Goal: Task Accomplishment & Management: Manage account settings

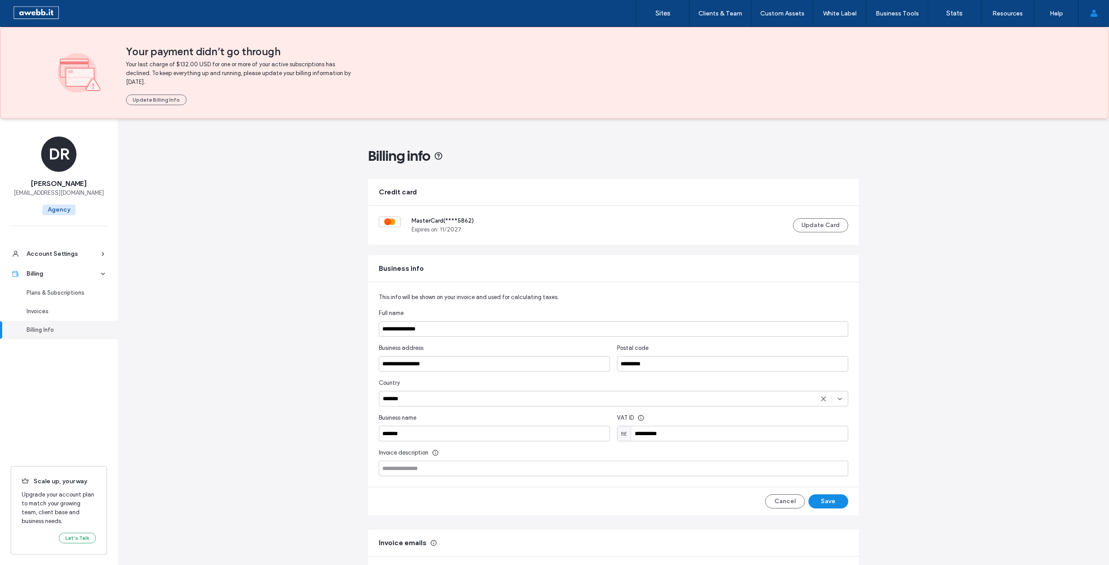
click at [478, 337] on div "**********" at bounding box center [613, 392] width 469 height 167
click at [479, 333] on input "**********" at bounding box center [613, 328] width 469 height 15
type input "*******"
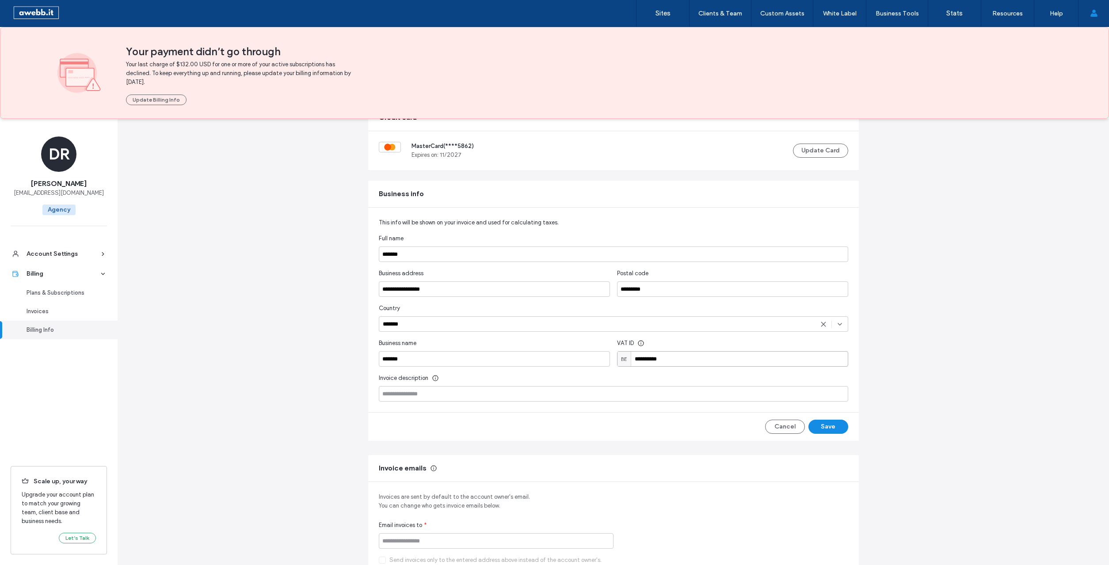
scroll to position [119, 0]
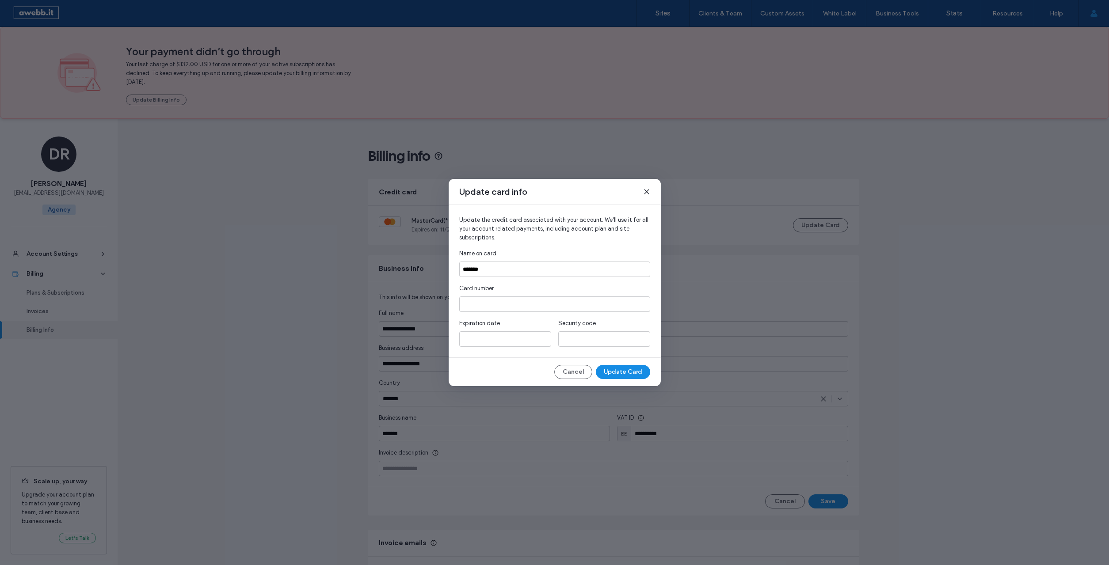
type input "*******"
click at [618, 366] on button "Update Card" at bounding box center [623, 372] width 54 height 14
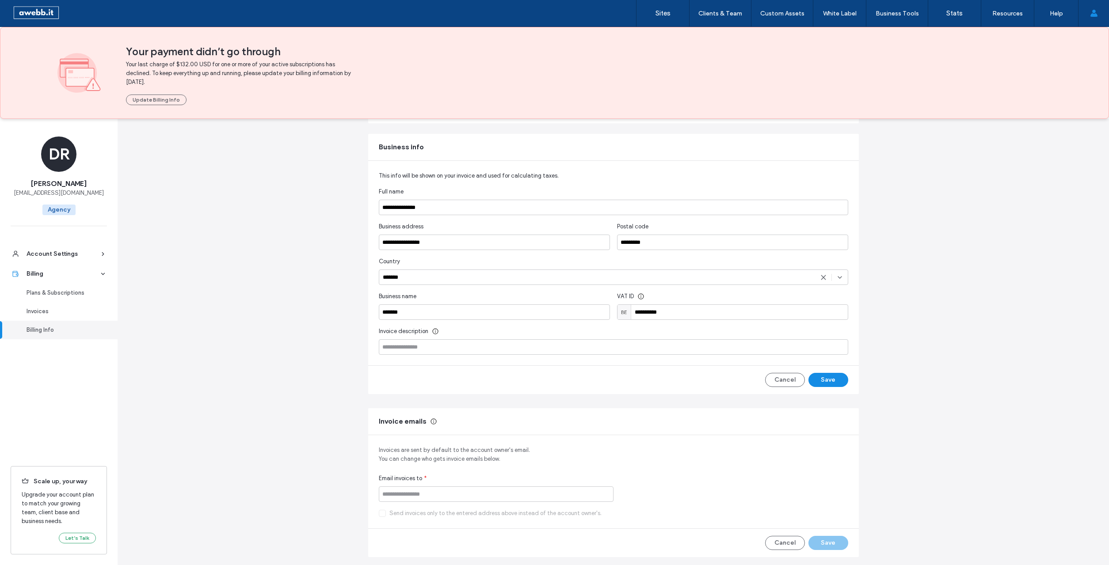
scroll to position [154, 0]
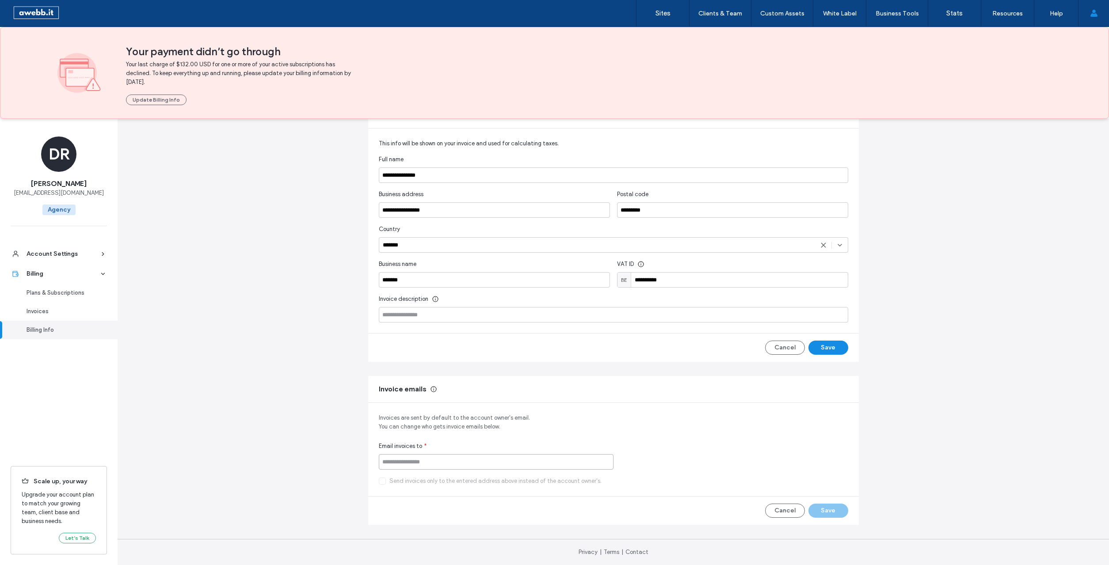
click at [412, 462] on input at bounding box center [496, 461] width 235 height 15
type input "**********"
drag, startPoint x: 382, startPoint y: 479, endPoint x: 492, endPoint y: 501, distance: 112.5
click at [382, 479] on icon at bounding box center [382, 481] width 4 height 4
click at [825, 511] on button "Save" at bounding box center [828, 511] width 40 height 14
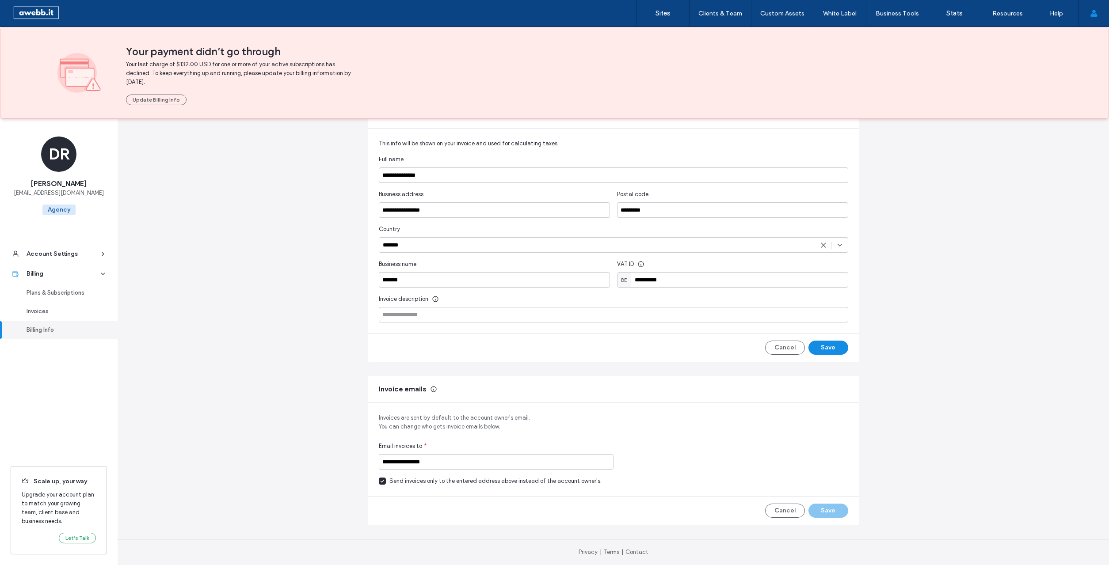
click at [93, 418] on ul "Account Settings Billing Plans & Subscriptions Invoices Billing Info" at bounding box center [59, 346] width 118 height 219
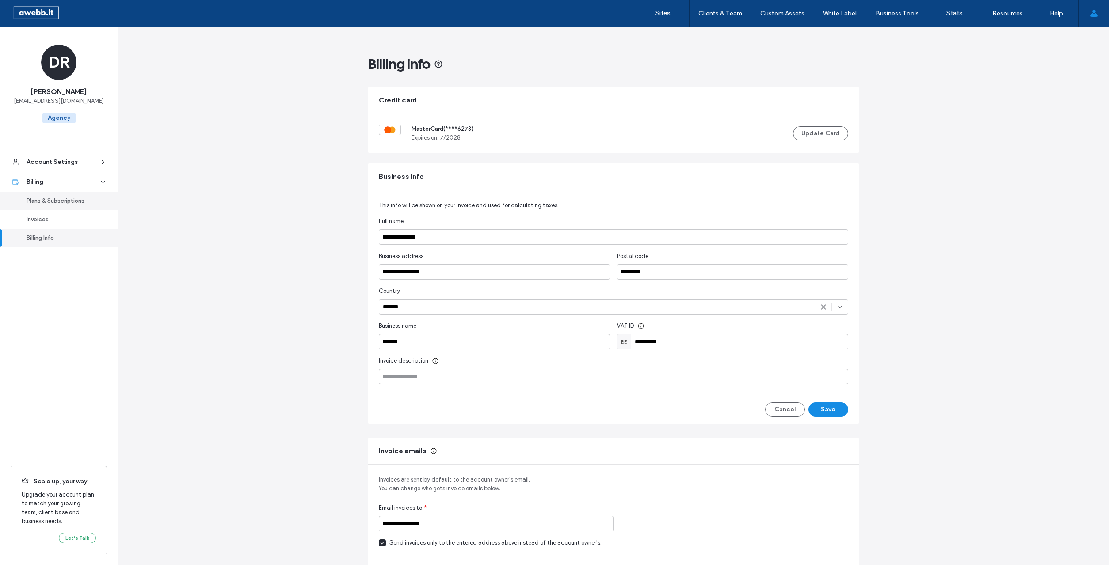
click at [54, 196] on link "Plans & Subscriptions" at bounding box center [59, 201] width 118 height 19
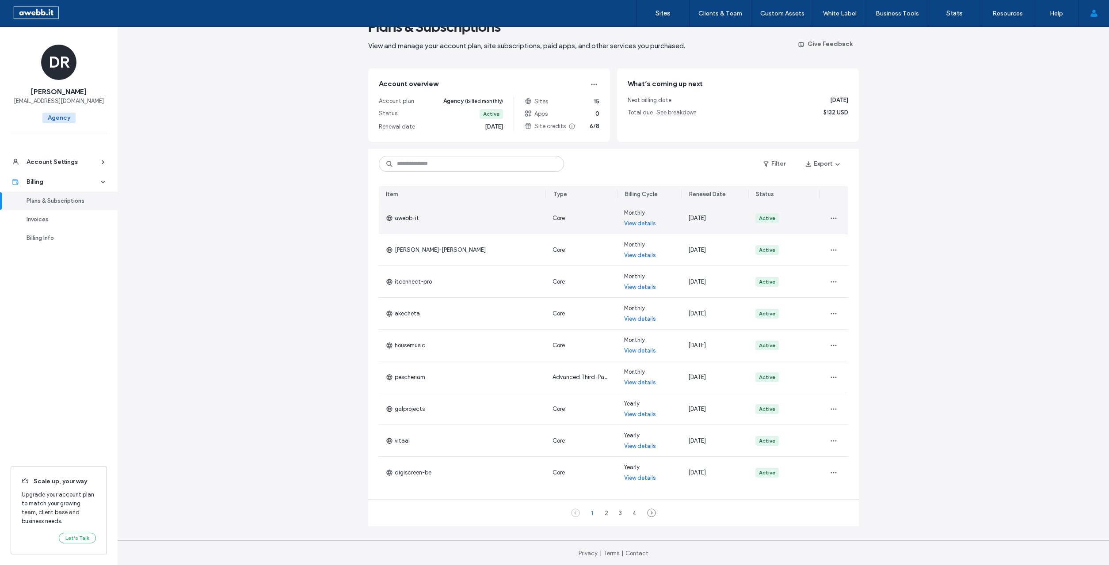
scroll to position [28, 0]
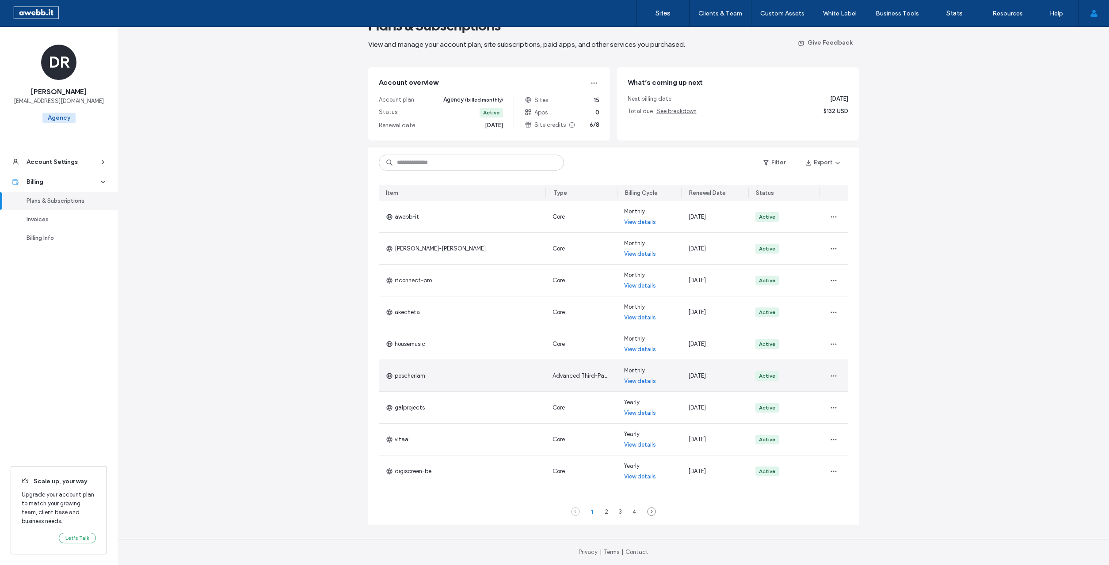
click at [632, 380] on link "View details" at bounding box center [640, 381] width 32 height 9
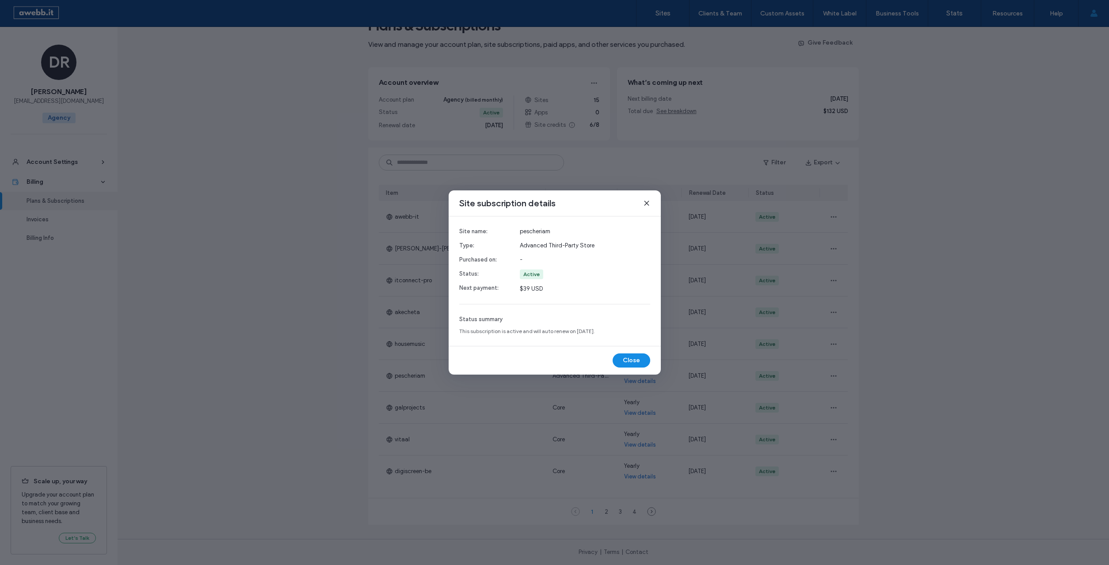
click at [647, 203] on use at bounding box center [646, 203] width 4 height 4
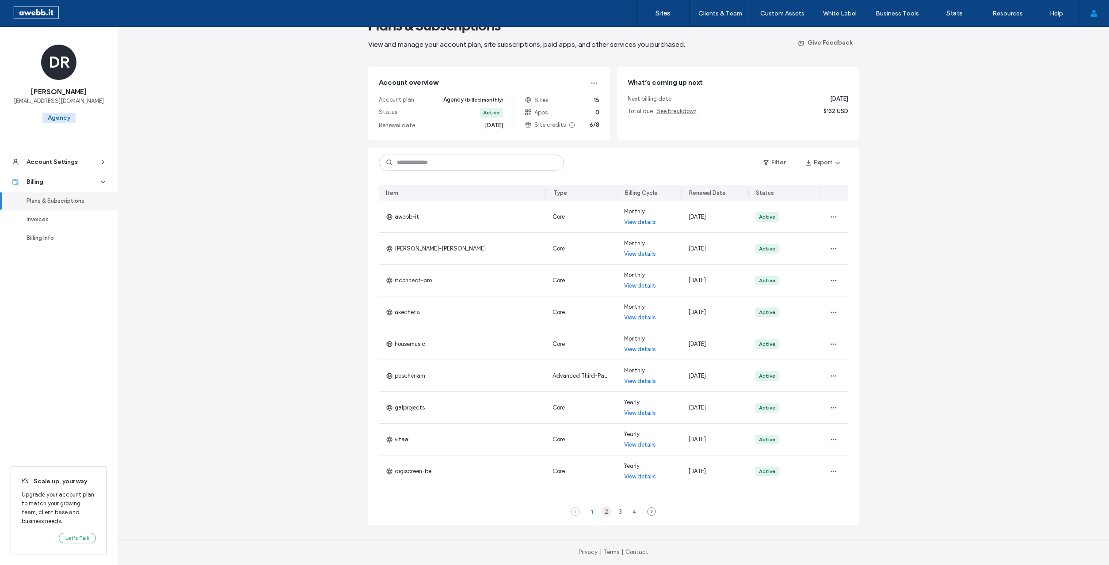
click at [605, 508] on div "2" at bounding box center [606, 511] width 11 height 11
click at [664, 15] on label "Sites" at bounding box center [662, 13] width 15 height 8
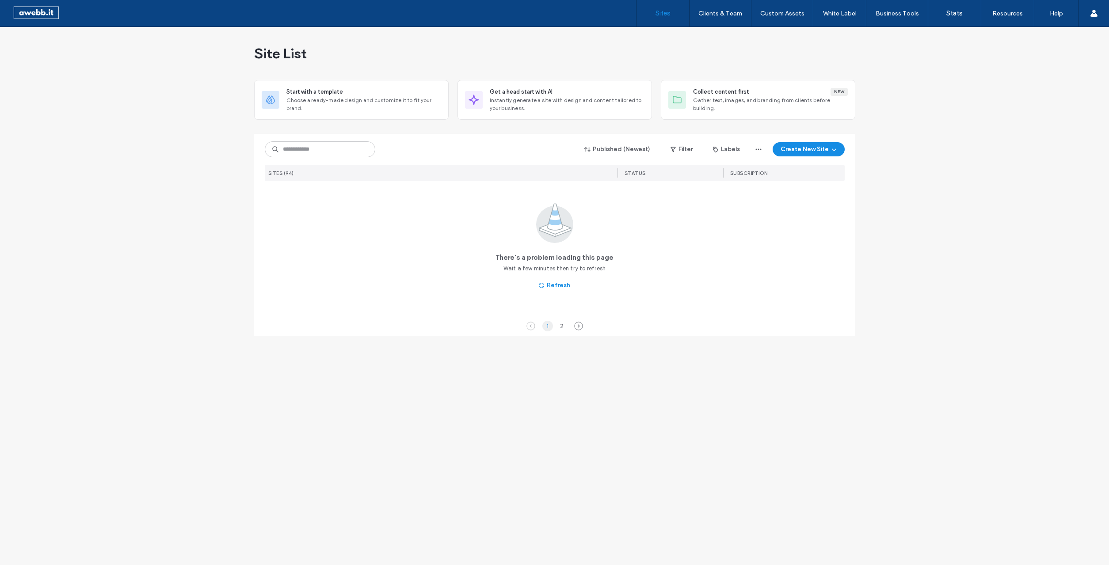
click at [549, 326] on div "1" at bounding box center [547, 326] width 11 height 11
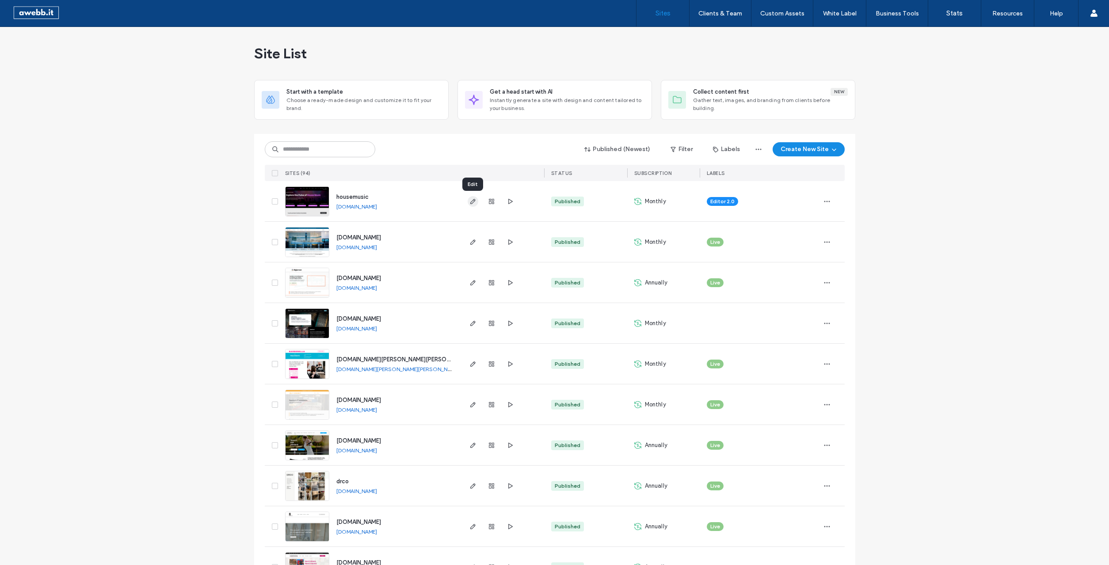
click at [472, 201] on icon "button" at bounding box center [472, 201] width 7 height 7
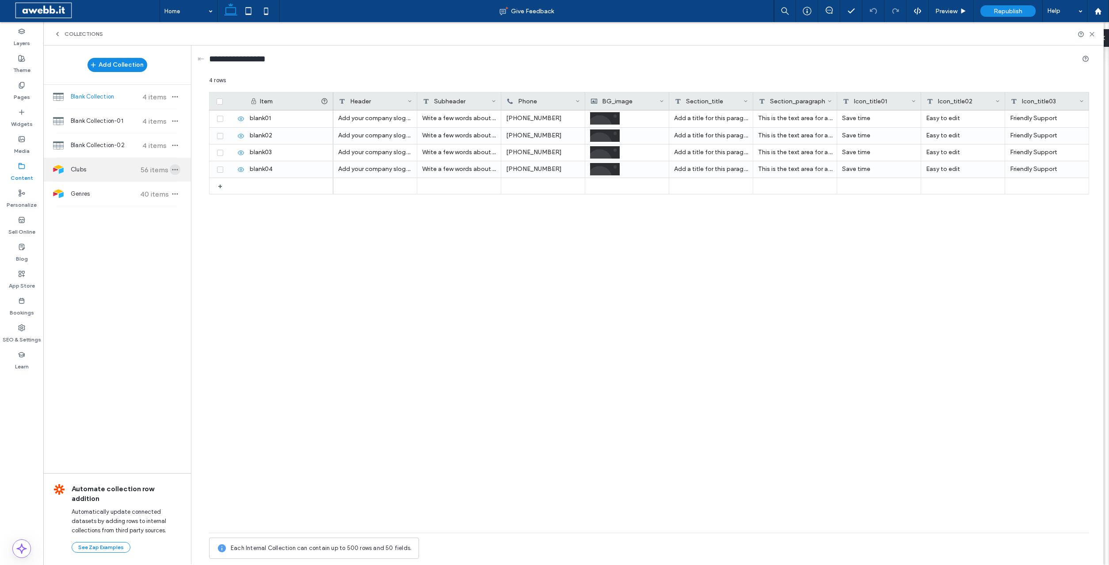
click at [174, 166] on icon "button" at bounding box center [174, 169] width 7 height 7
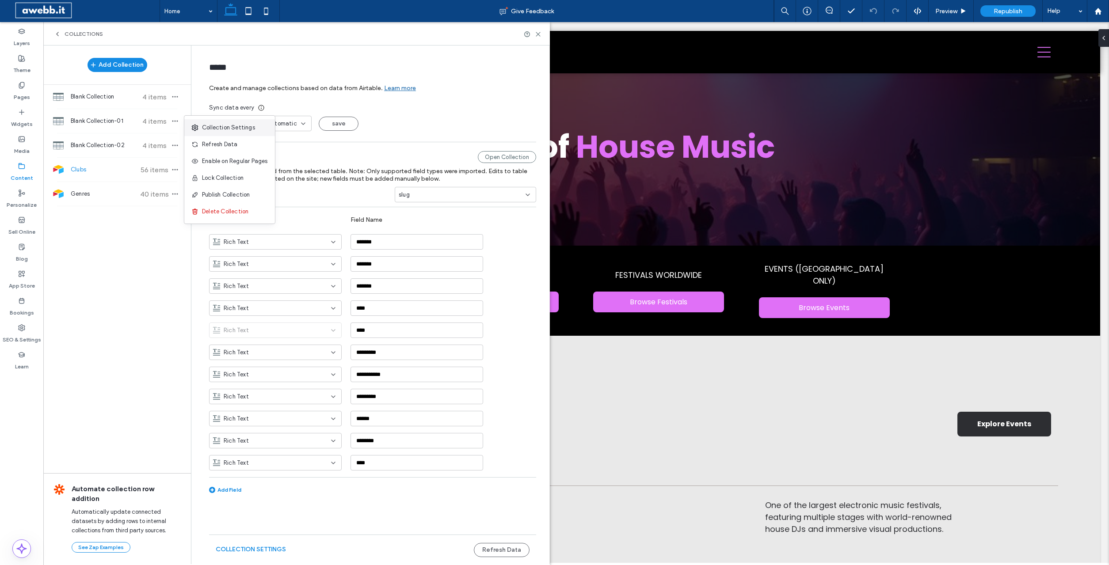
click at [220, 127] on span "Collection Settings" at bounding box center [228, 127] width 53 height 9
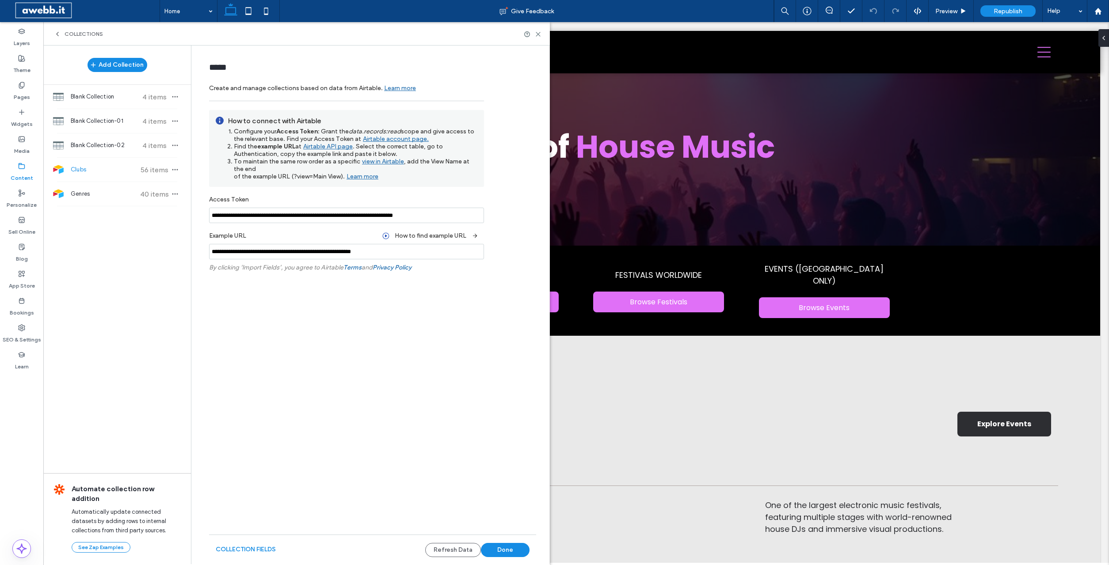
click at [92, 171] on span "Clubs" at bounding box center [104, 169] width 66 height 9
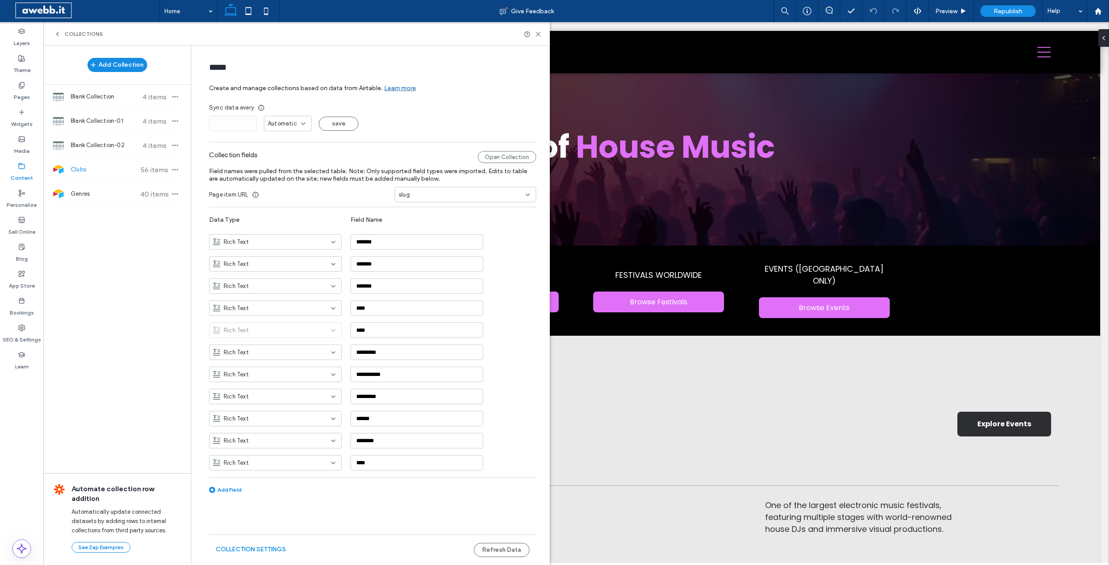
click at [284, 119] on div "Automatic" at bounding box center [288, 123] width 48 height 15
click at [281, 153] on div "Days" at bounding box center [287, 154] width 47 height 15
click at [241, 123] on input "*" at bounding box center [233, 123] width 48 height 15
click at [329, 122] on button "save" at bounding box center [339, 124] width 40 height 14
click at [131, 194] on span "Genres" at bounding box center [104, 194] width 66 height 9
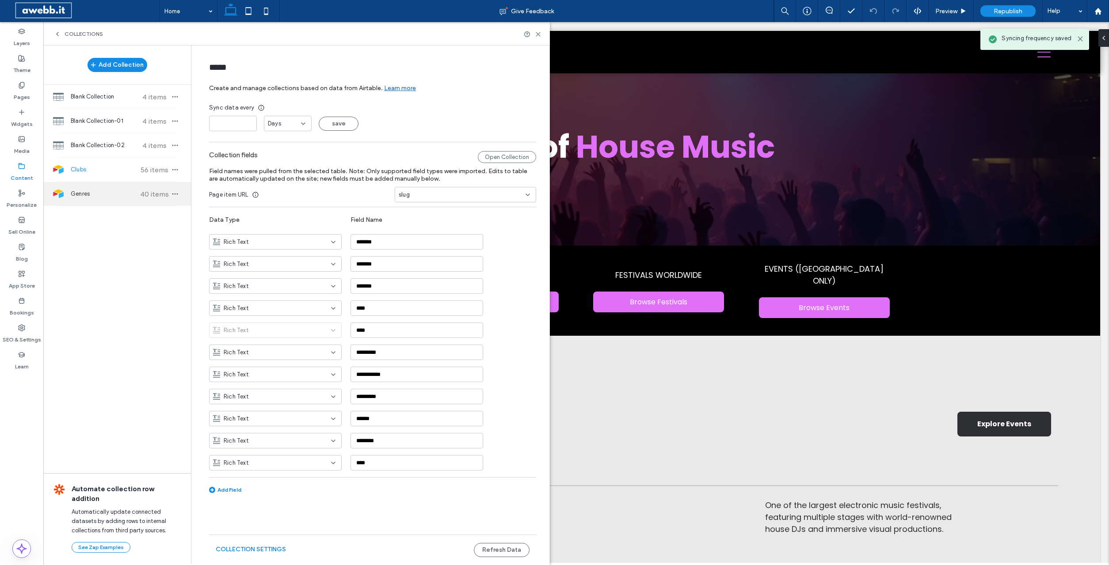
type input "******"
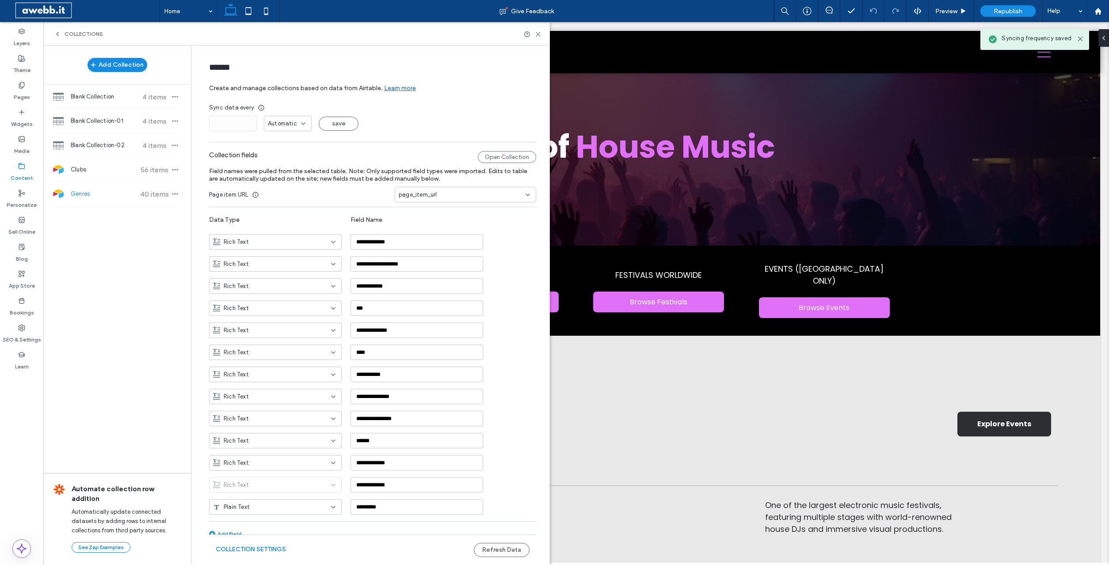
click at [294, 122] on span "Automatic" at bounding box center [282, 123] width 29 height 9
click at [274, 151] on span "Days" at bounding box center [274, 154] width 13 height 9
click at [339, 120] on button "save" at bounding box center [339, 124] width 40 height 14
click at [540, 36] on icon at bounding box center [538, 34] width 7 height 7
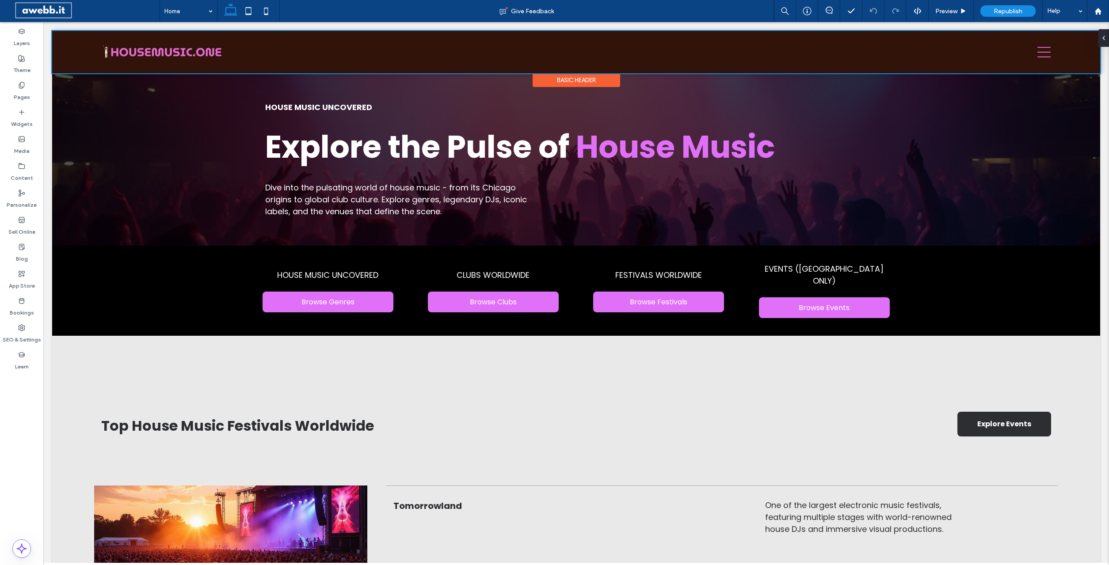
click at [1045, 53] on div at bounding box center [576, 52] width 1048 height 42
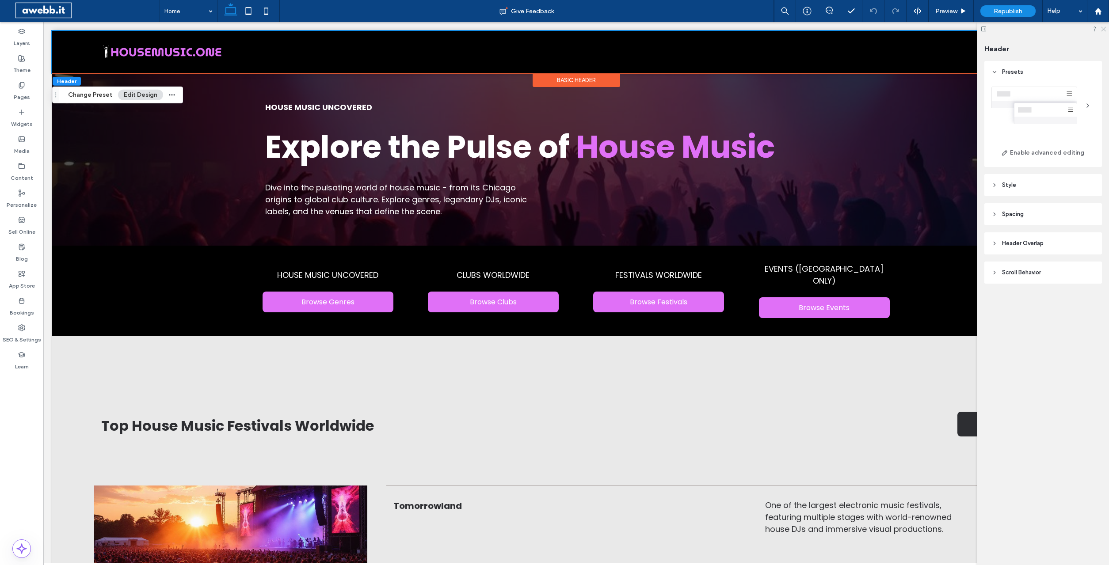
click at [1104, 28] on icon at bounding box center [1103, 29] width 6 height 6
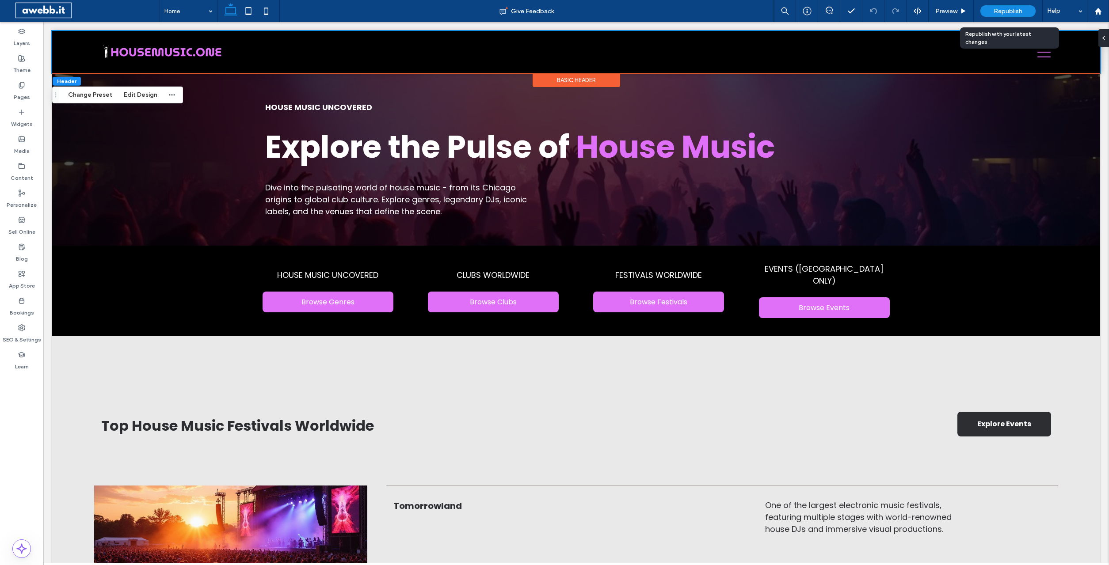
click at [1021, 11] on span "Republish" at bounding box center [1007, 12] width 29 height 8
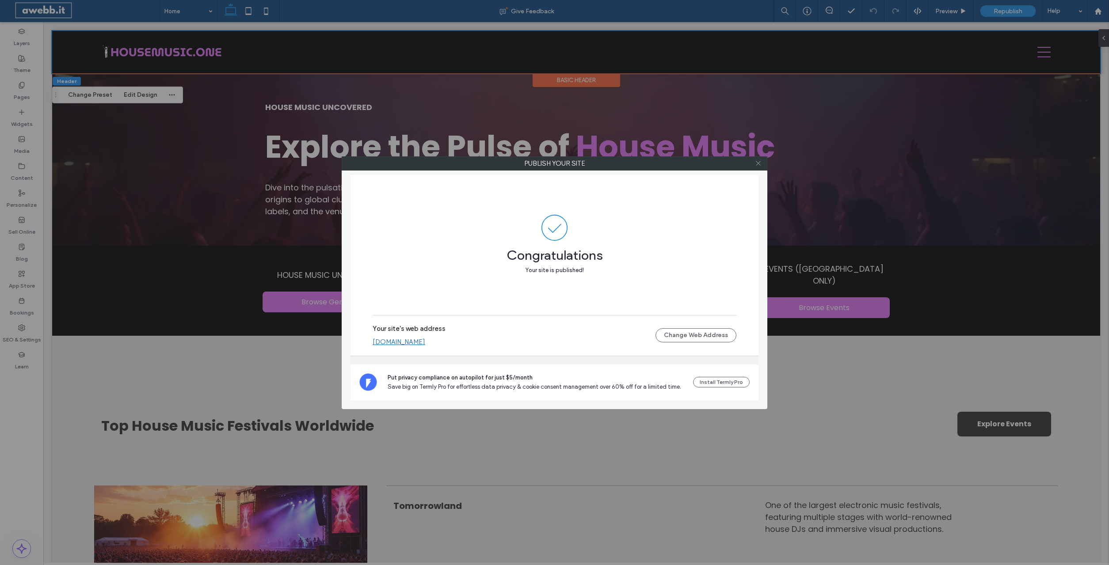
click at [758, 165] on icon at bounding box center [758, 163] width 7 height 7
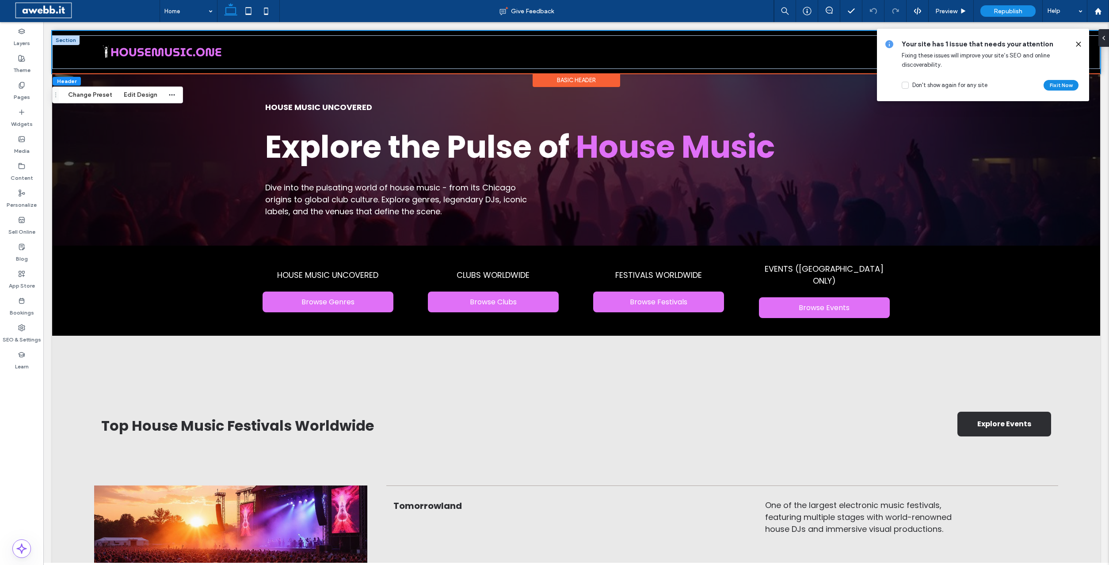
click at [1046, 57] on span "Fixing these issues will improve your site’s SEO and online discoverability." at bounding box center [975, 60] width 148 height 16
click at [1080, 44] on icon at bounding box center [1078, 44] width 7 height 7
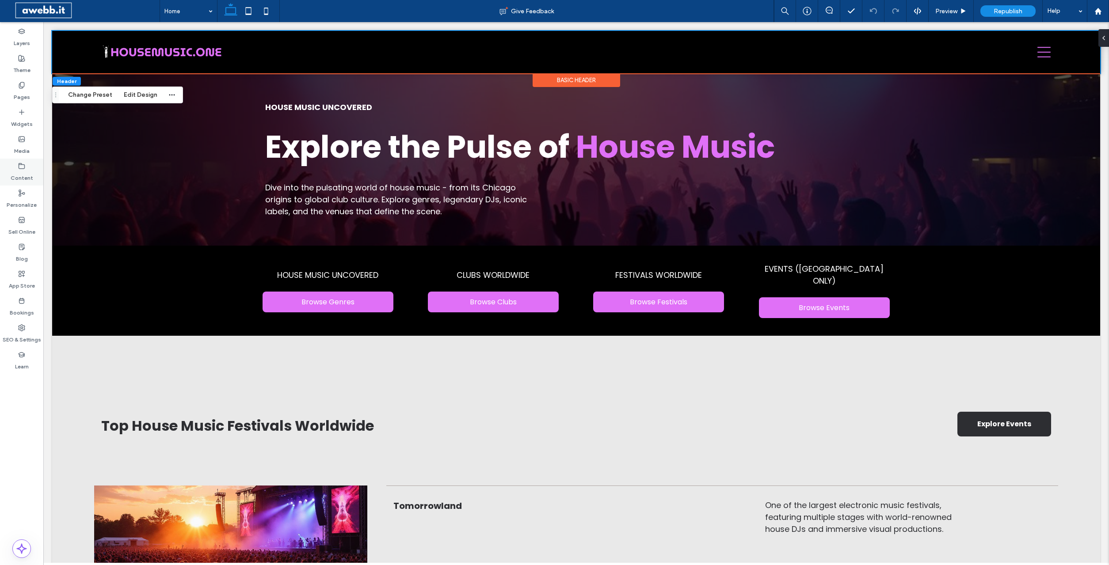
click at [20, 163] on icon at bounding box center [21, 166] width 7 height 7
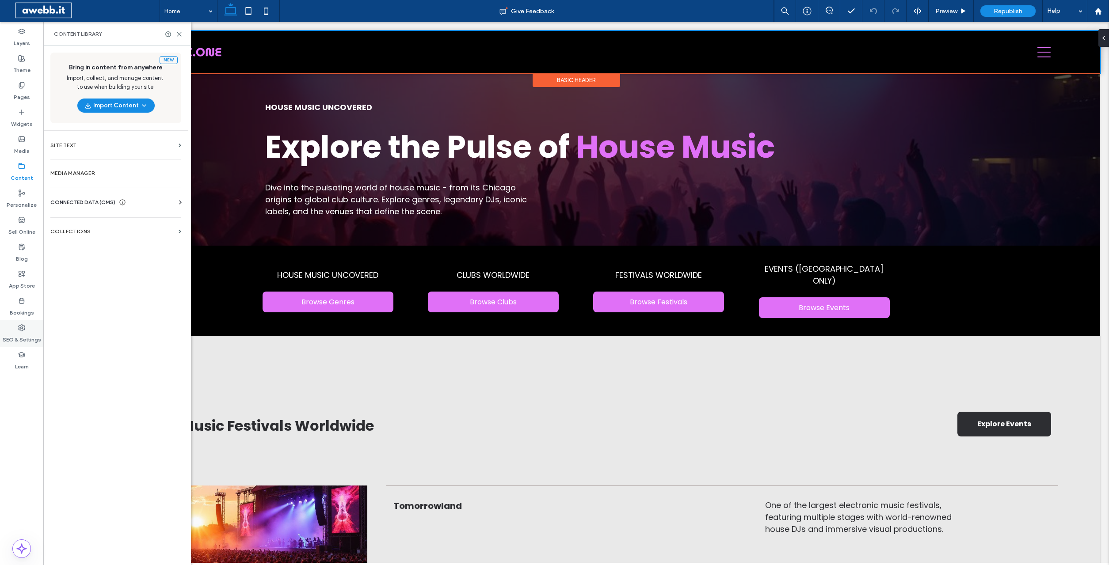
click at [17, 331] on div "SEO & Settings" at bounding box center [21, 333] width 43 height 27
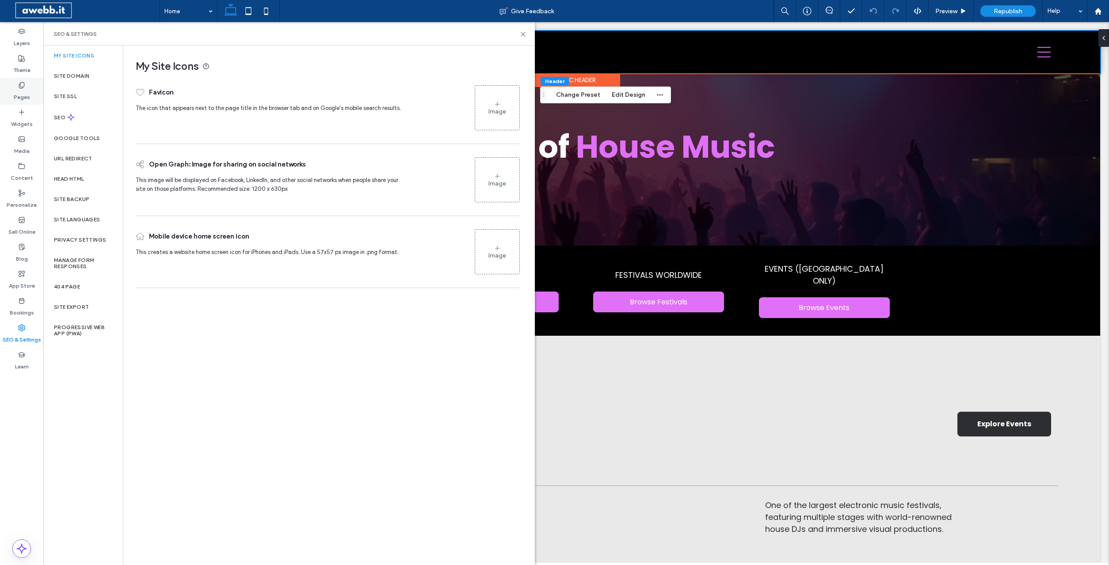
click at [24, 99] on label "Pages" at bounding box center [22, 95] width 16 height 12
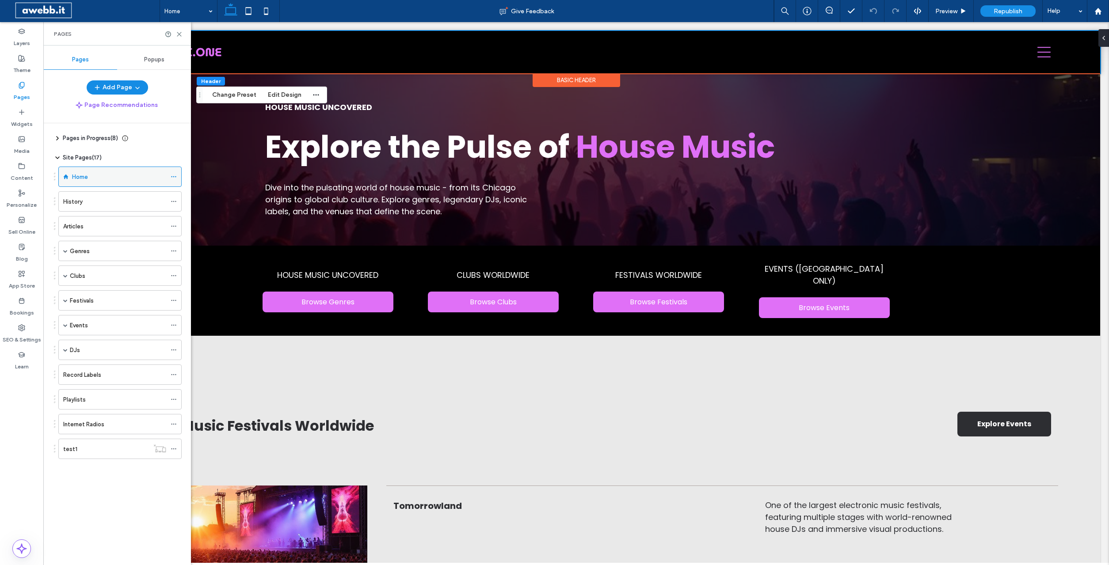
click at [174, 178] on icon at bounding box center [174, 177] width 6 height 6
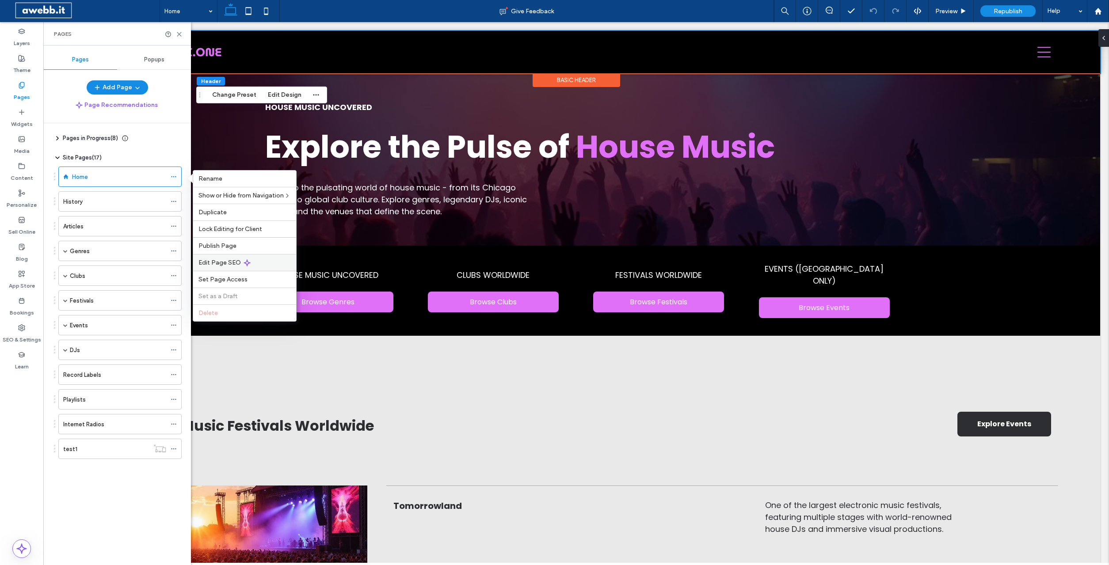
click at [218, 258] on div "Edit Page SEO" at bounding box center [244, 262] width 103 height 17
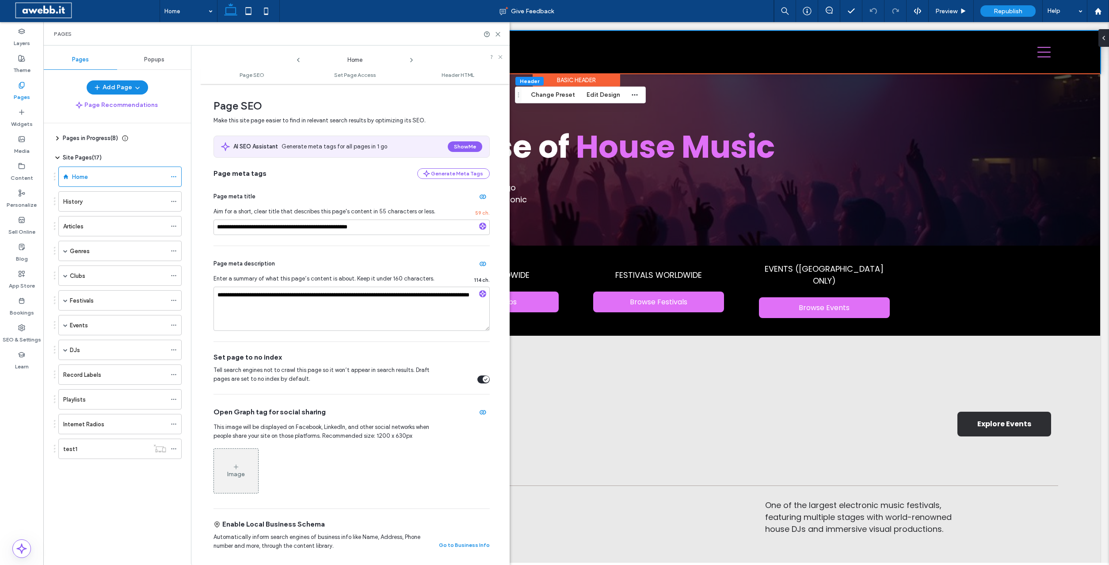
click at [410, 59] on icon at bounding box center [411, 60] width 7 height 7
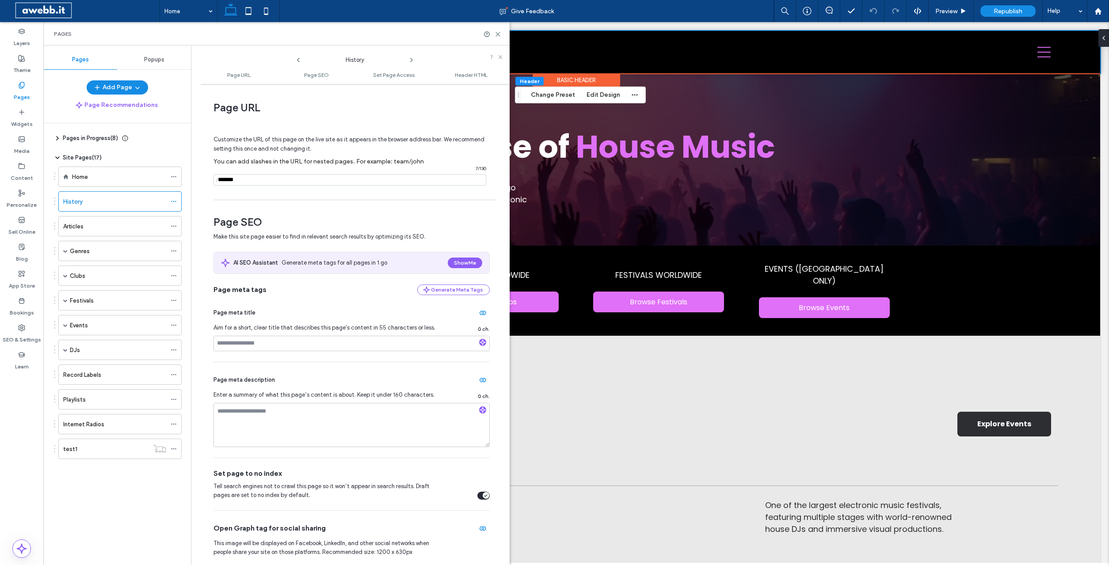
click at [410, 59] on icon at bounding box center [411, 60] width 7 height 7
click at [411, 60] on icon at bounding box center [411, 60] width 7 height 7
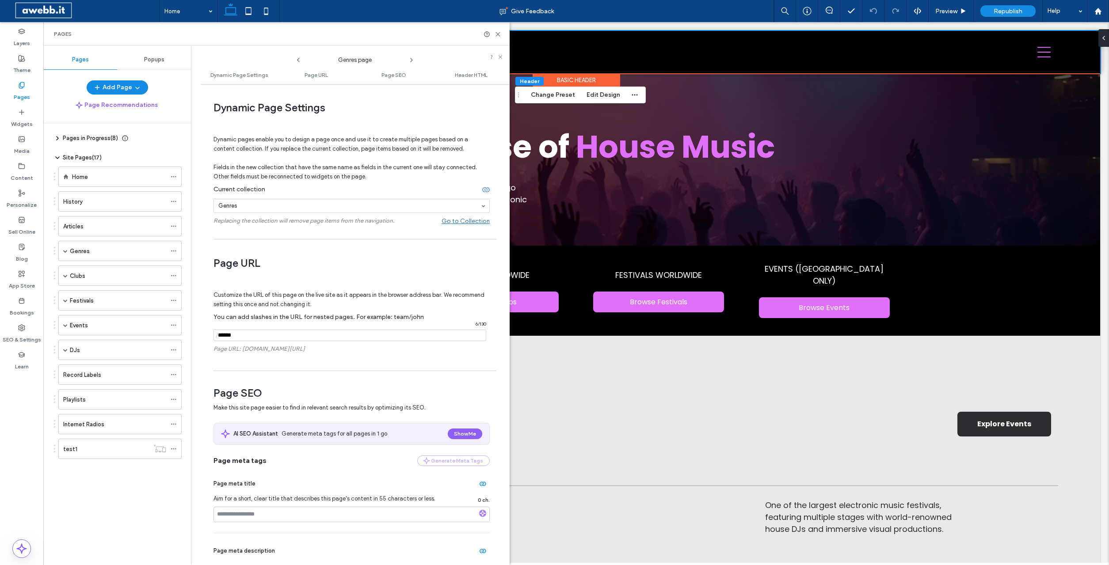
click at [411, 60] on icon at bounding box center [411, 60] width 7 height 7
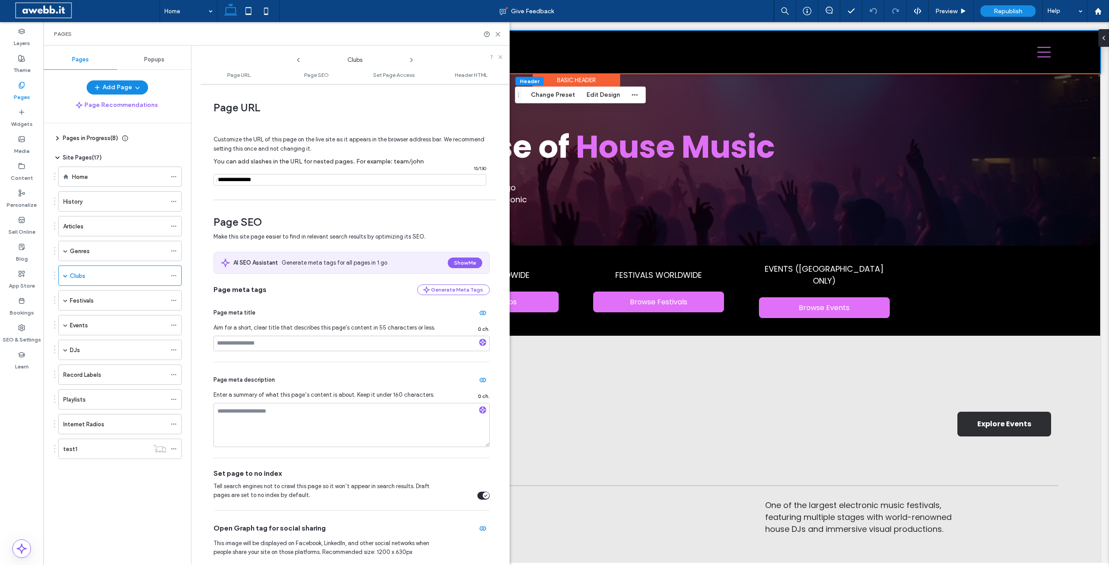
click at [295, 59] on icon at bounding box center [298, 60] width 7 height 7
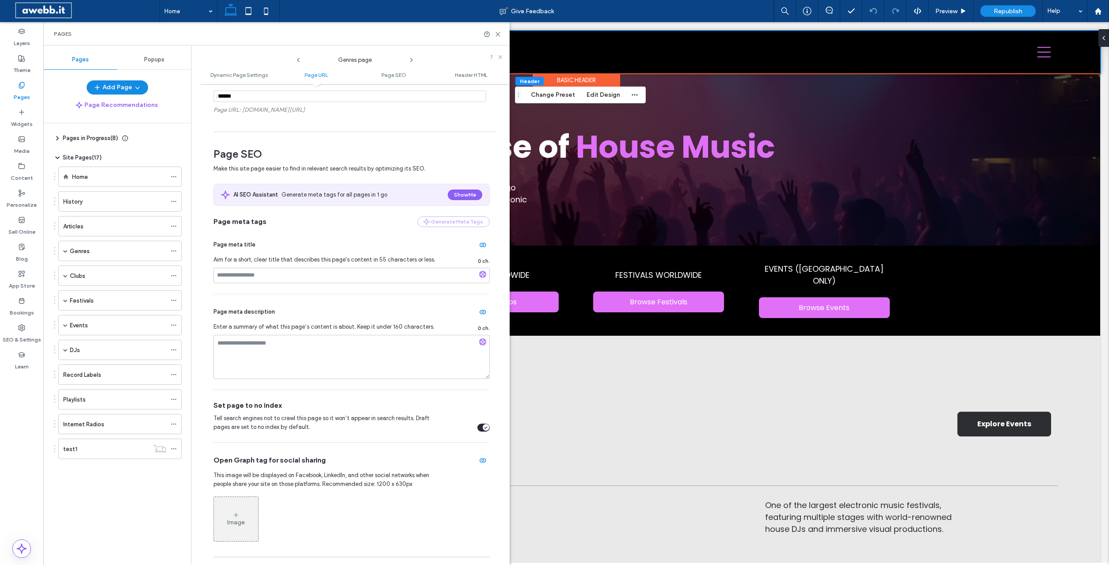
scroll to position [252, 0]
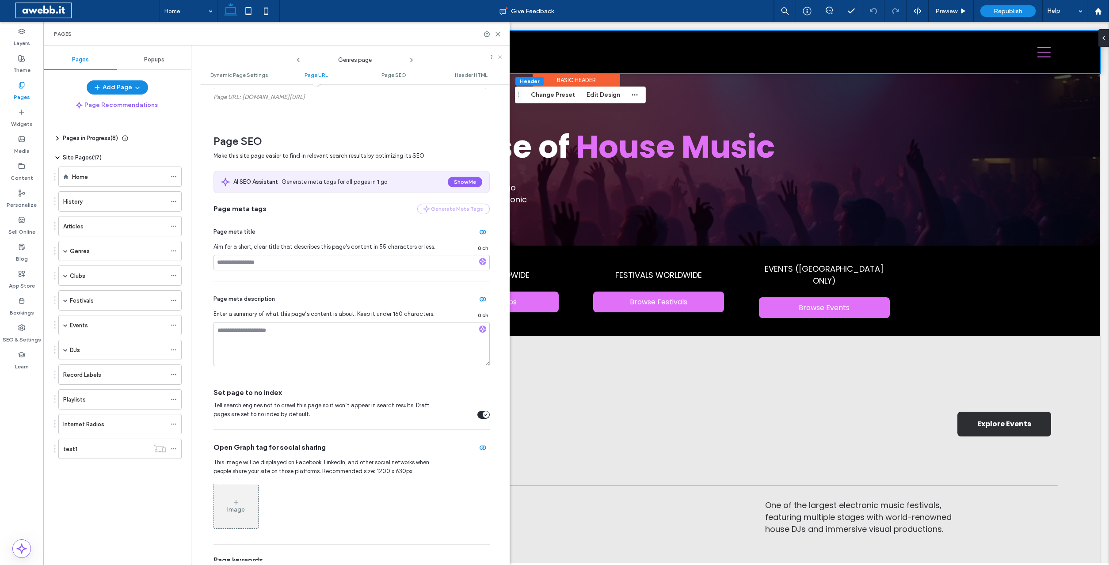
click at [411, 60] on icon at bounding box center [411, 60] width 7 height 7
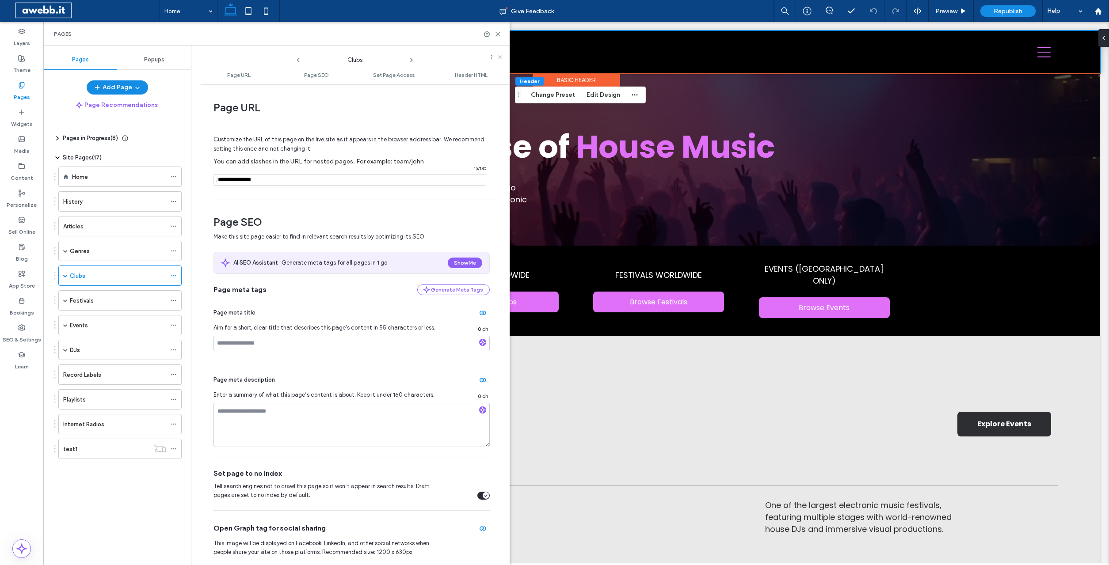
click at [411, 59] on use at bounding box center [411, 60] width 2 height 4
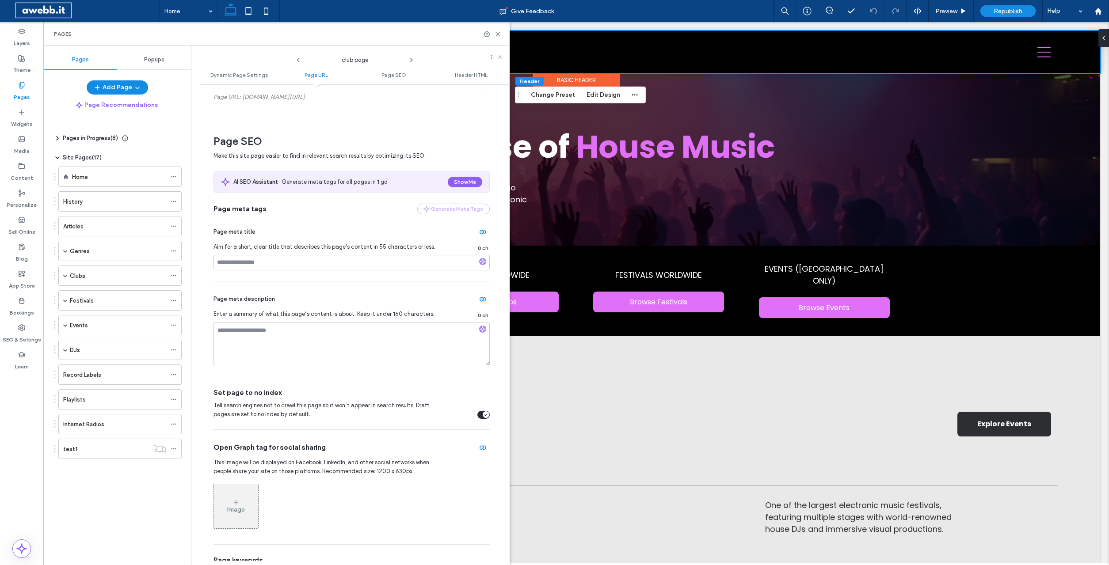
click at [411, 58] on icon at bounding box center [411, 60] width 7 height 7
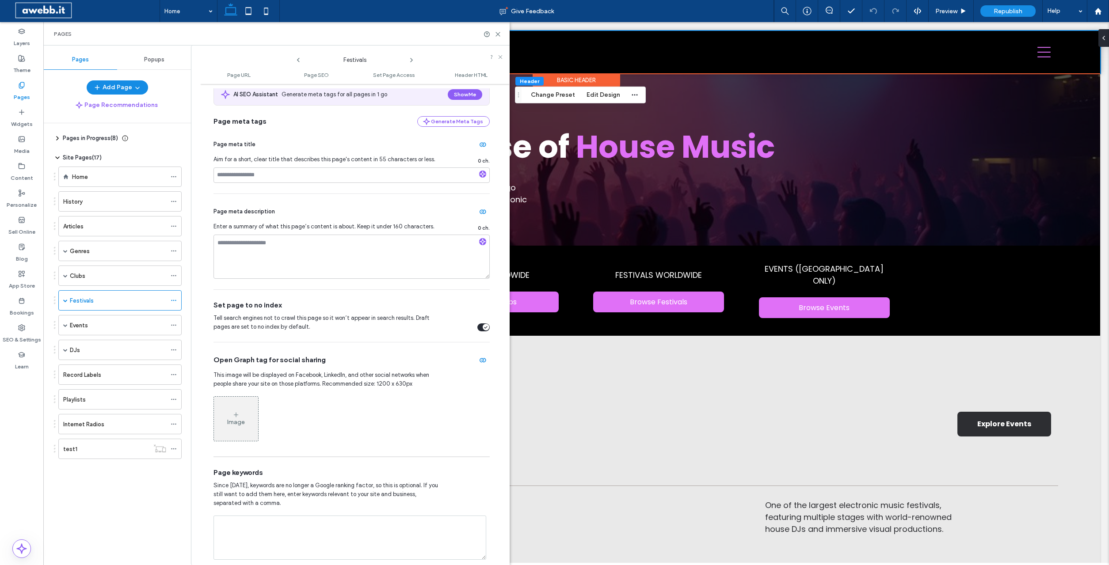
scroll to position [201, 0]
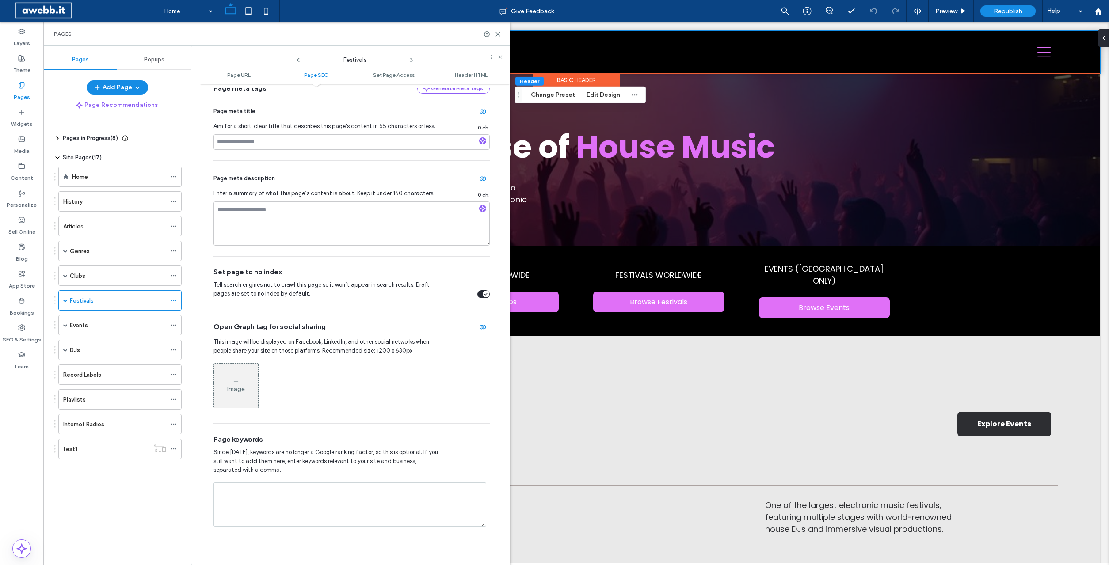
click at [412, 56] on span at bounding box center [411, 57] width 7 height 11
click at [410, 59] on icon at bounding box center [411, 60] width 7 height 7
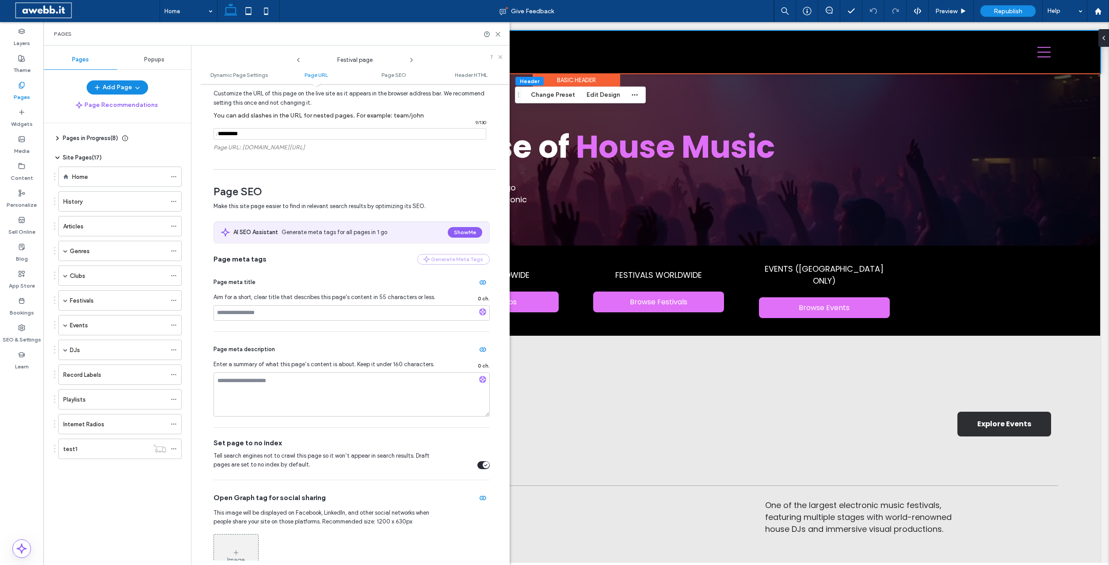
click at [412, 59] on use at bounding box center [411, 60] width 2 height 4
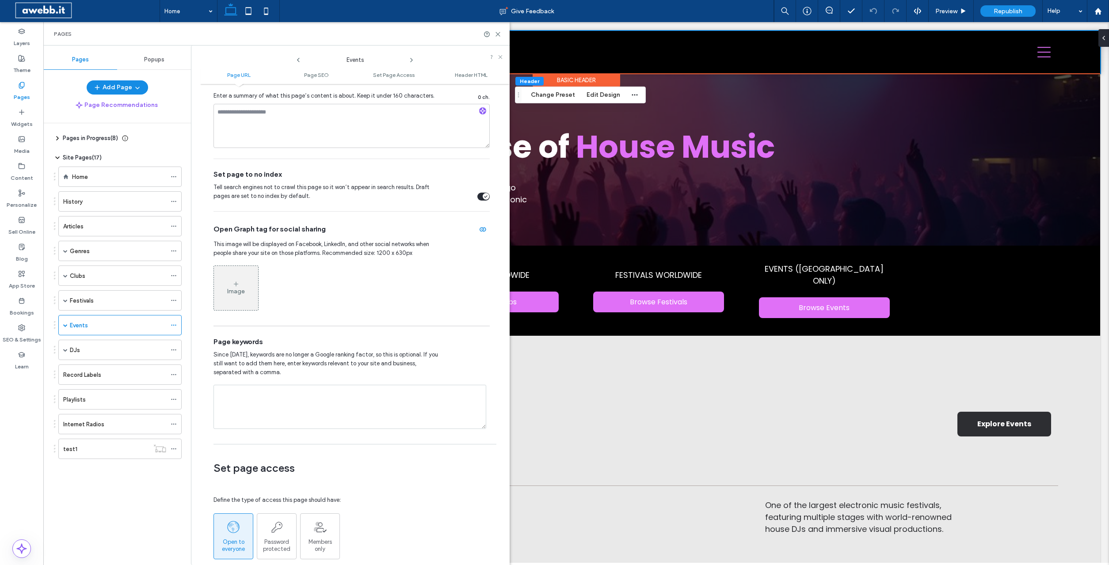
scroll to position [302, 0]
click at [411, 61] on use at bounding box center [411, 60] width 2 height 4
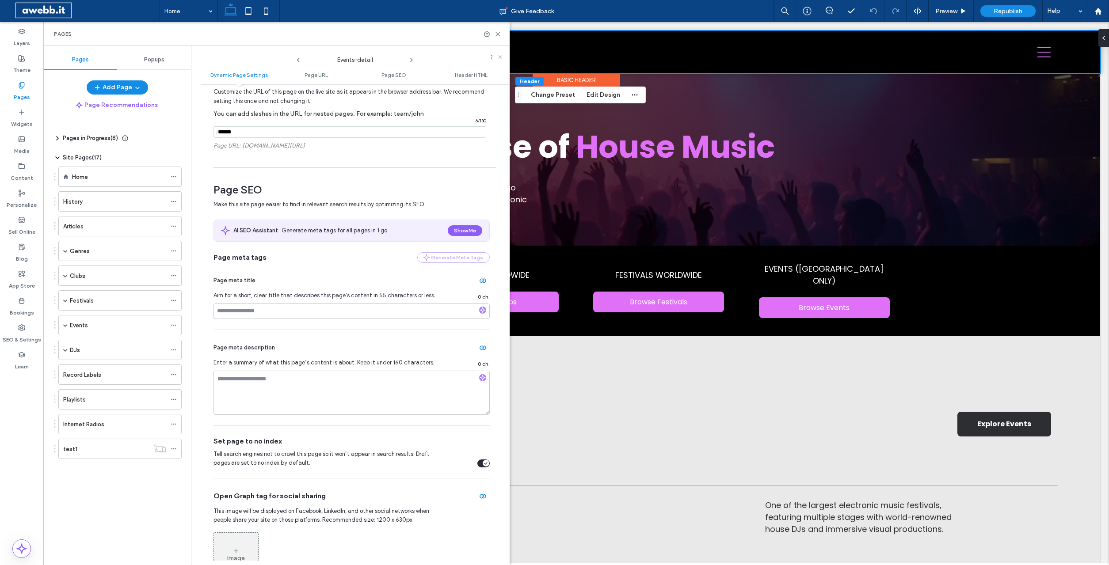
scroll to position [252, 0]
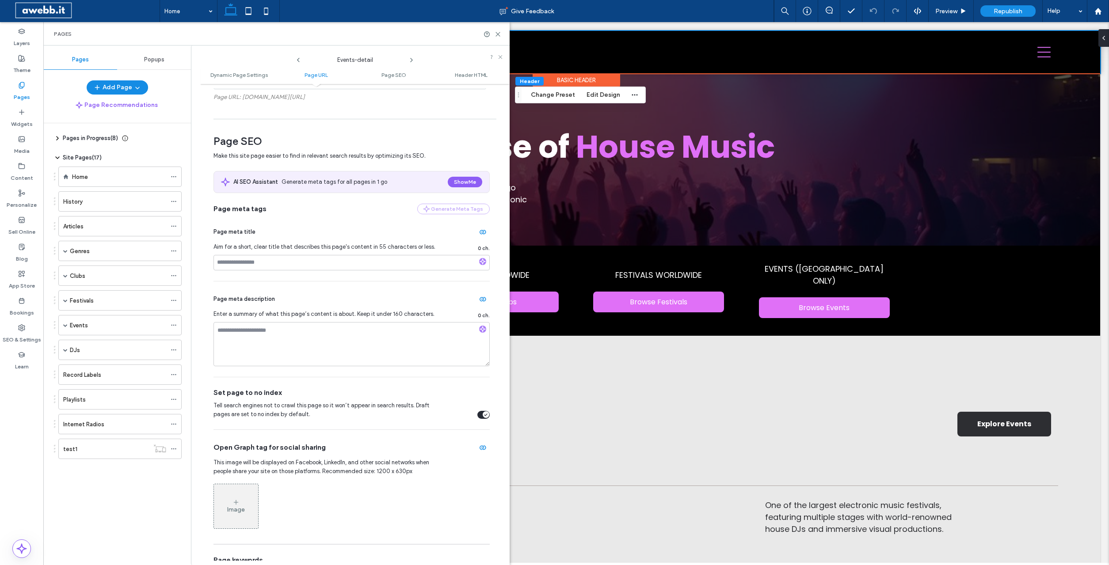
click at [410, 60] on icon at bounding box center [411, 60] width 7 height 7
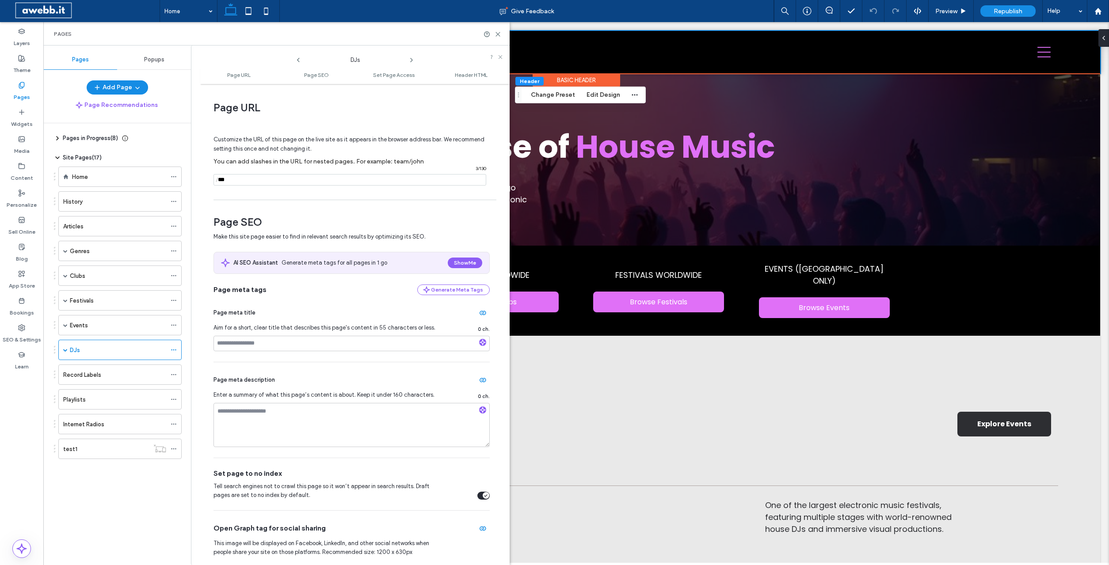
scroll to position [201, 0]
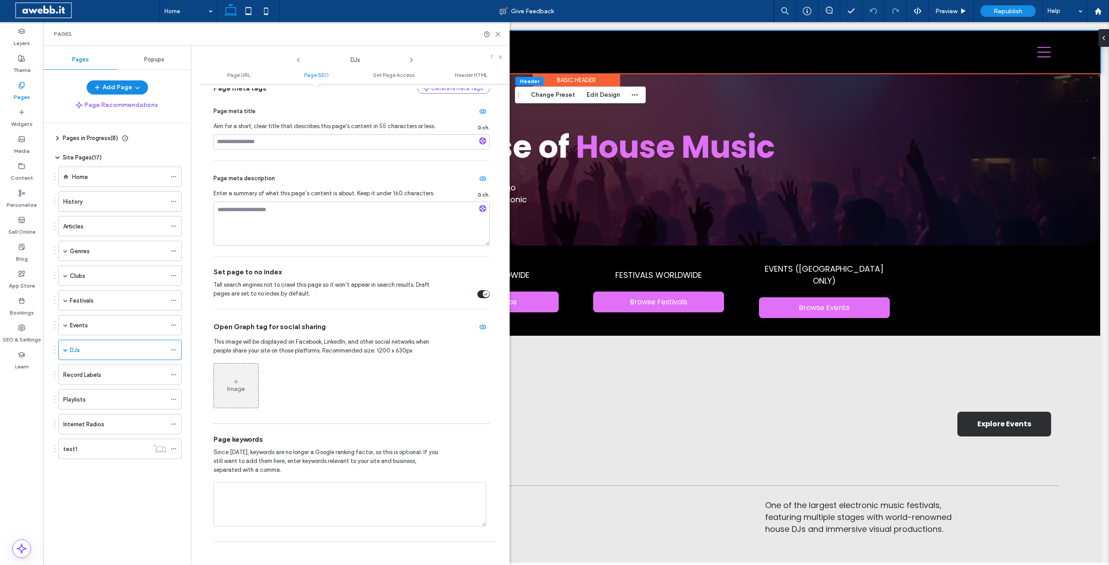
click at [410, 58] on icon at bounding box center [411, 60] width 7 height 7
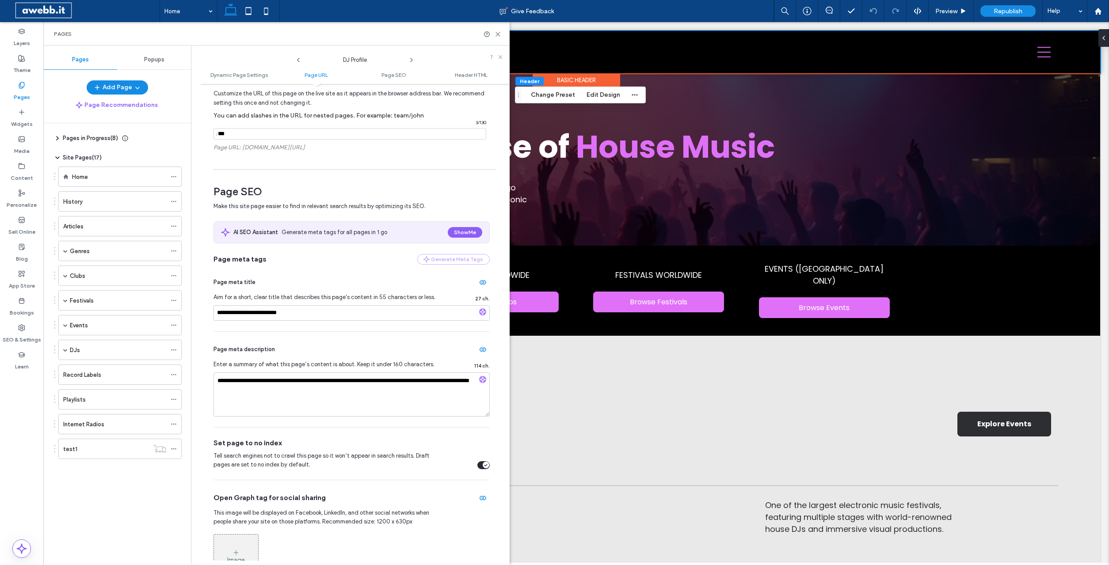
click at [411, 60] on icon at bounding box center [411, 60] width 7 height 7
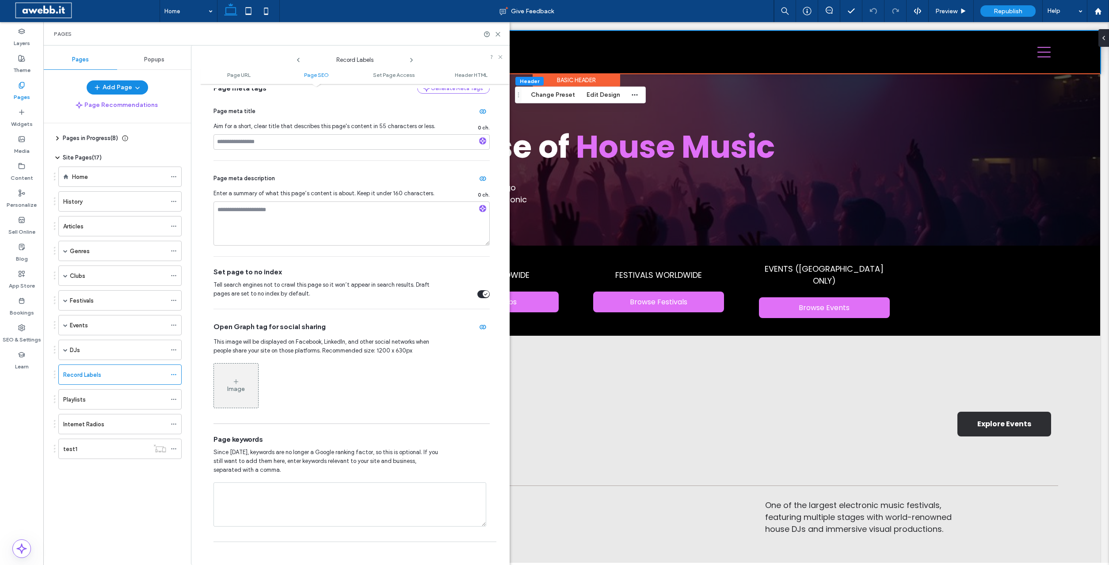
click at [412, 61] on icon at bounding box center [411, 60] width 7 height 7
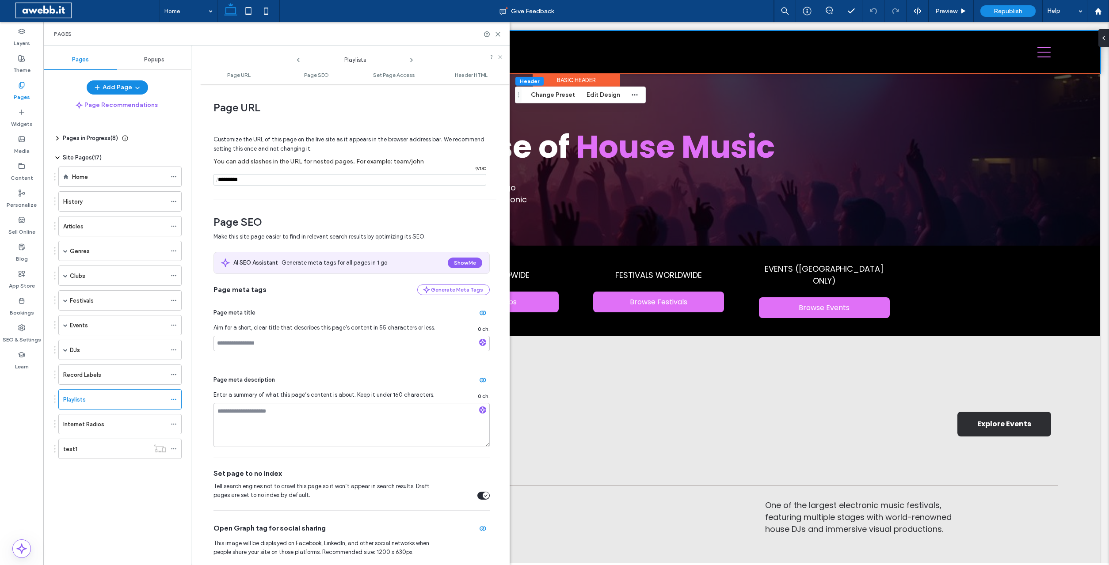
click at [413, 61] on icon at bounding box center [411, 60] width 7 height 7
click at [125, 87] on button "Add Page" at bounding box center [117, 87] width 61 height 14
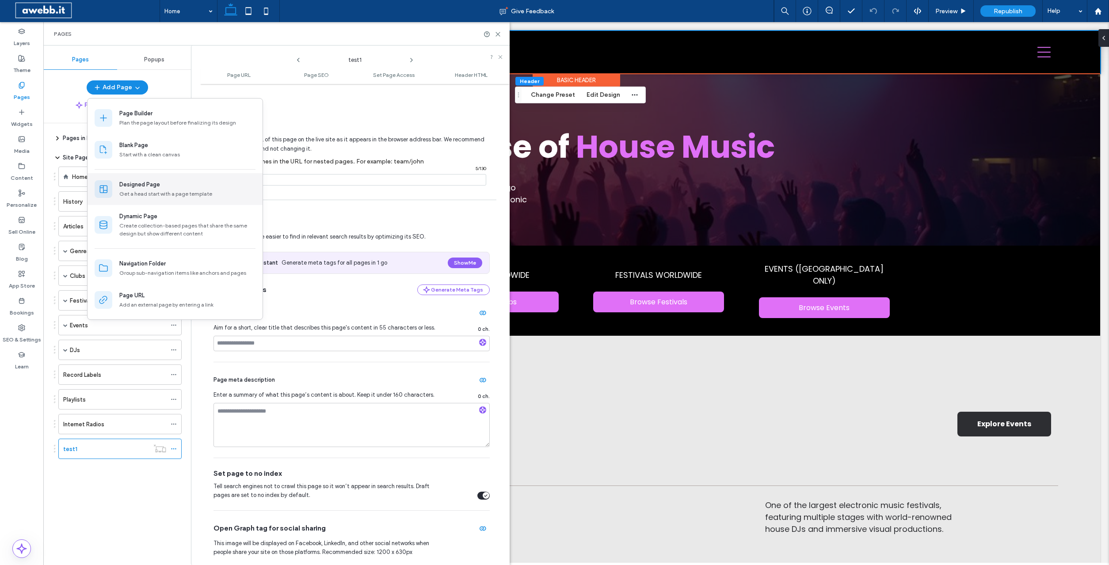
click at [150, 182] on div "Designed Page" at bounding box center [139, 184] width 41 height 9
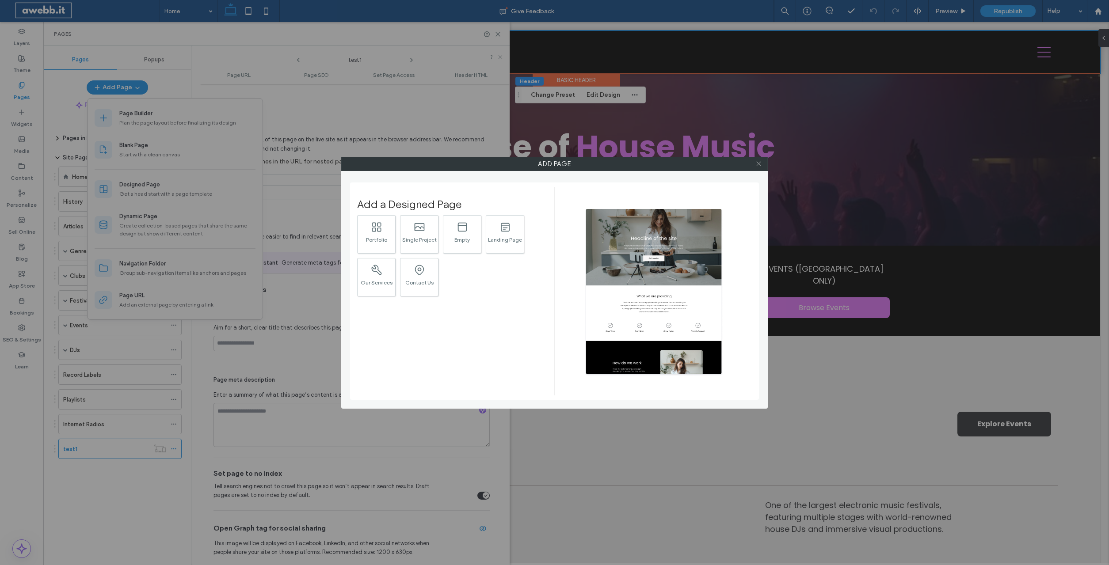
click at [759, 161] on icon at bounding box center [758, 163] width 7 height 7
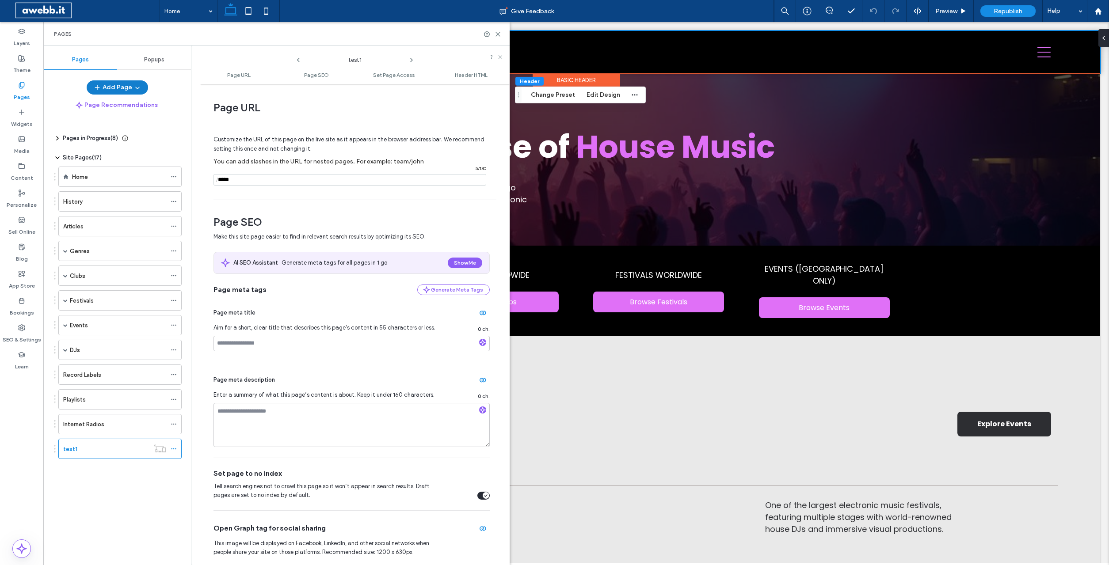
click at [118, 89] on button "Add Page" at bounding box center [117, 87] width 61 height 14
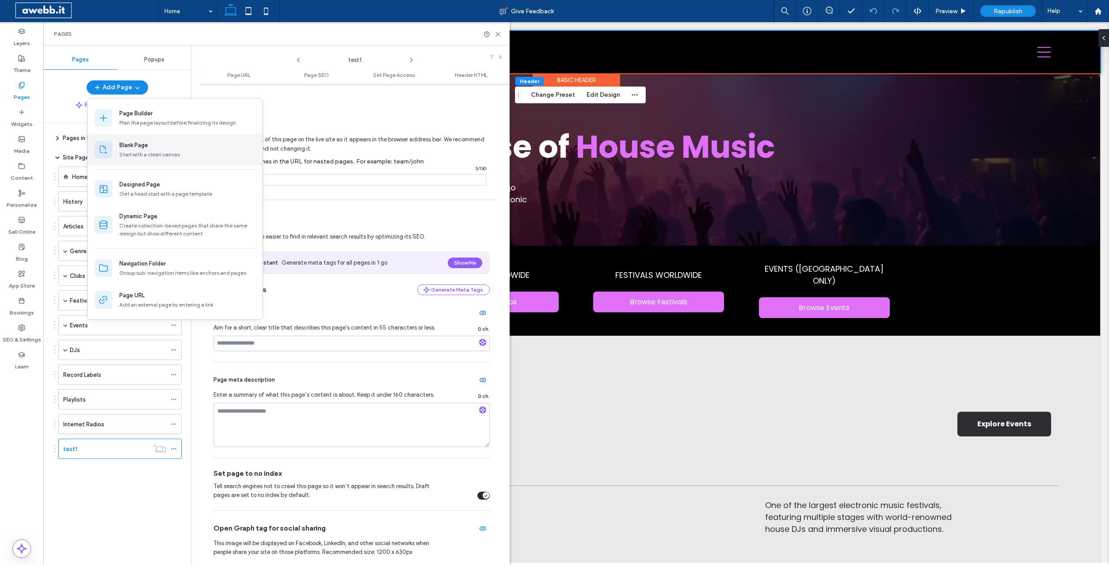
click at [149, 149] on div "Blank Page" at bounding box center [149, 145] width 61 height 9
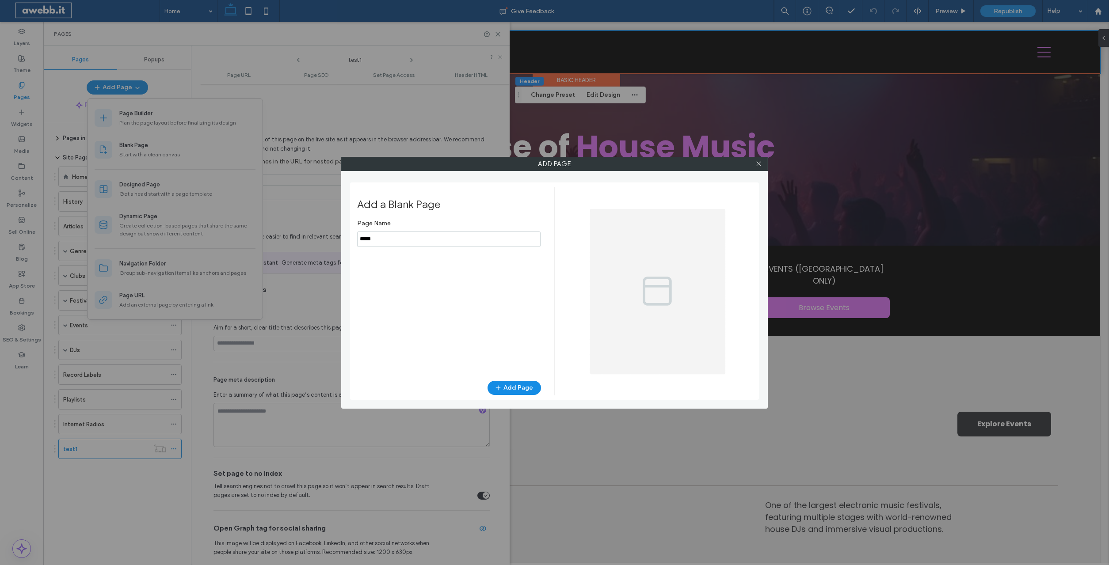
click at [406, 240] on input "notEmpty" at bounding box center [448, 239] width 183 height 15
type input "**********"
drag, startPoint x: 505, startPoint y: 397, endPoint x: 508, endPoint y: 391, distance: 5.7
click at [505, 395] on div "Add a Blank Page Page Name Add Page" at bounding box center [554, 290] width 409 height 217
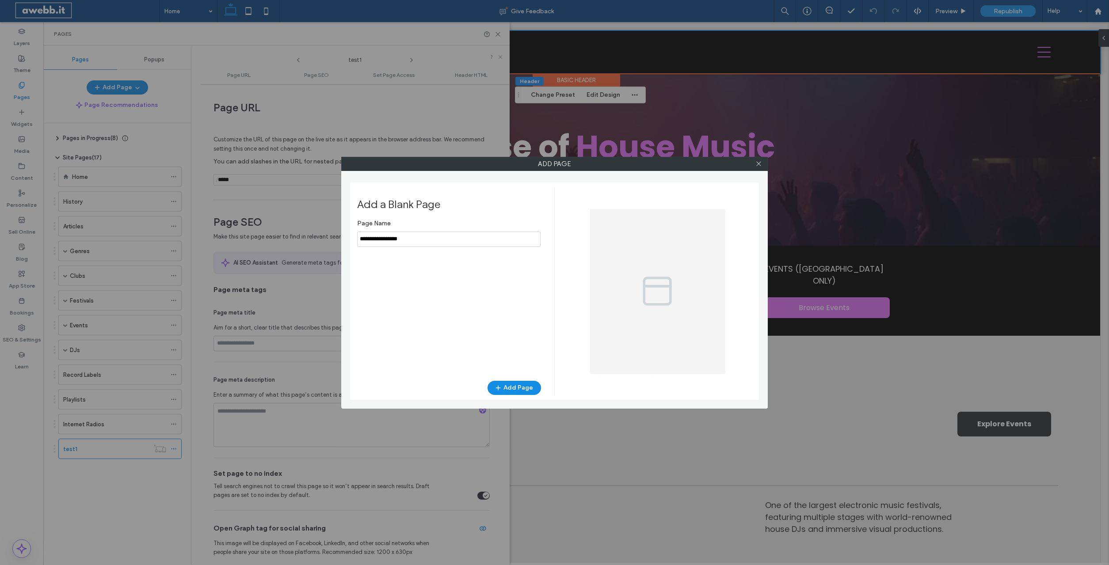
drag, startPoint x: 508, startPoint y: 391, endPoint x: 502, endPoint y: 397, distance: 7.5
click at [509, 391] on button "Add Page" at bounding box center [513, 388] width 53 height 14
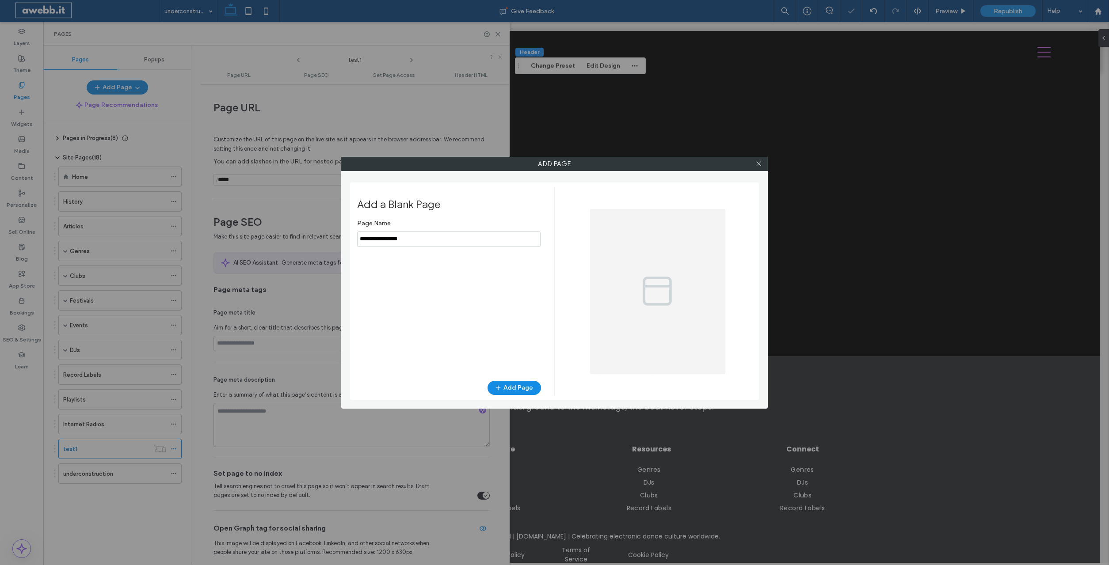
scroll to position [0, 0]
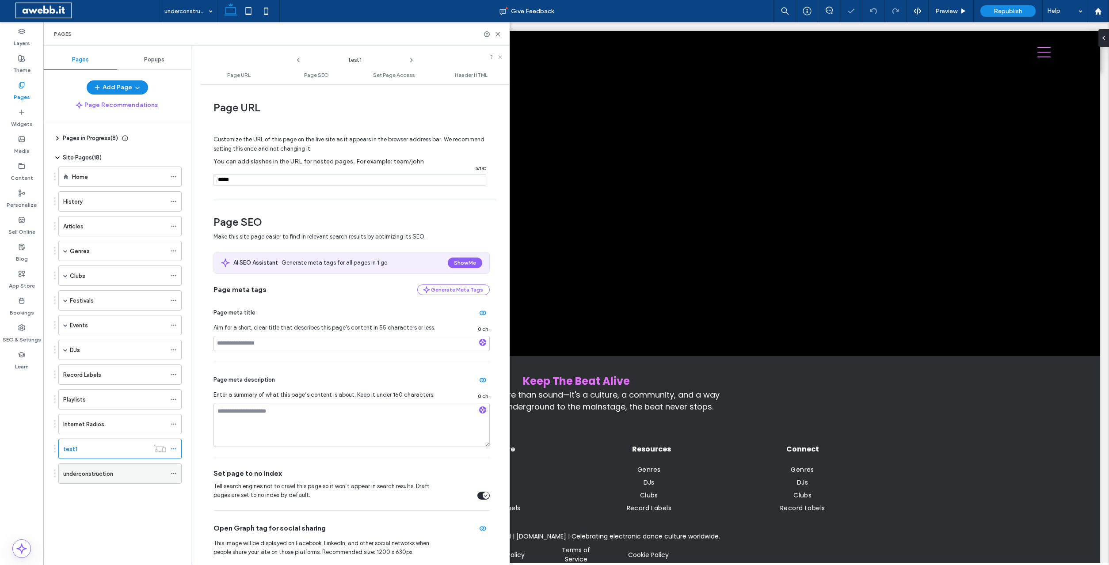
drag, startPoint x: 125, startPoint y: 471, endPoint x: 134, endPoint y: 469, distance: 8.7
click at [126, 471] on div "underconstruction" at bounding box center [114, 473] width 103 height 9
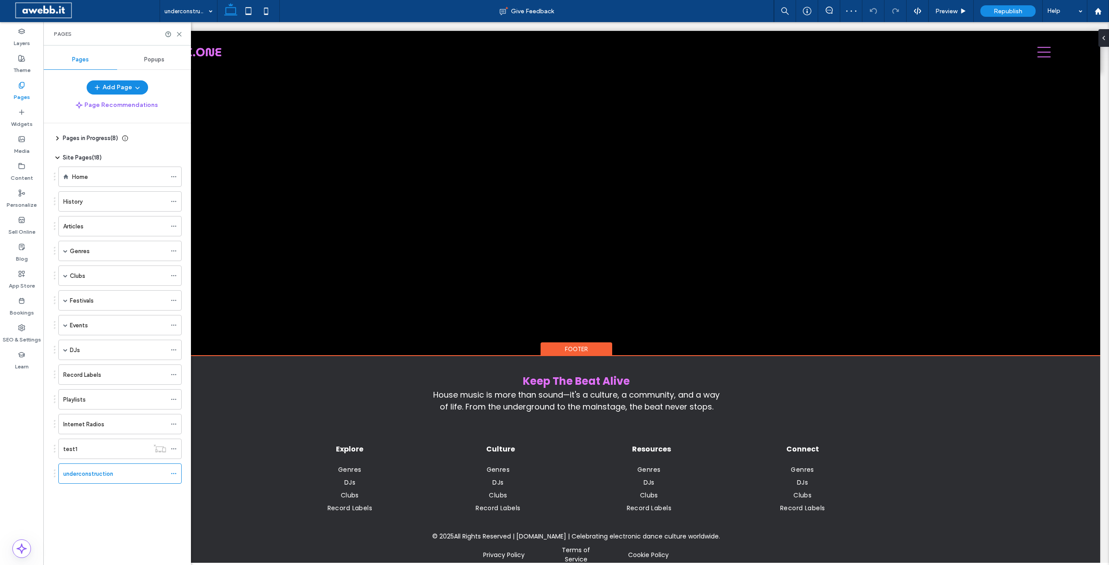
click at [575, 350] on div "Footer" at bounding box center [576, 349] width 72 height 14
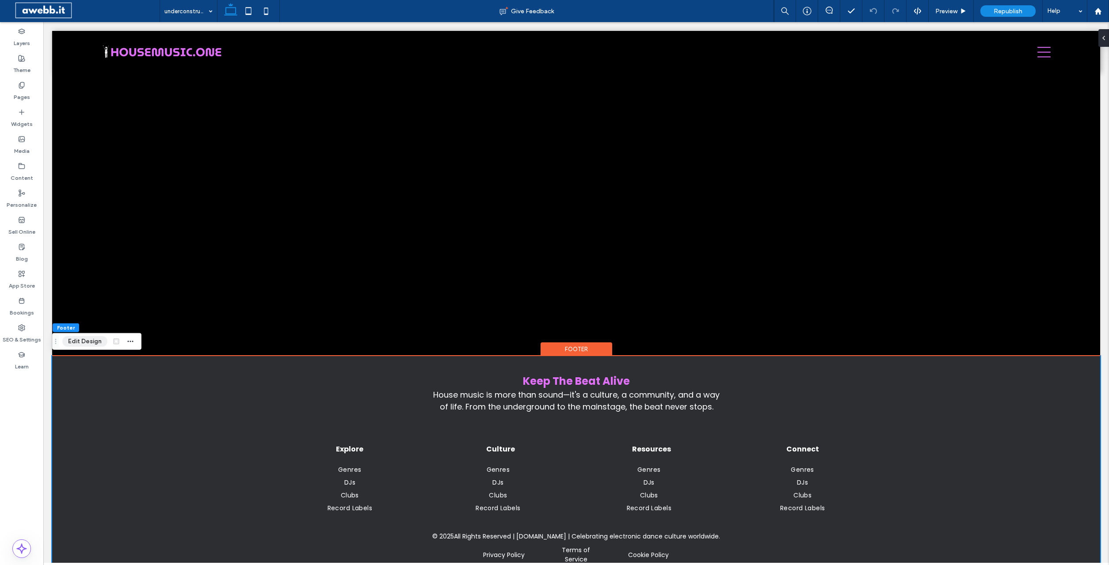
click at [88, 339] on button "Edit Design" at bounding box center [84, 341] width 45 height 11
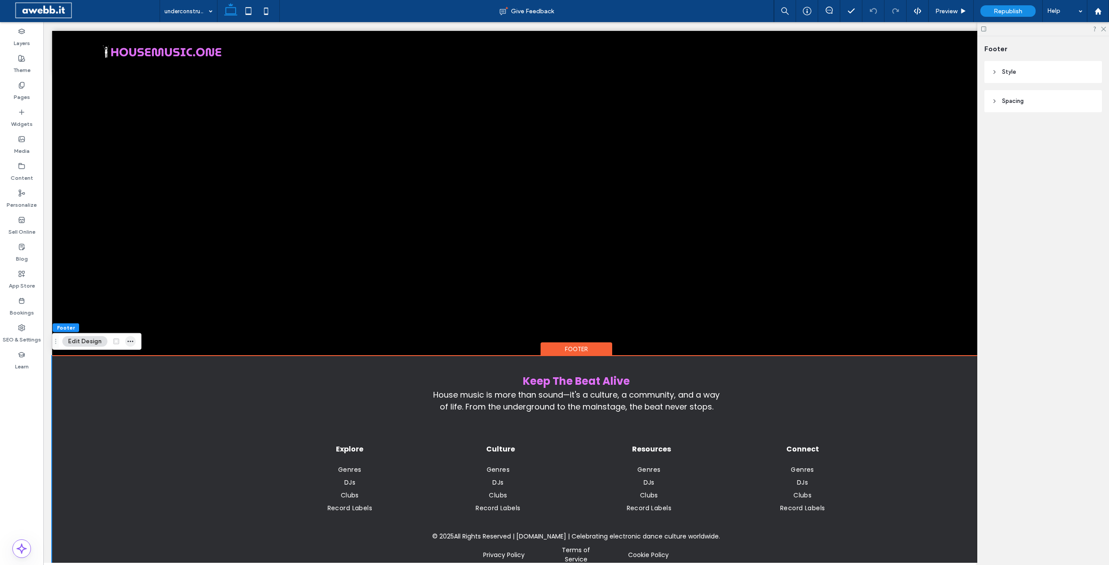
click at [131, 339] on icon "button" at bounding box center [130, 341] width 7 height 7
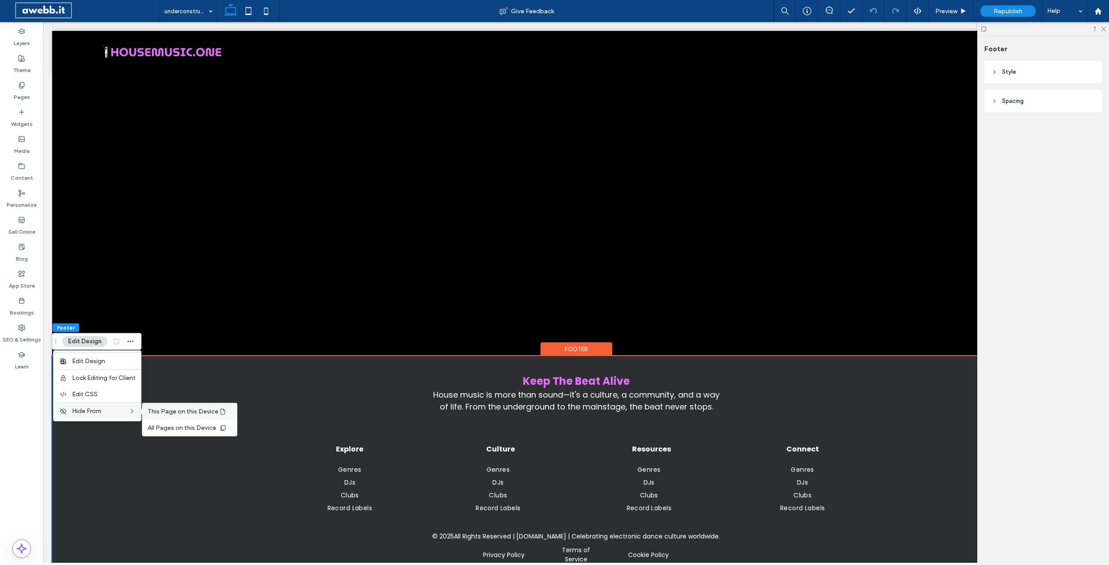
click at [175, 410] on span "This Page on this Device" at bounding box center [183, 412] width 71 height 8
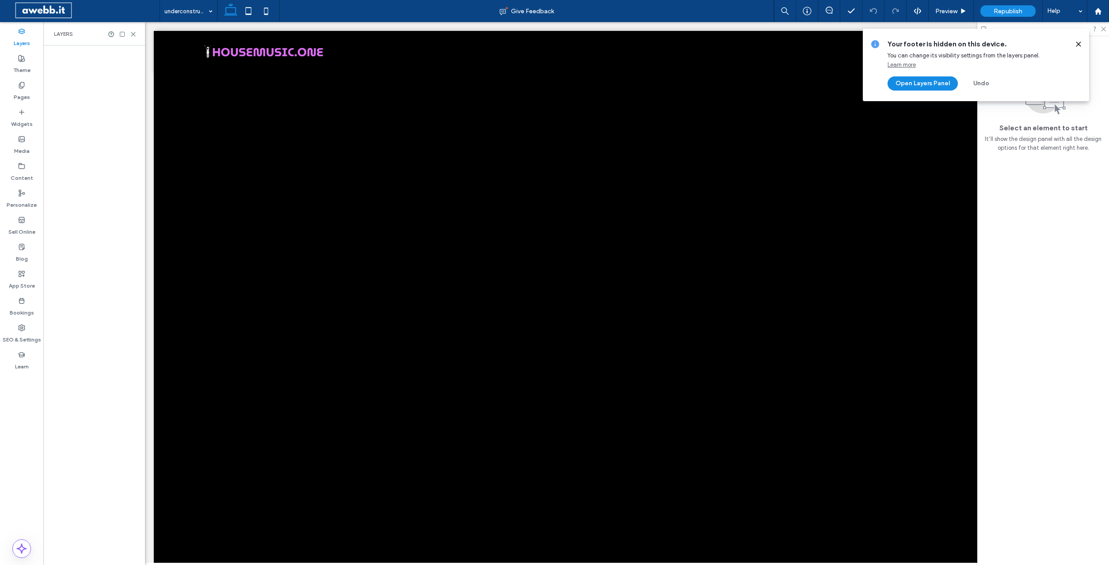
scroll to position [0, 233]
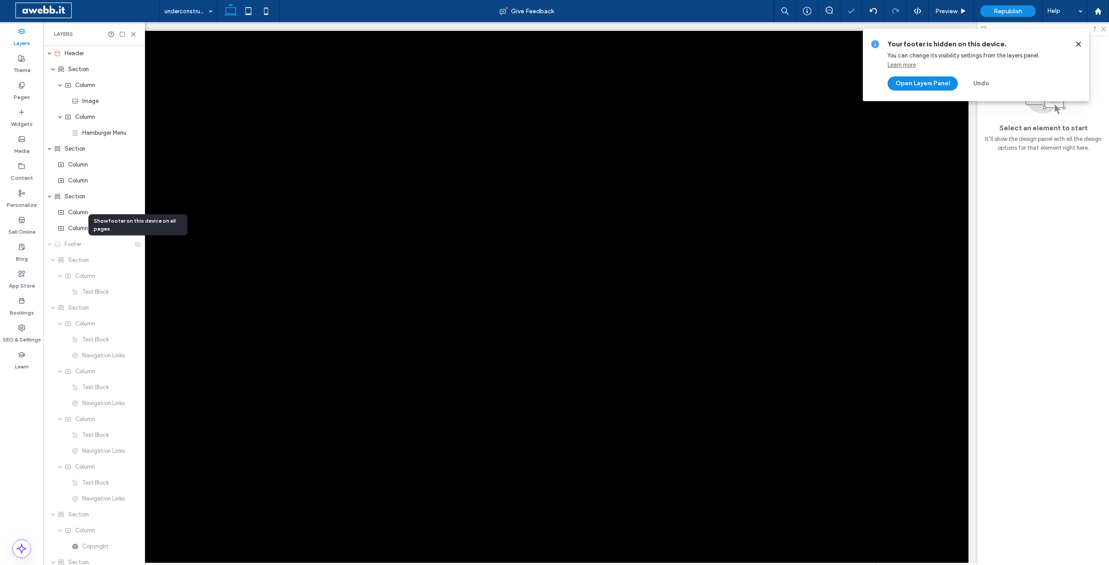
click at [1080, 45] on icon at bounding box center [1078, 44] width 7 height 7
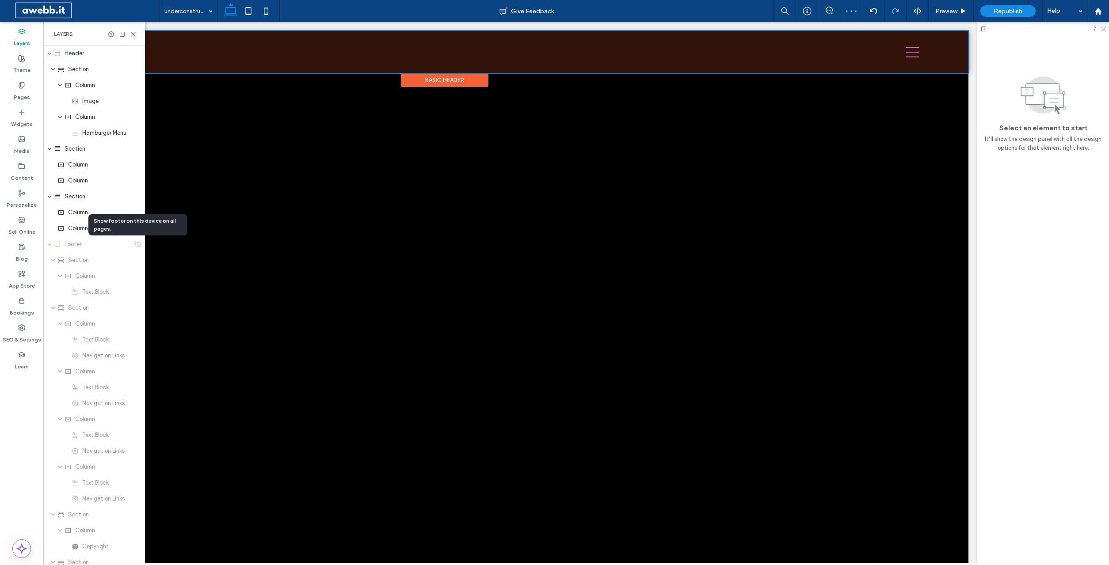
click at [466, 77] on div "Basic Header" at bounding box center [444, 80] width 87 height 14
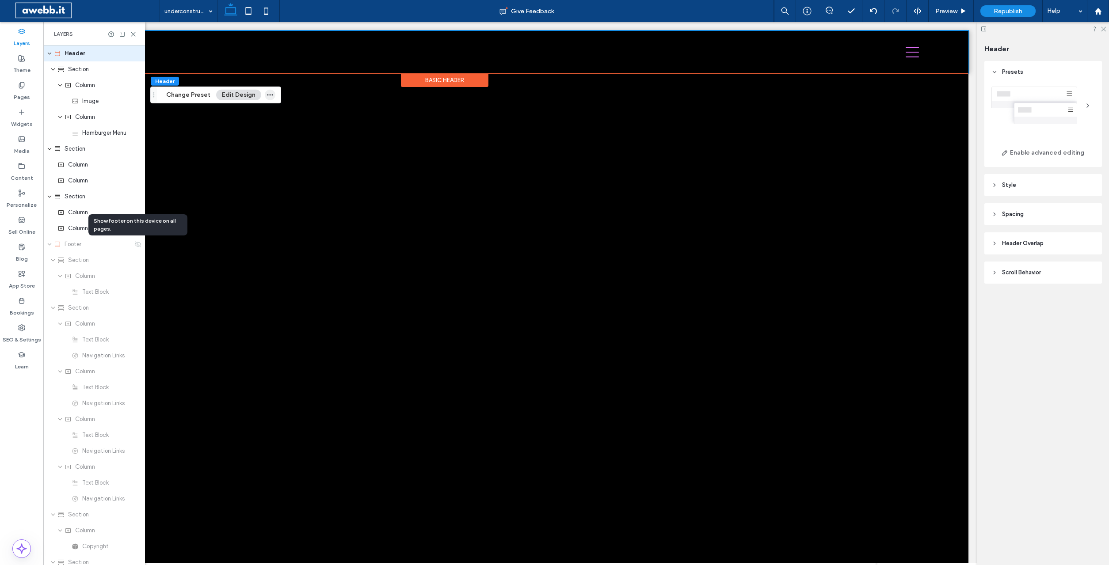
click at [267, 94] on icon "button" at bounding box center [269, 94] width 7 height 7
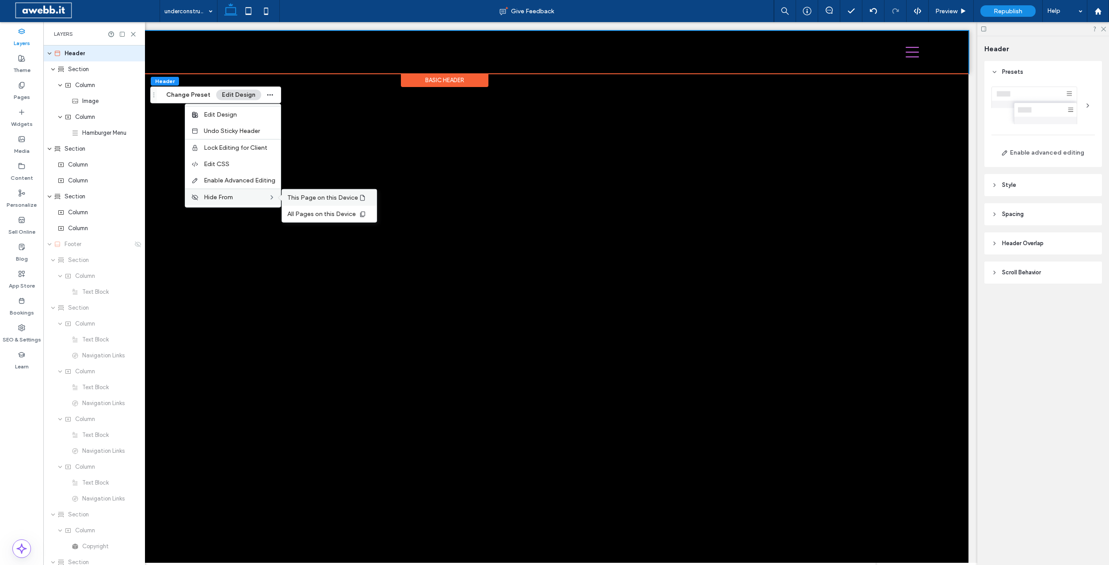
click at [315, 197] on span "This Page on this Device" at bounding box center [322, 198] width 71 height 8
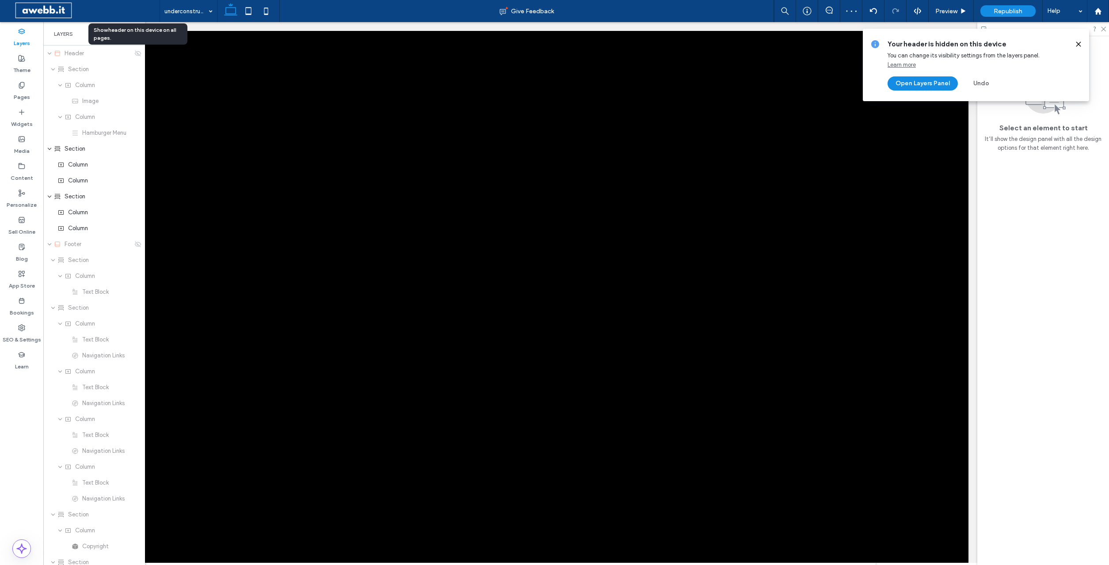
click at [1075, 42] on icon at bounding box center [1078, 44] width 7 height 7
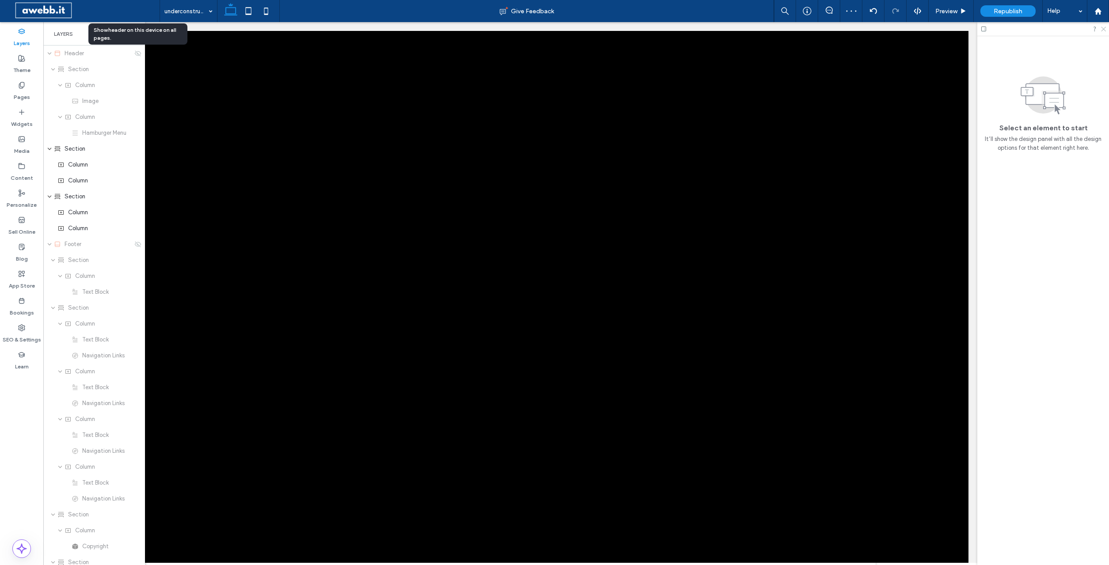
click at [1103, 28] on icon at bounding box center [1103, 29] width 6 height 6
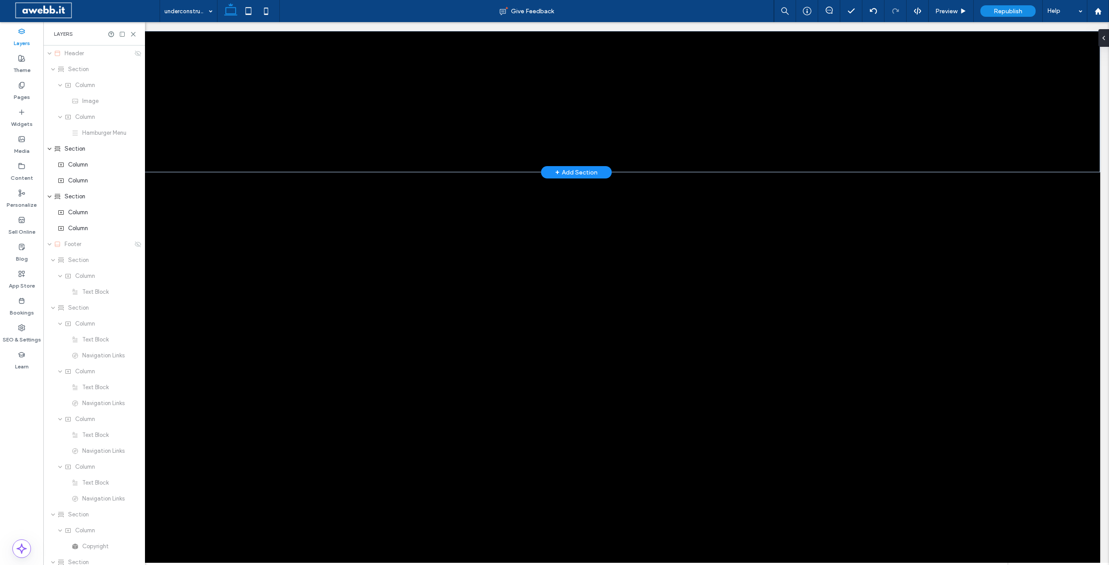
click at [579, 168] on div "+ Add Section" at bounding box center [576, 172] width 42 height 10
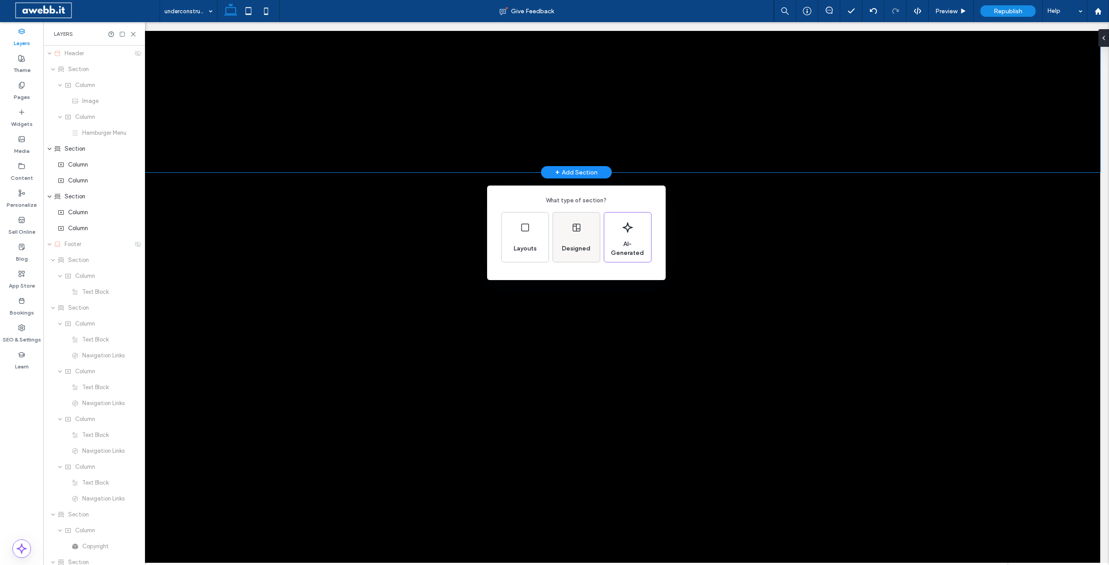
click at [581, 228] on icon at bounding box center [576, 227] width 11 height 11
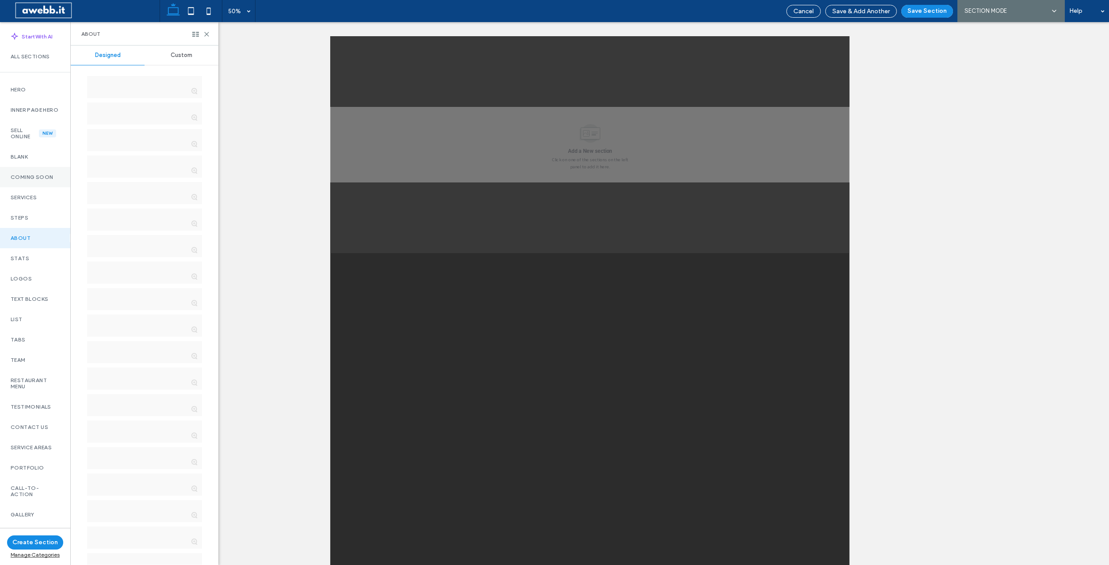
click at [35, 180] on label "Coming Soon" at bounding box center [35, 177] width 49 height 6
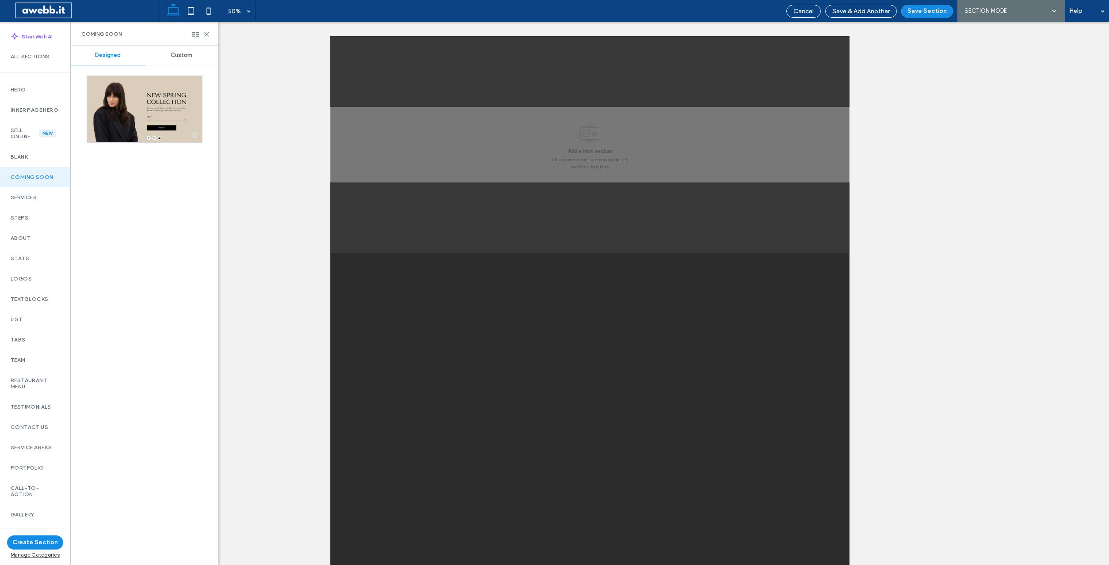
click at [177, 54] on span "Custom" at bounding box center [182, 55] width 22 height 7
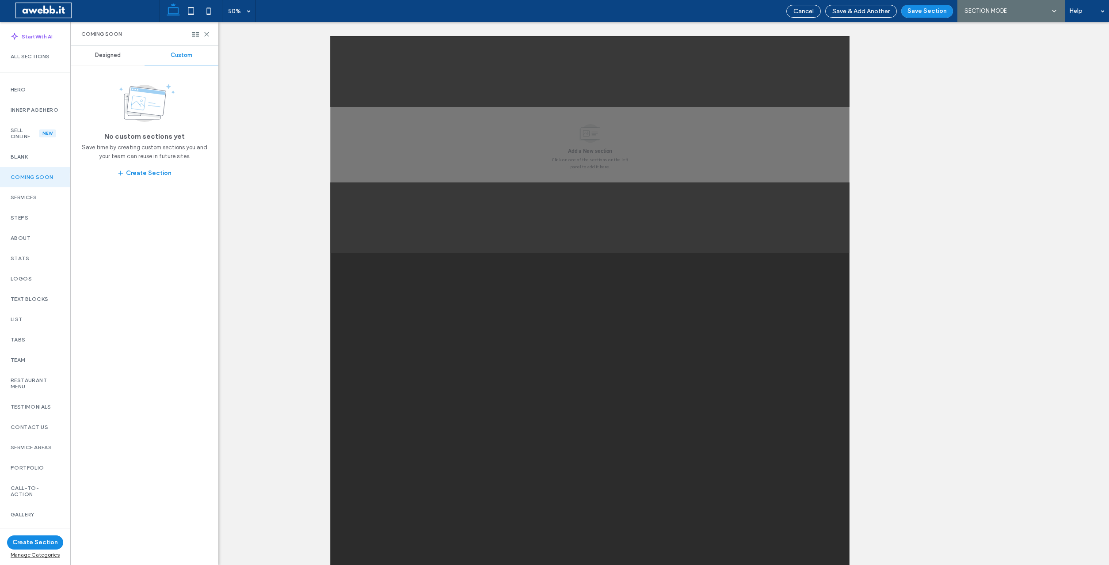
click at [110, 51] on div "Designed" at bounding box center [108, 55] width 74 height 19
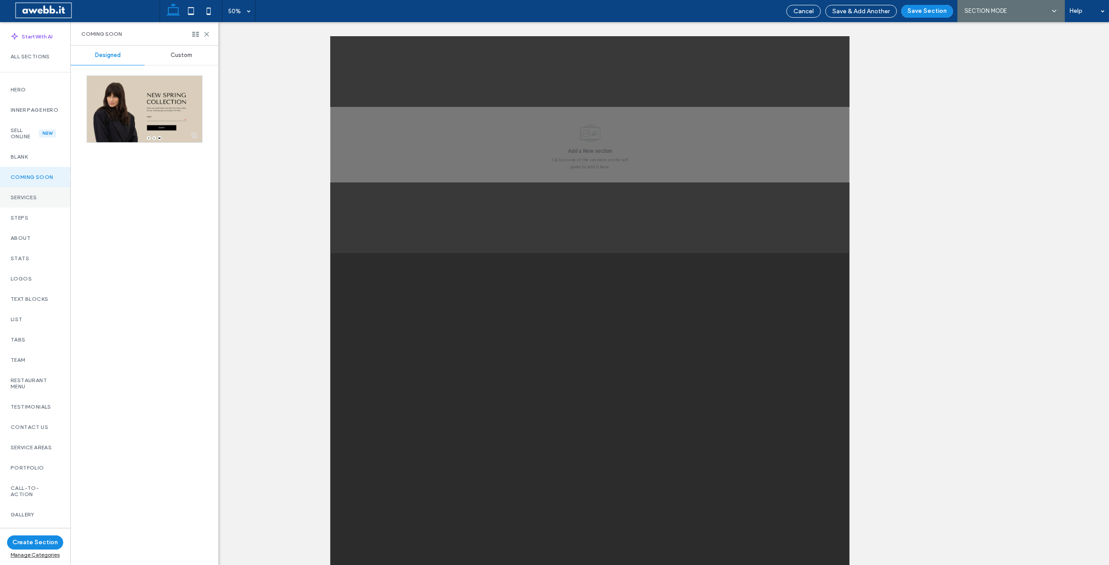
click at [18, 198] on div "Services" at bounding box center [35, 197] width 70 height 20
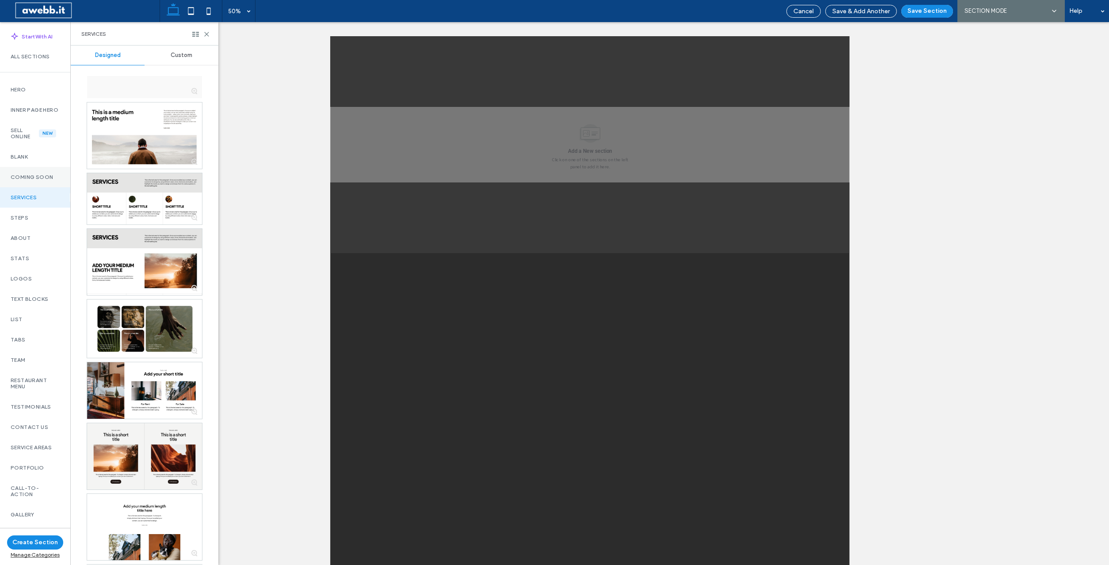
click at [27, 180] on label "Coming Soon" at bounding box center [35, 177] width 49 height 6
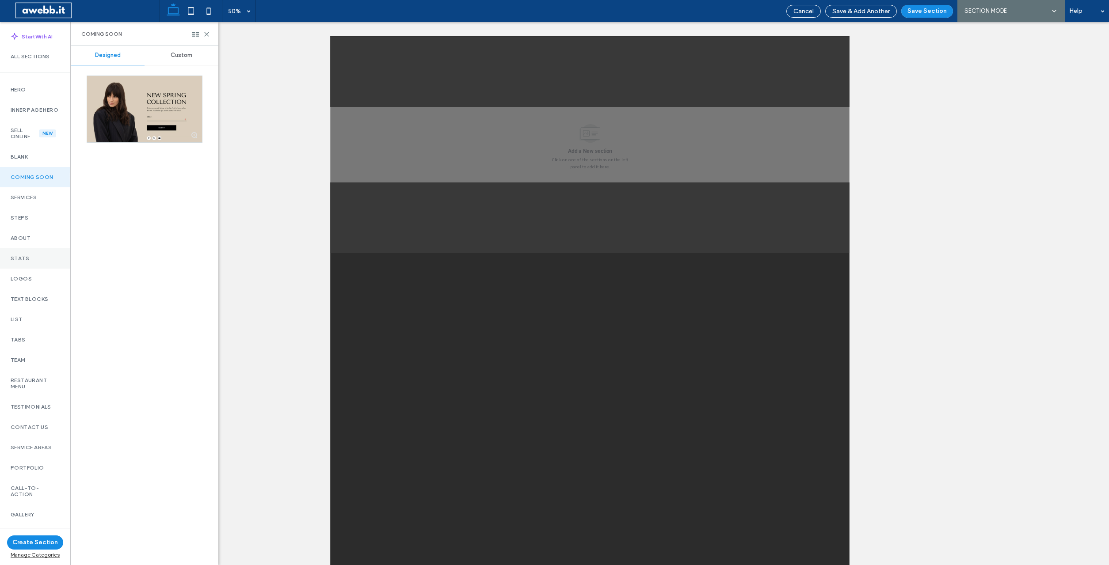
click at [20, 262] on label "Stats" at bounding box center [35, 258] width 49 height 6
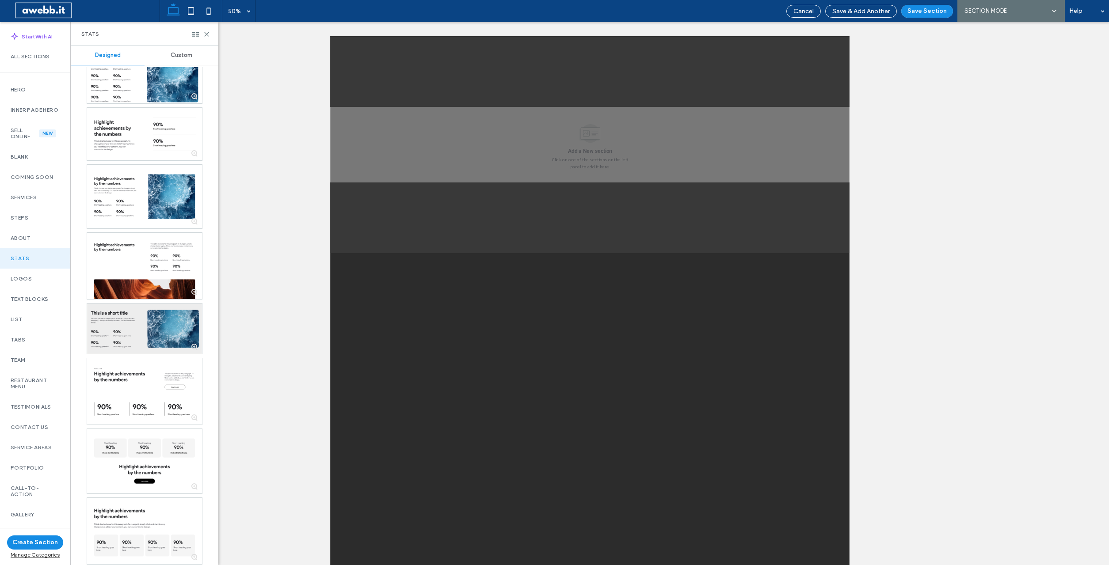
scroll to position [1432, 0]
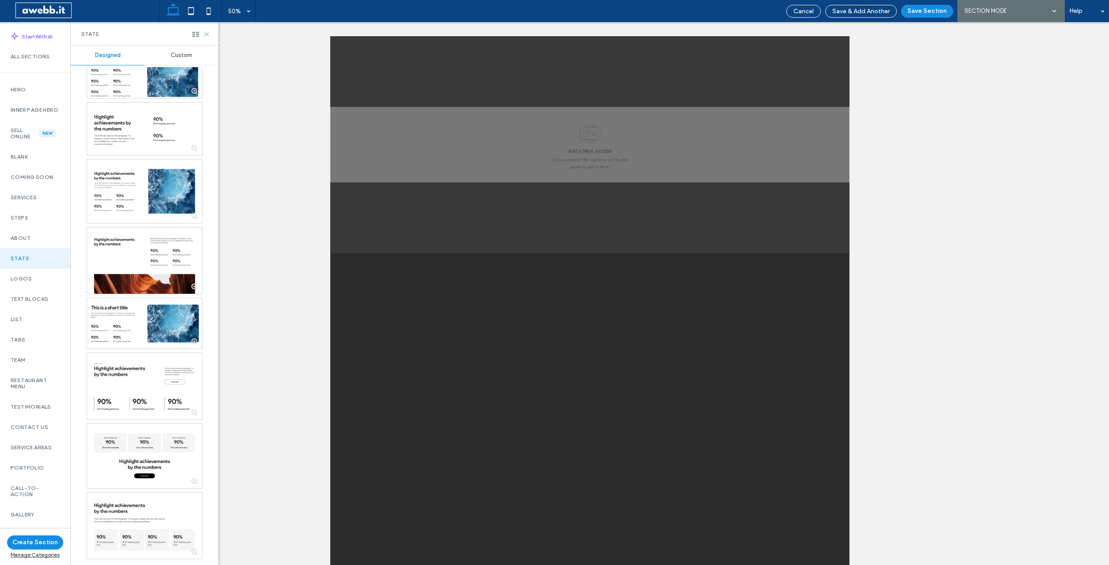
click at [207, 34] on icon at bounding box center [206, 34] width 7 height 7
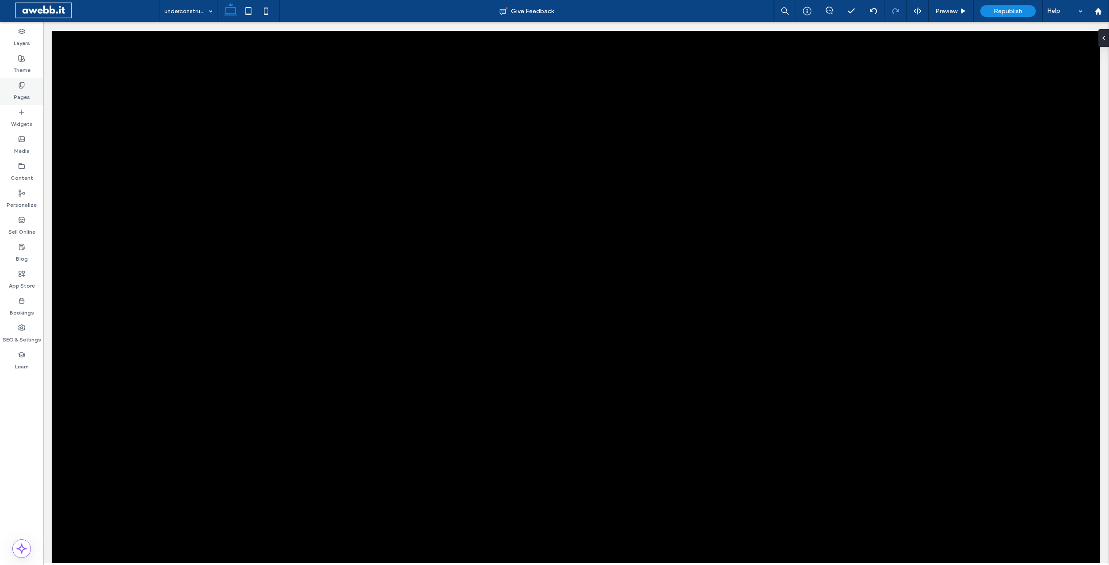
click at [18, 91] on label "Pages" at bounding box center [22, 95] width 16 height 12
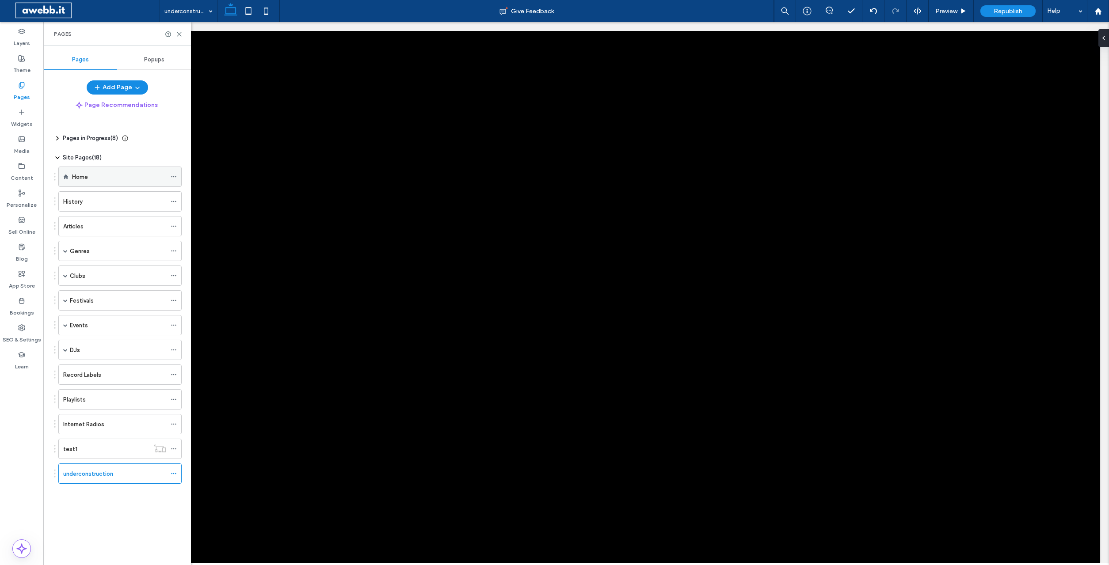
click at [95, 168] on div "Home" at bounding box center [119, 176] width 94 height 19
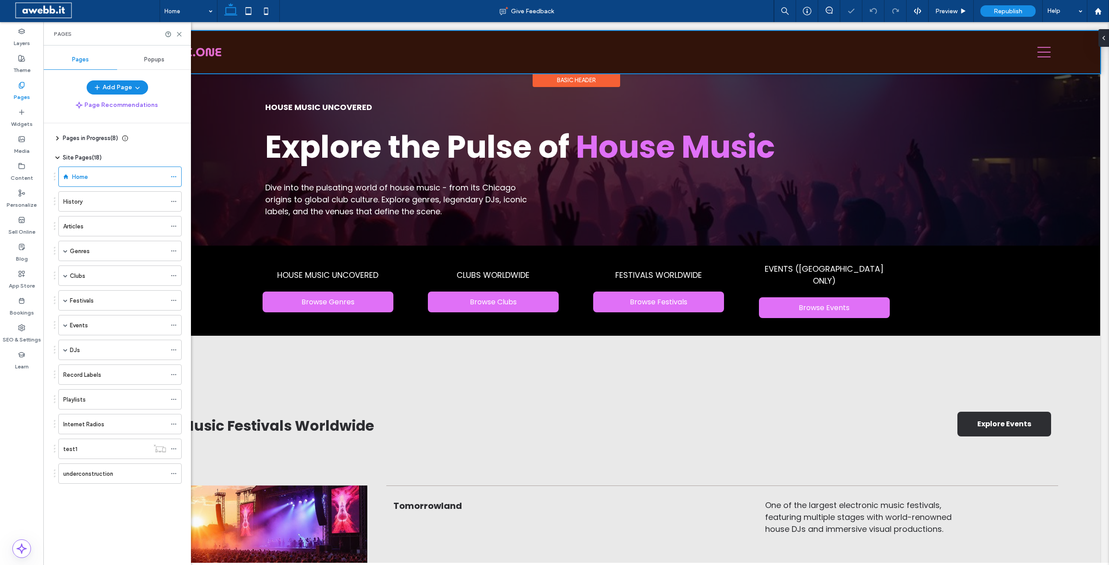
click at [1042, 49] on div at bounding box center [576, 52] width 1048 height 42
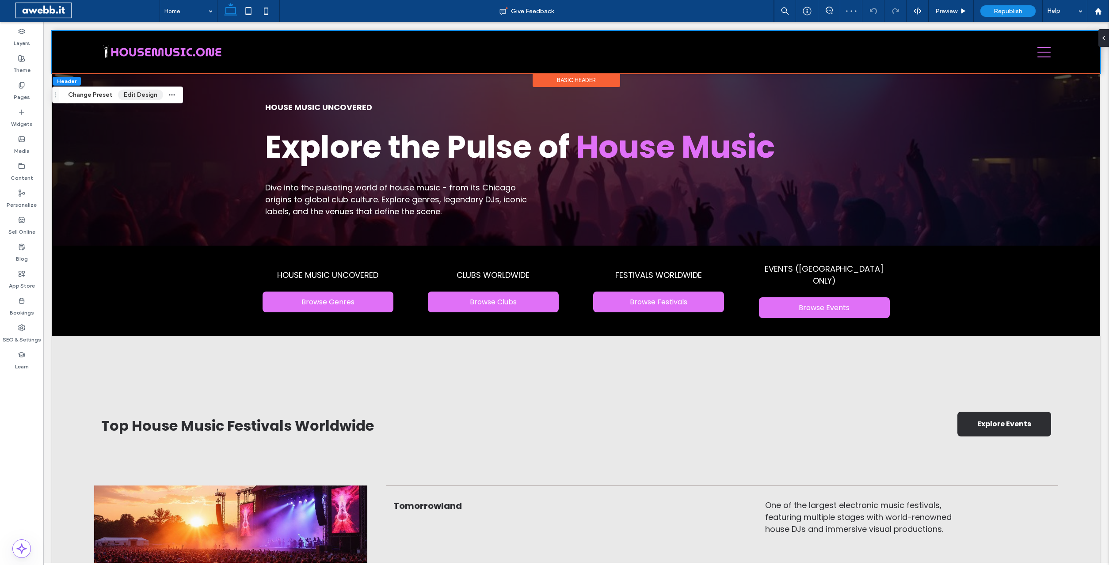
click at [146, 95] on button "Edit Design" at bounding box center [140, 95] width 45 height 11
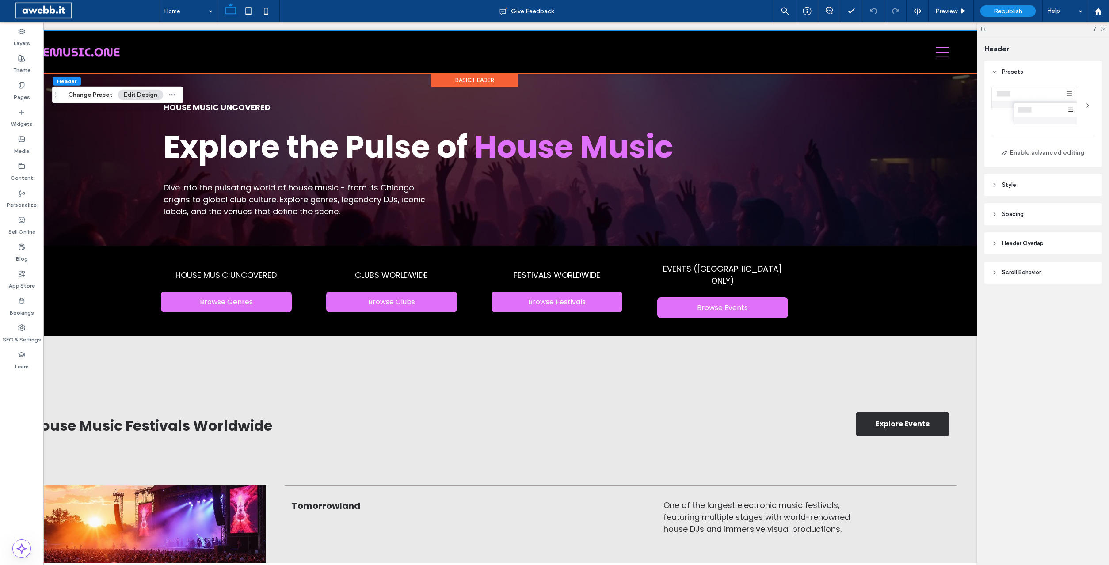
click at [1043, 100] on div at bounding box center [1042, 106] width 103 height 38
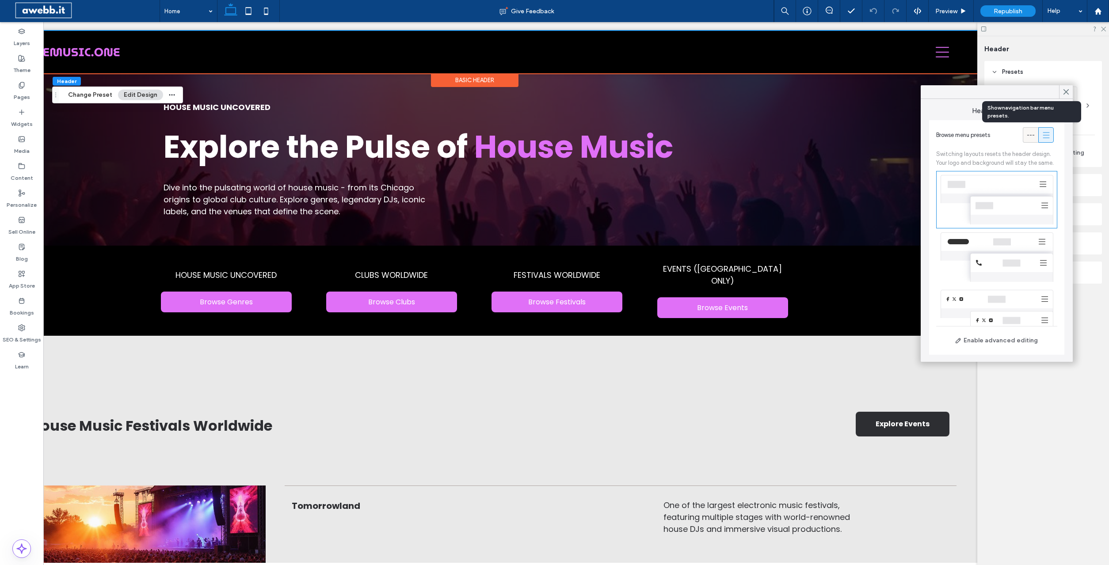
click at [1027, 133] on icon at bounding box center [1030, 135] width 9 height 9
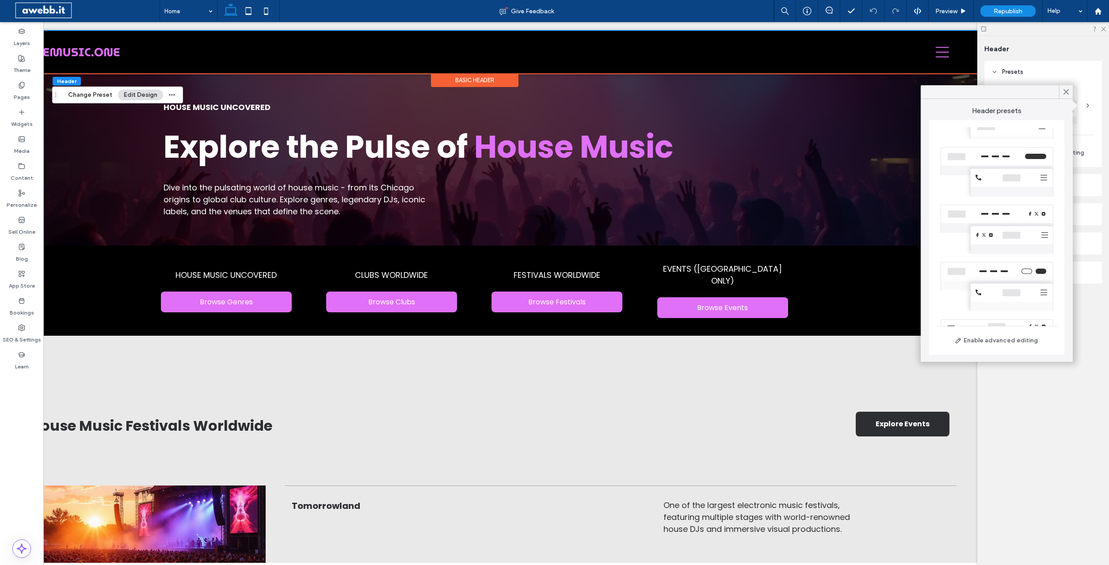
click at [993, 268] on div at bounding box center [996, 286] width 121 height 57
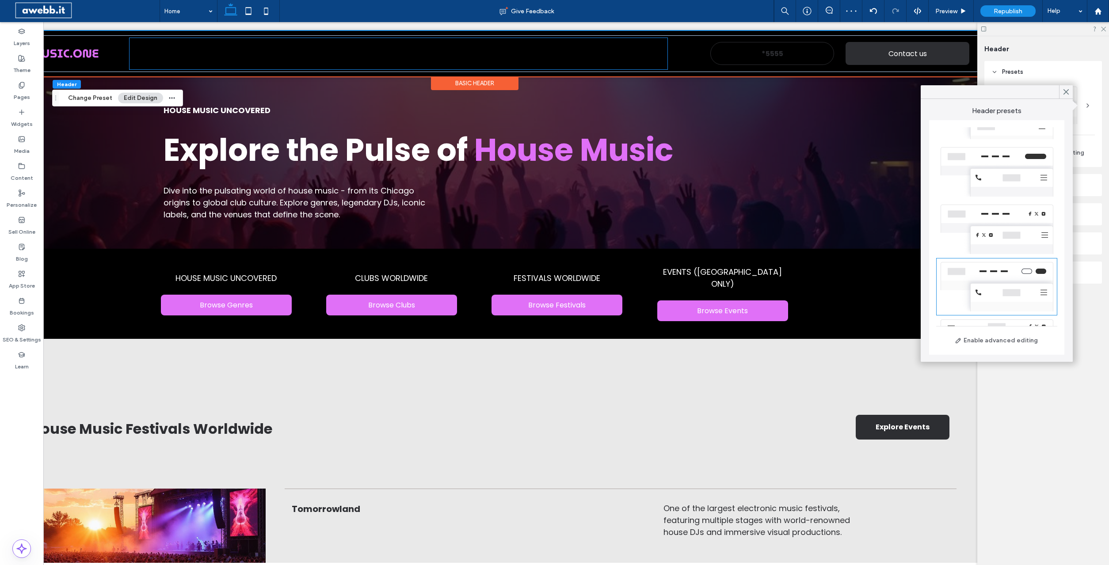
click at [472, 49] on span "Record Labels" at bounding box center [461, 45] width 52 height 15
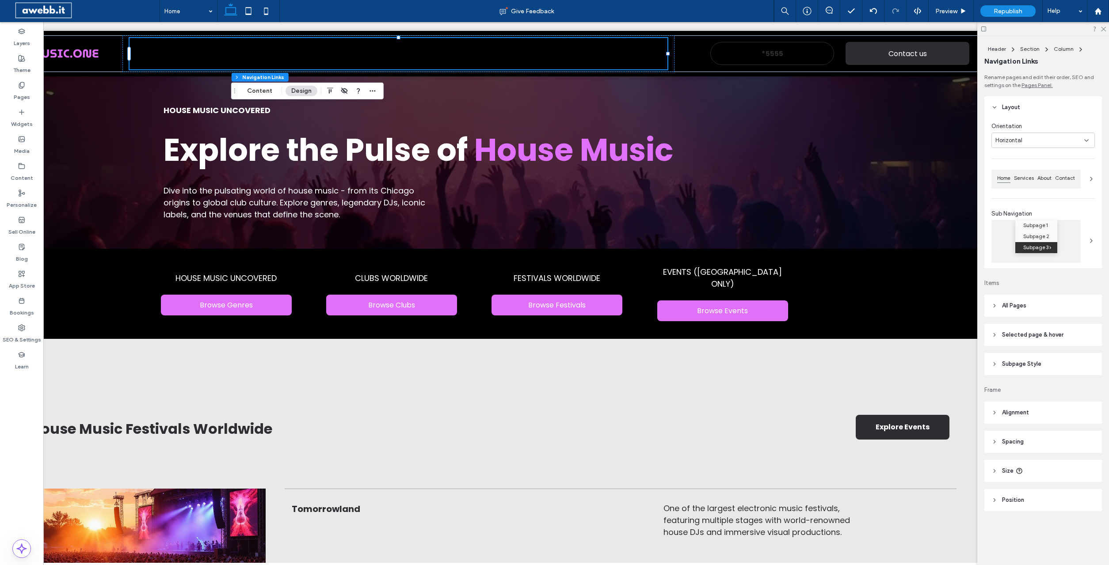
click at [1024, 307] on span "All Pages" at bounding box center [1014, 305] width 24 height 9
click at [1088, 393] on icon "rgba(0, 0, 0, 0)" at bounding box center [1089, 395] width 8 height 8
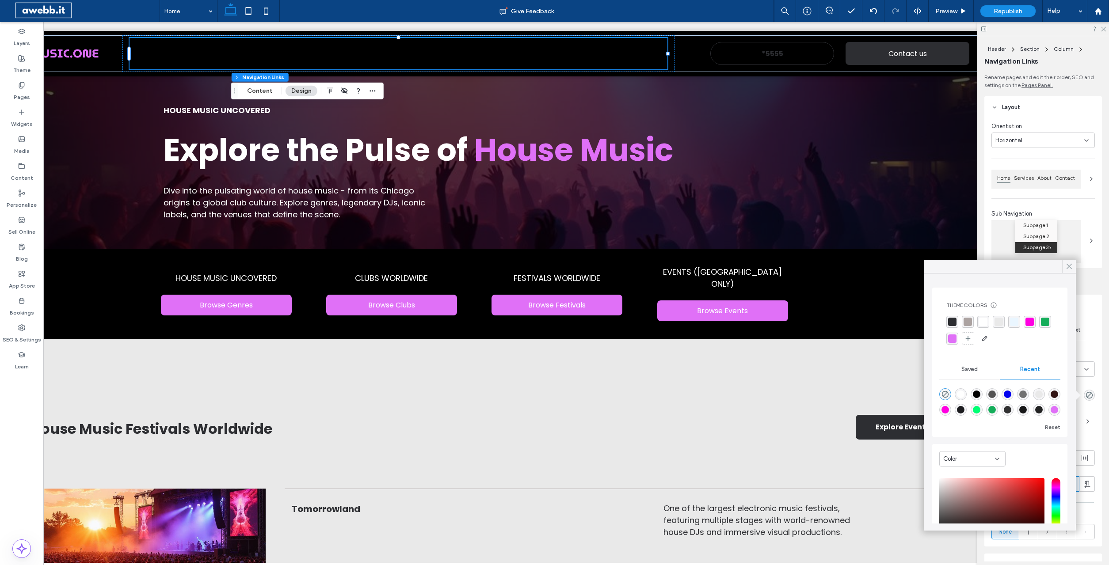
click at [1068, 266] on icon at bounding box center [1069, 266] width 8 height 8
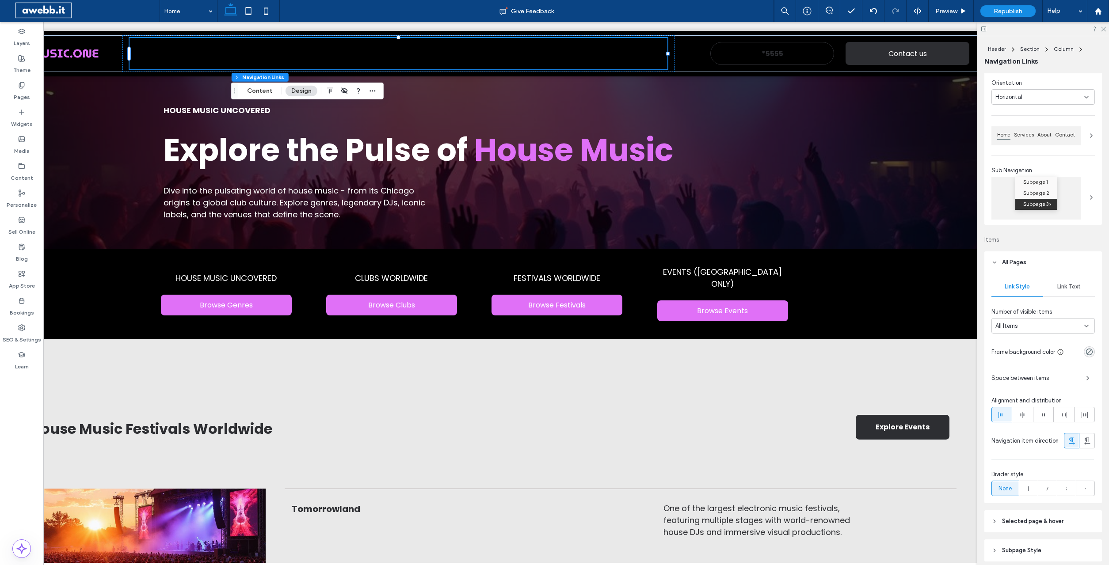
scroll to position [45, 0]
click at [1068, 284] on span "Link Text" at bounding box center [1068, 284] width 23 height 7
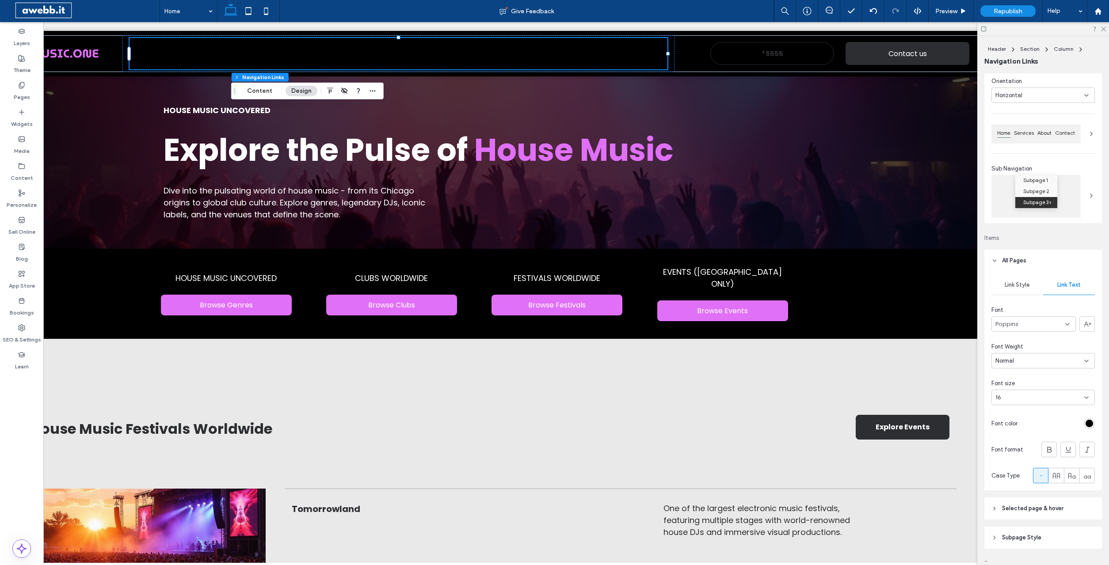
click at [1091, 426] on div "rgb(0, 0, 0)" at bounding box center [1089, 424] width 8 height 8
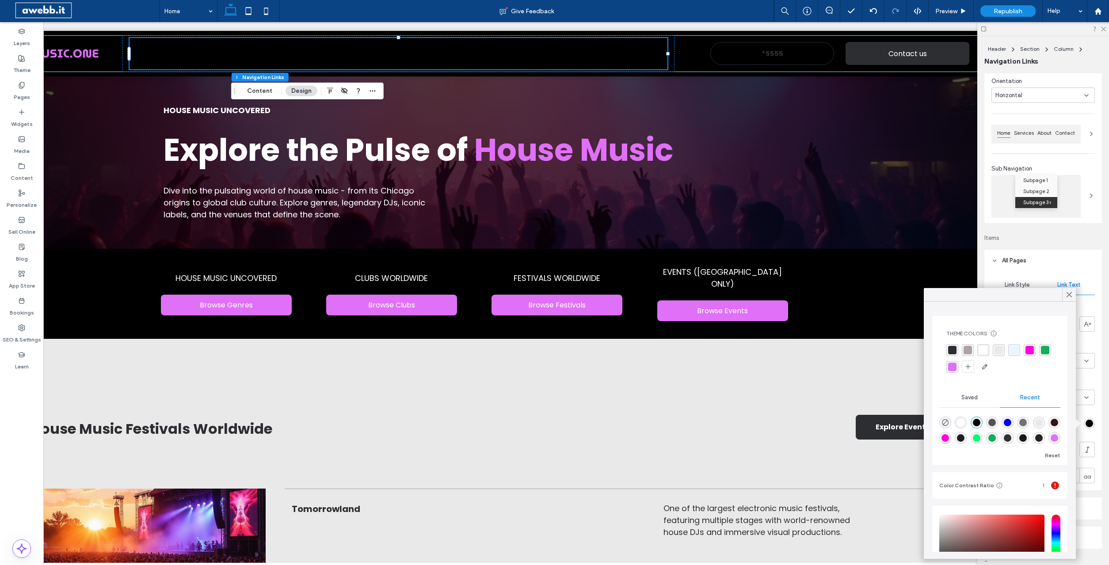
click at [1056, 436] on div "rgba(224, 112, 247, 1)" at bounding box center [1054, 438] width 8 height 8
type input "*******"
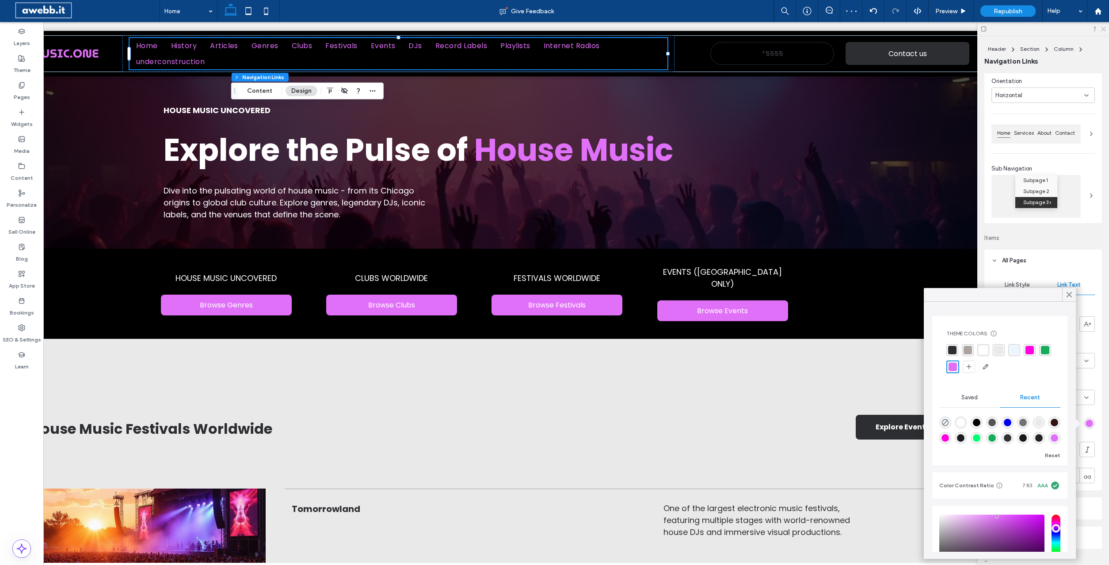
click at [1101, 28] on icon at bounding box center [1103, 29] width 6 height 6
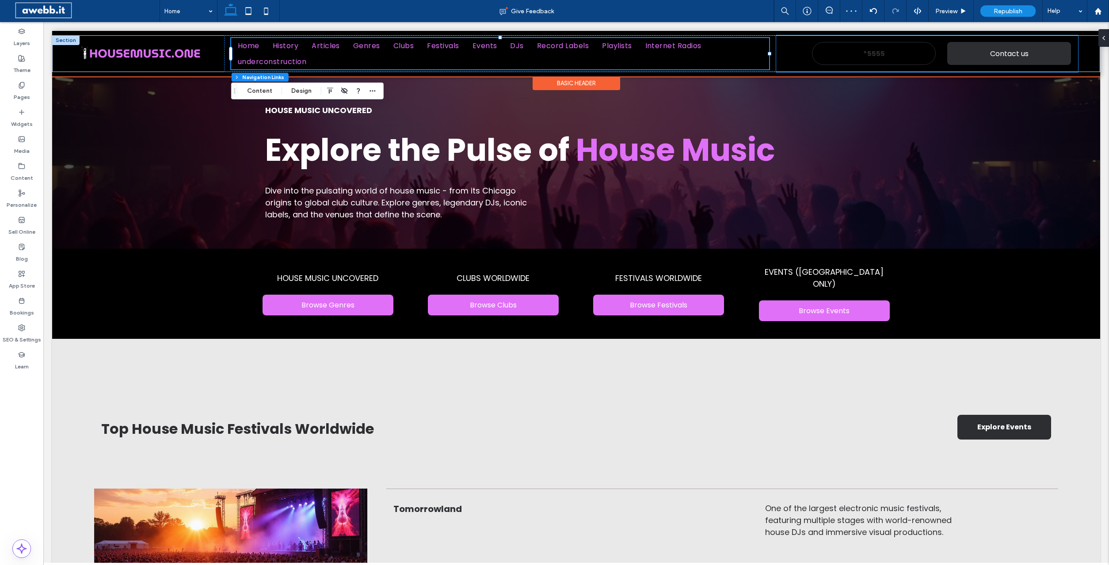
click at [789, 45] on div "*5555 Contact us" at bounding box center [927, 53] width 302 height 37
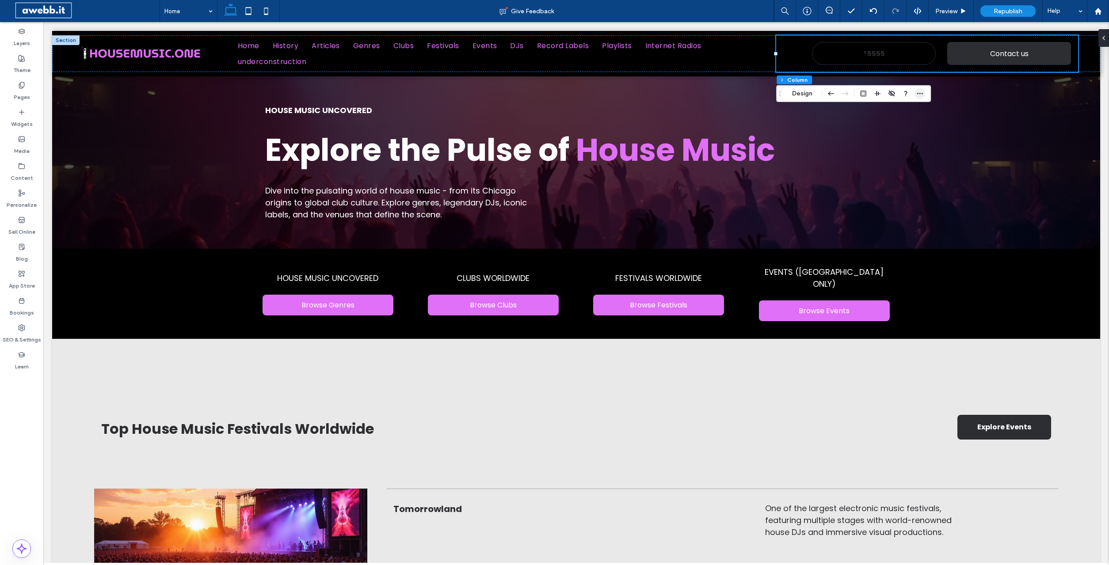
click at [919, 92] on icon "button" at bounding box center [919, 93] width 7 height 7
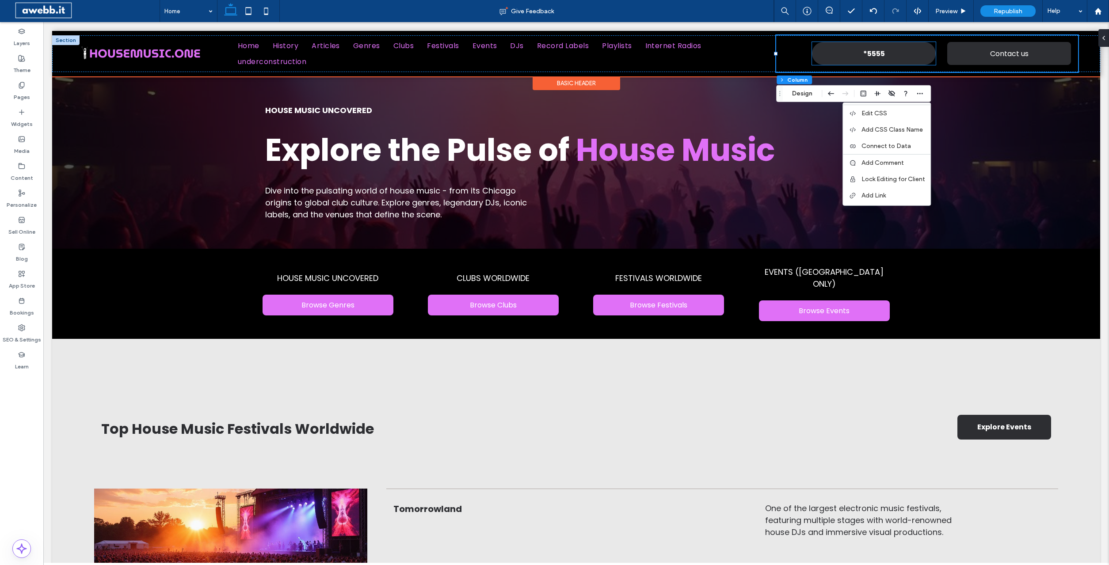
click at [836, 54] on link "*5555" at bounding box center [874, 53] width 124 height 23
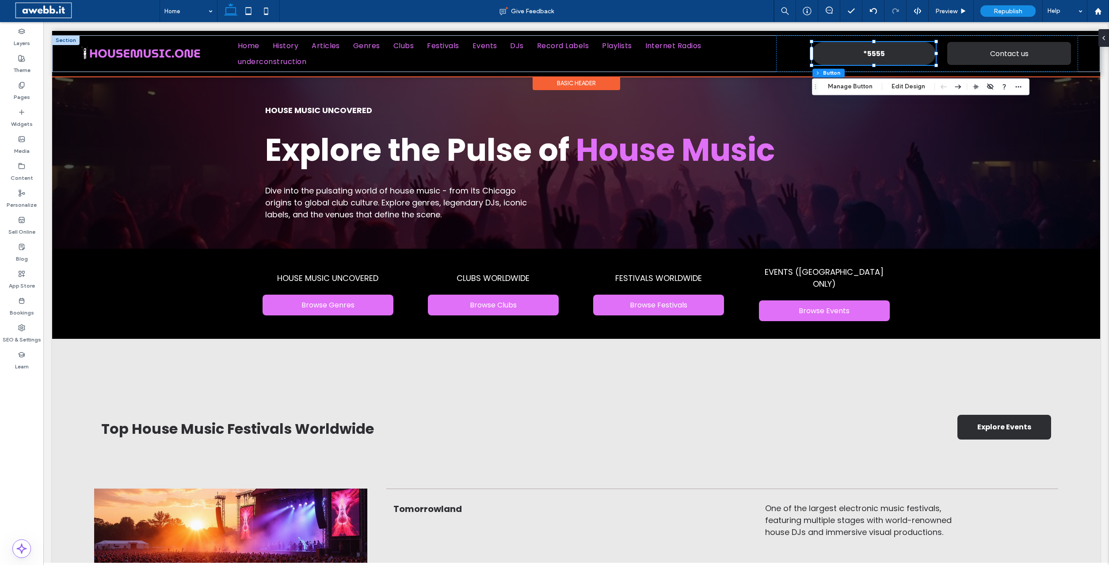
type input "**"
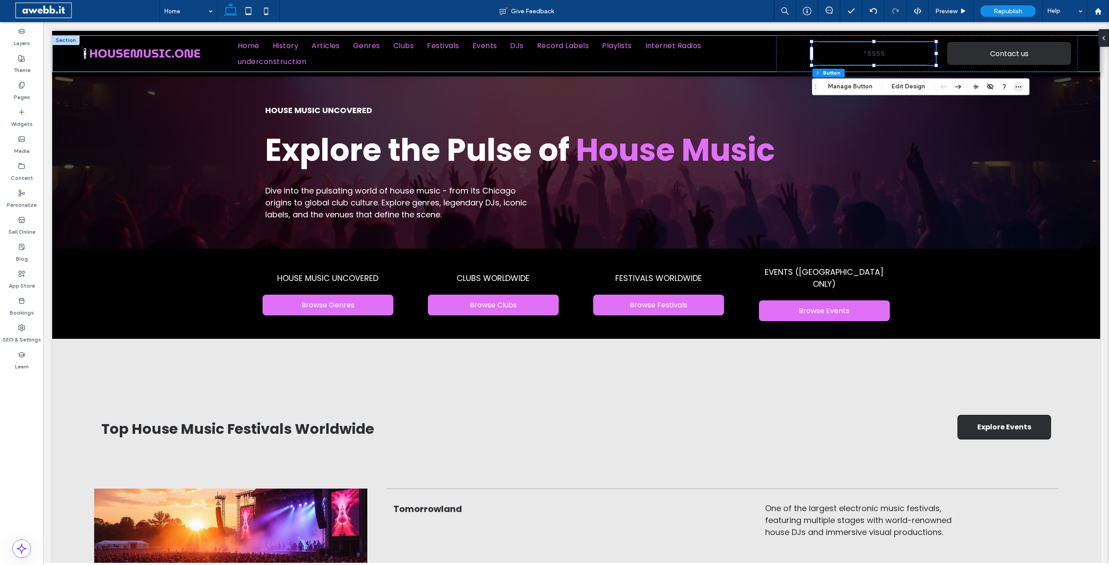
click at [1018, 86] on icon "button" at bounding box center [1017, 86] width 7 height 7
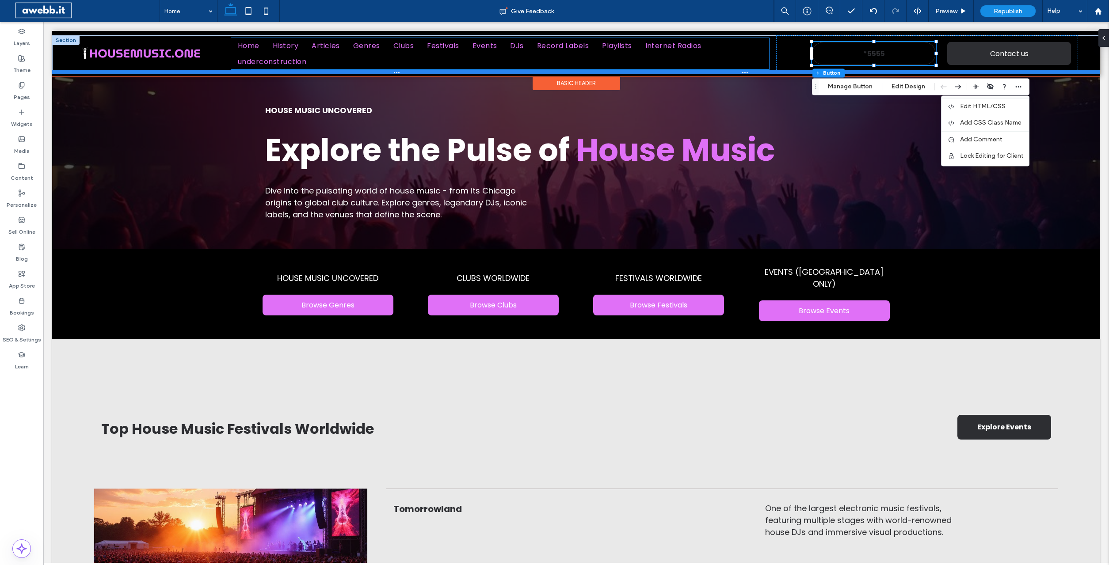
drag, startPoint x: 752, startPoint y: 60, endPoint x: 780, endPoint y: 71, distance: 30.1
click at [752, 60] on ul "Home History Articles Genres Clubs Festivals Events DJs Record Labels Playlists…" at bounding box center [500, 53] width 538 height 31
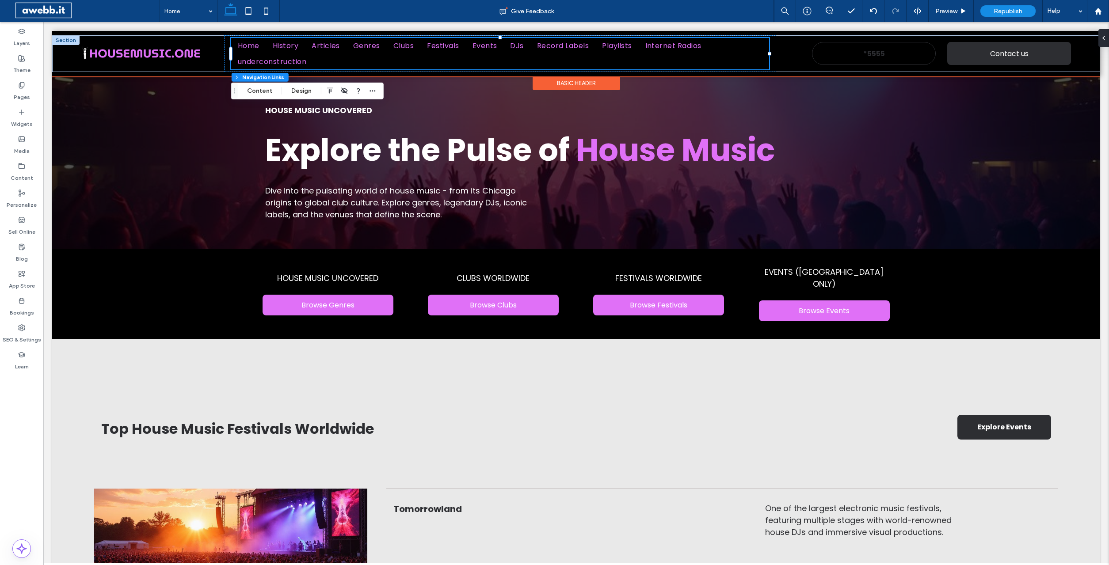
click at [557, 84] on div "Basic Header" at bounding box center [575, 83] width 87 height 14
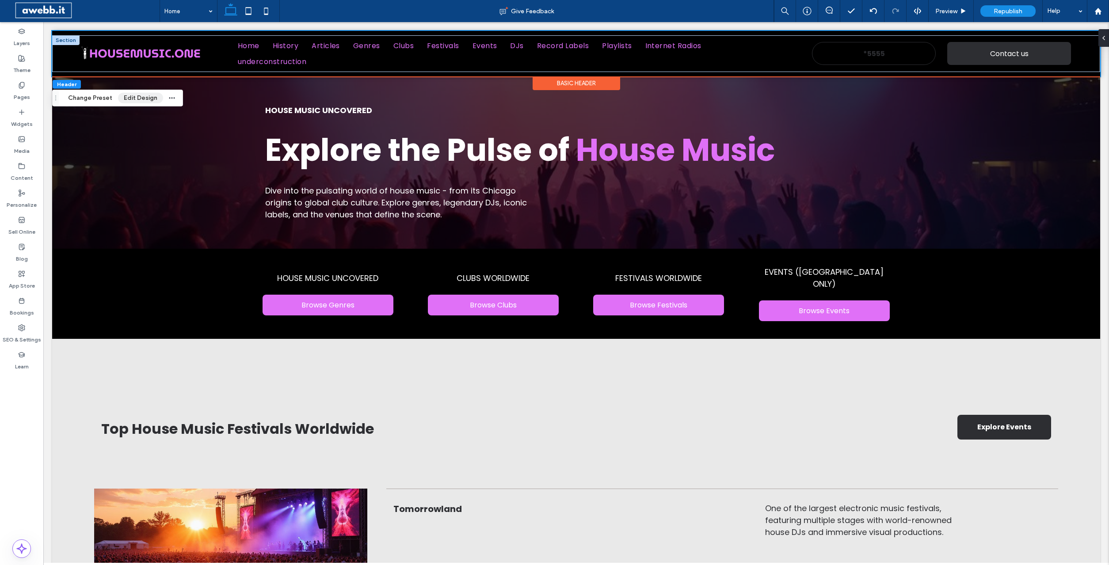
click at [130, 95] on button "Edit Design" at bounding box center [140, 98] width 45 height 11
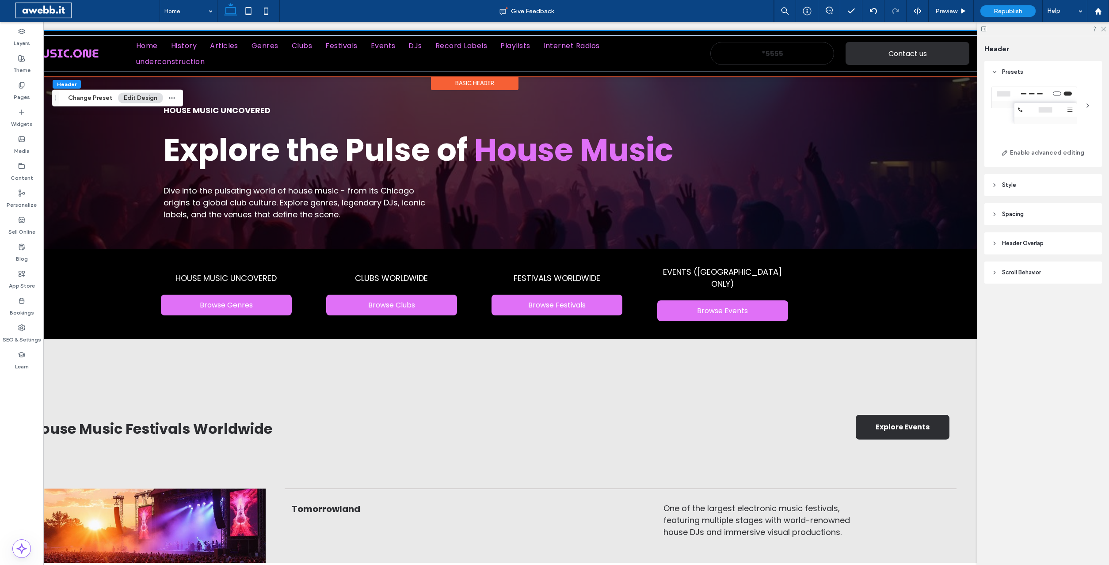
click at [1029, 92] on div at bounding box center [1042, 106] width 103 height 38
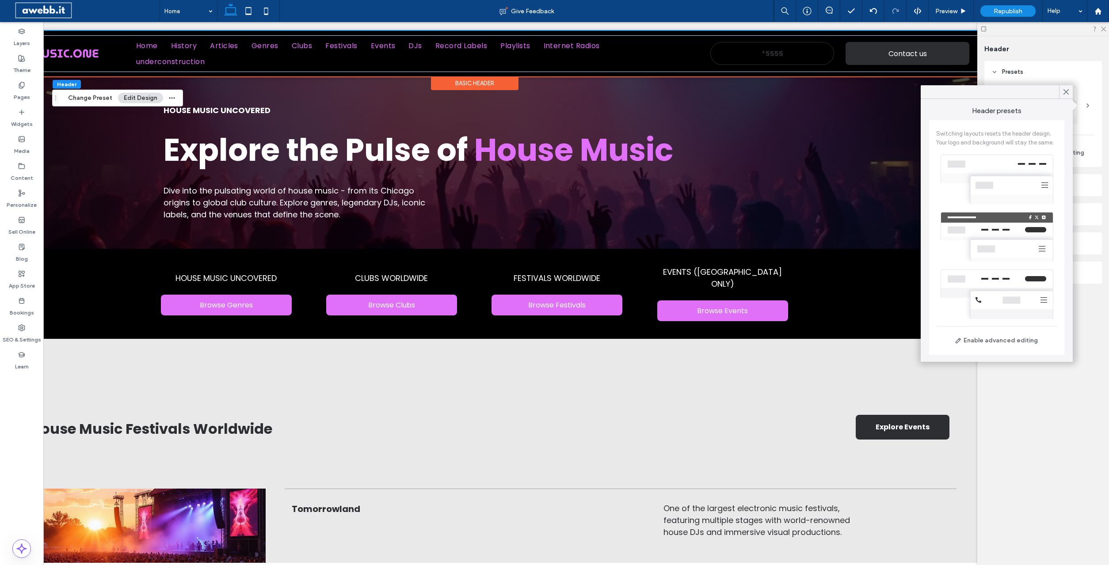
scroll to position [0, 0]
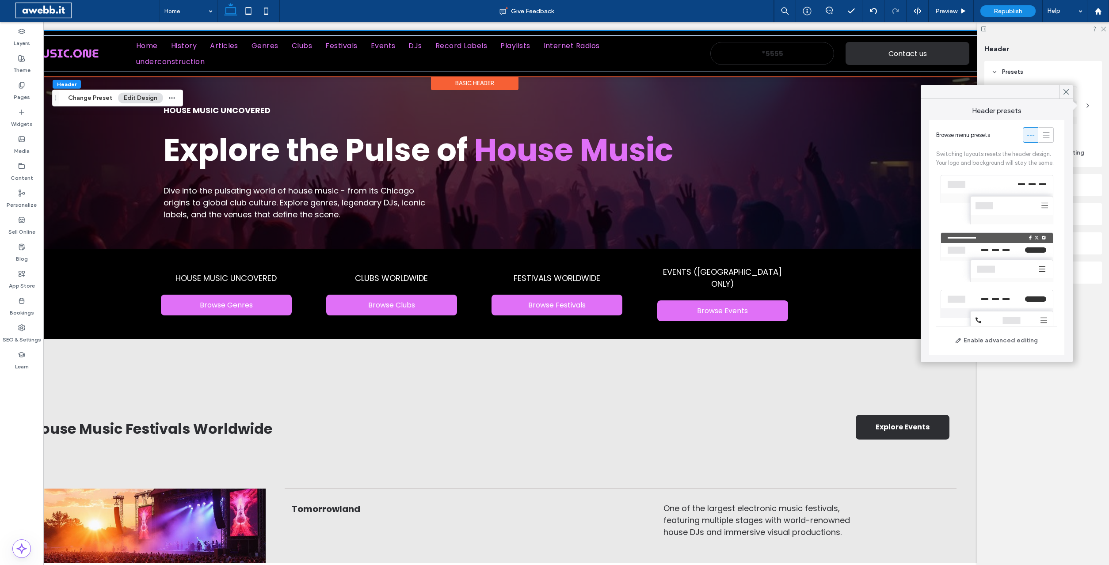
click at [978, 181] on div at bounding box center [996, 199] width 121 height 57
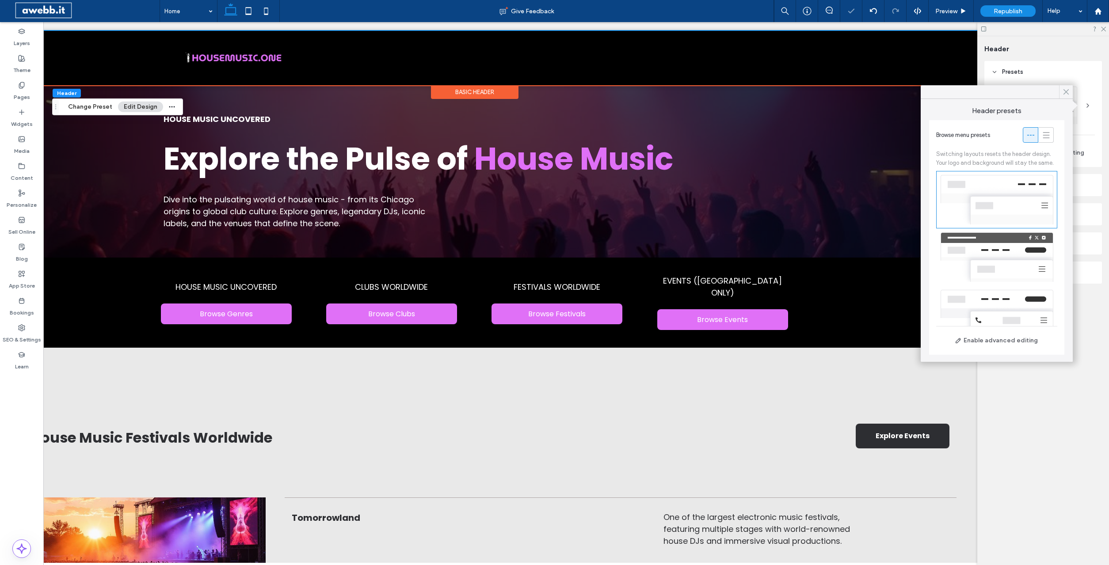
click at [1064, 90] on use at bounding box center [1066, 92] width 5 height 5
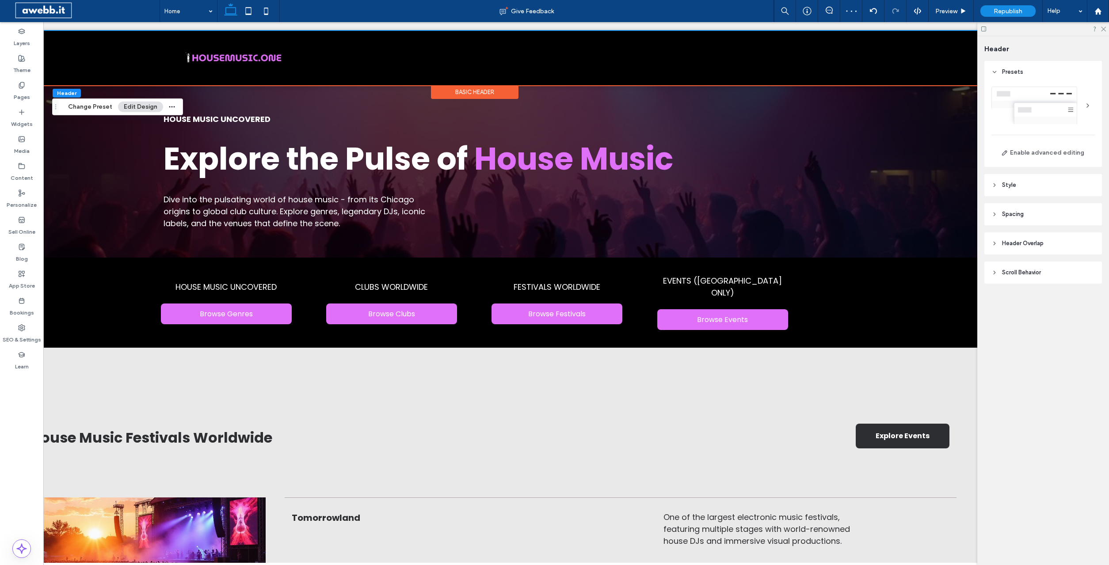
drag, startPoint x: 1104, startPoint y: 29, endPoint x: 1004, endPoint y: 35, distance: 99.6
click at [1103, 29] on use at bounding box center [1103, 29] width 5 height 5
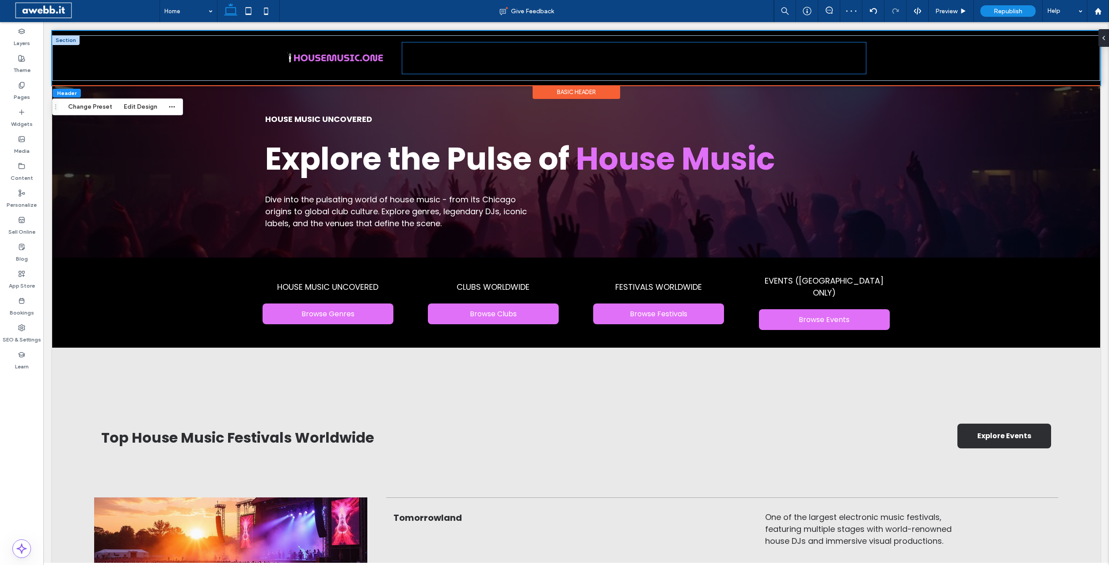
click at [784, 59] on link "underconstruction" at bounding box center [822, 65] width 86 height 15
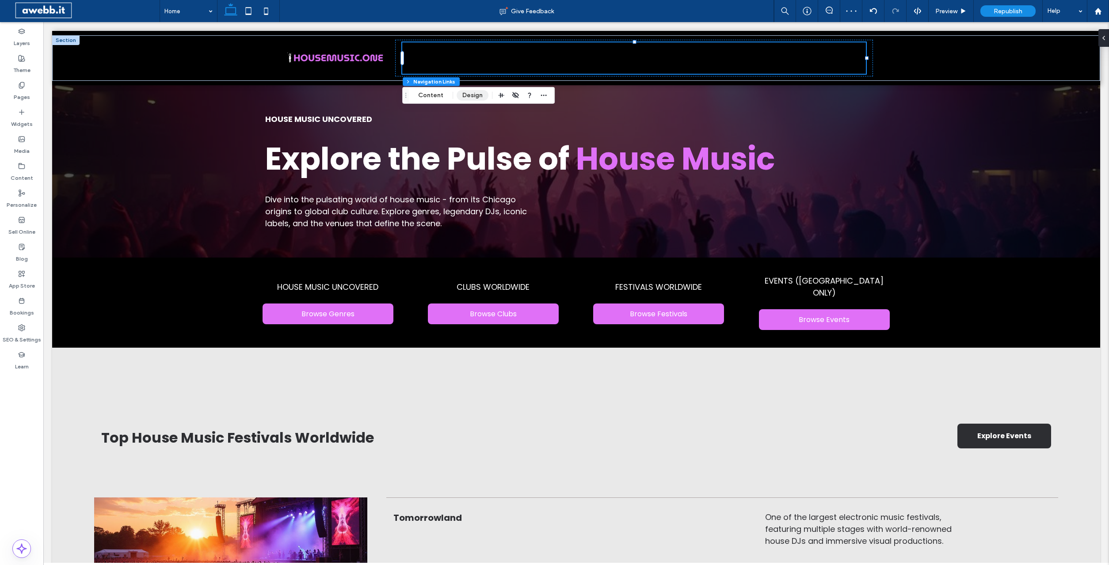
click at [471, 93] on button "Design" at bounding box center [472, 95] width 32 height 11
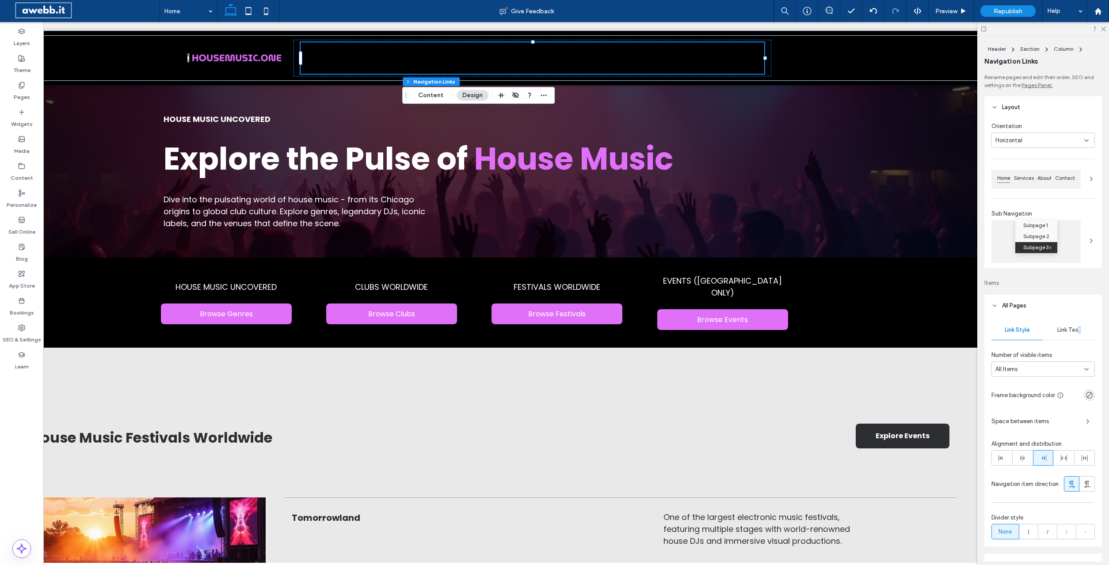
drag, startPoint x: 1079, startPoint y: 324, endPoint x: 1079, endPoint y: 349, distance: 24.8
click at [1079, 325] on div "Link Text" at bounding box center [1069, 329] width 52 height 19
drag, startPoint x: 1091, startPoint y: 464, endPoint x: 1089, endPoint y: 459, distance: 5.6
click at [1091, 465] on div "rgb(0, 0, 0)" at bounding box center [1088, 468] width 11 height 11
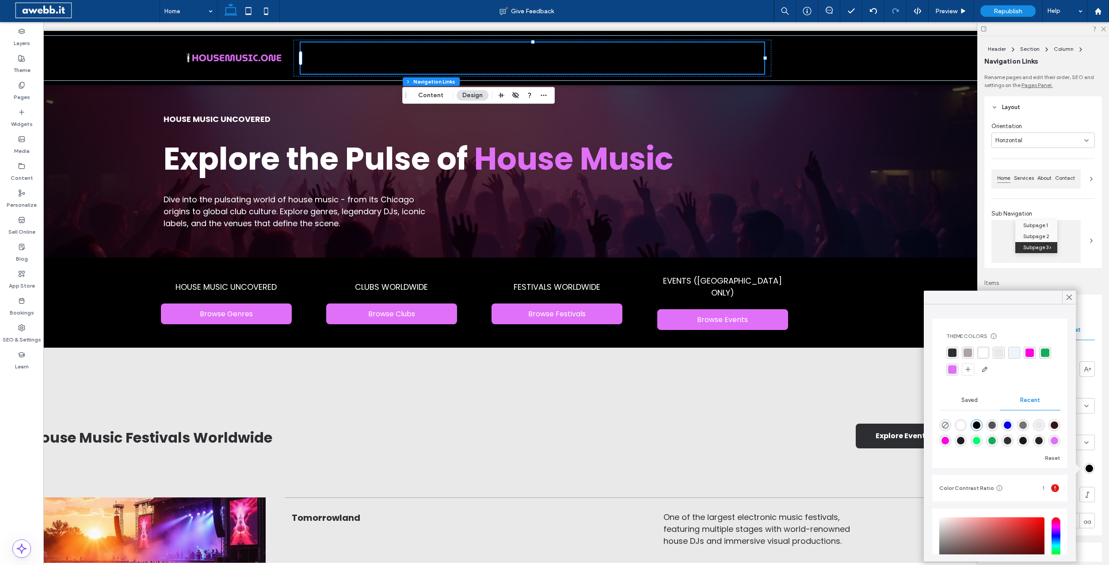
click at [1057, 441] on div "rgba(224, 112, 247, 1)" at bounding box center [1054, 441] width 8 height 8
type input "*******"
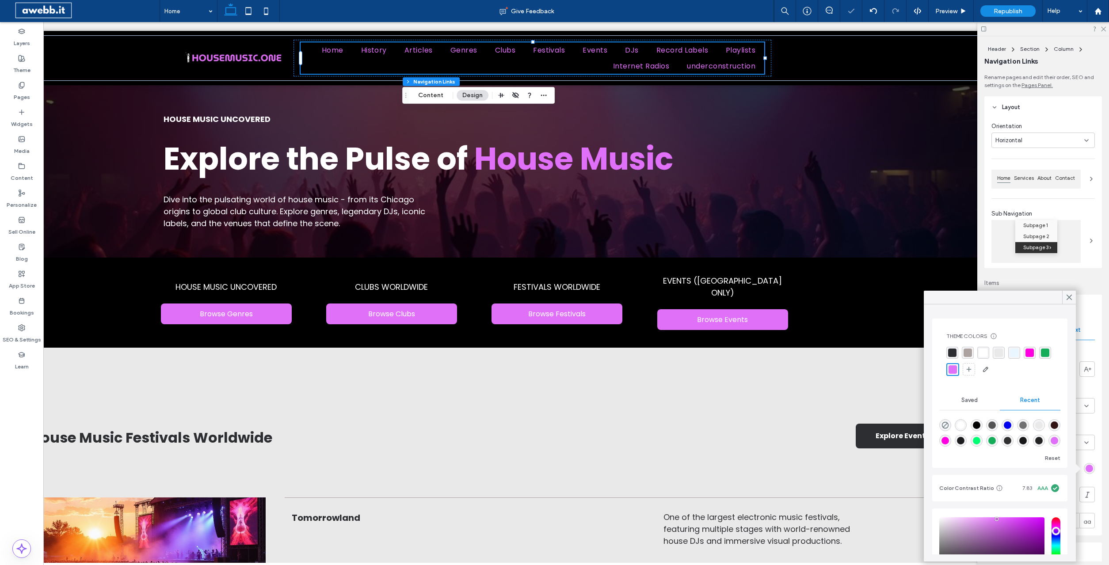
drag, startPoint x: 1066, startPoint y: 294, endPoint x: 1095, endPoint y: 68, distance: 227.6
click at [1066, 293] on span at bounding box center [1069, 297] width 8 height 13
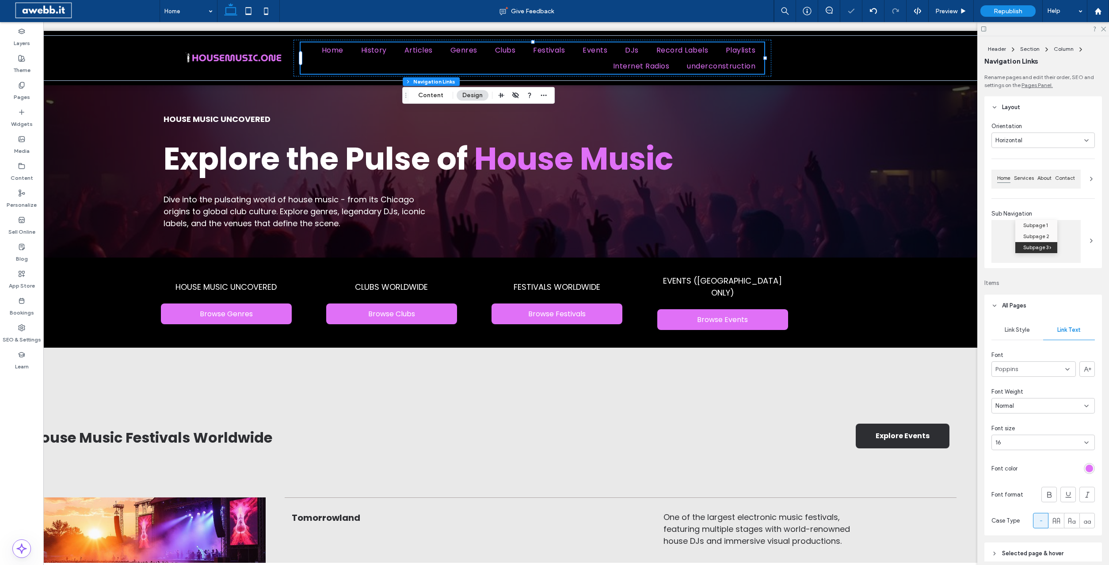
click at [1106, 29] on div at bounding box center [1043, 29] width 132 height 14
click at [1105, 28] on icon at bounding box center [1103, 29] width 6 height 6
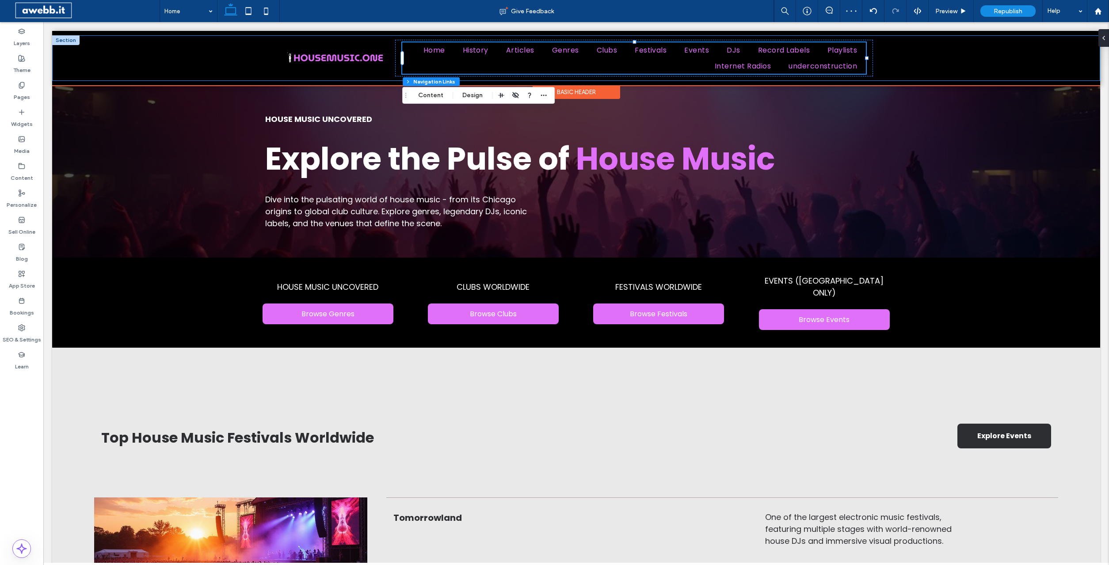
click at [919, 61] on div "Home History Articles Genres Clubs Festivals Events DJs Record Labels Playlists…" at bounding box center [576, 58] width 1048 height 46
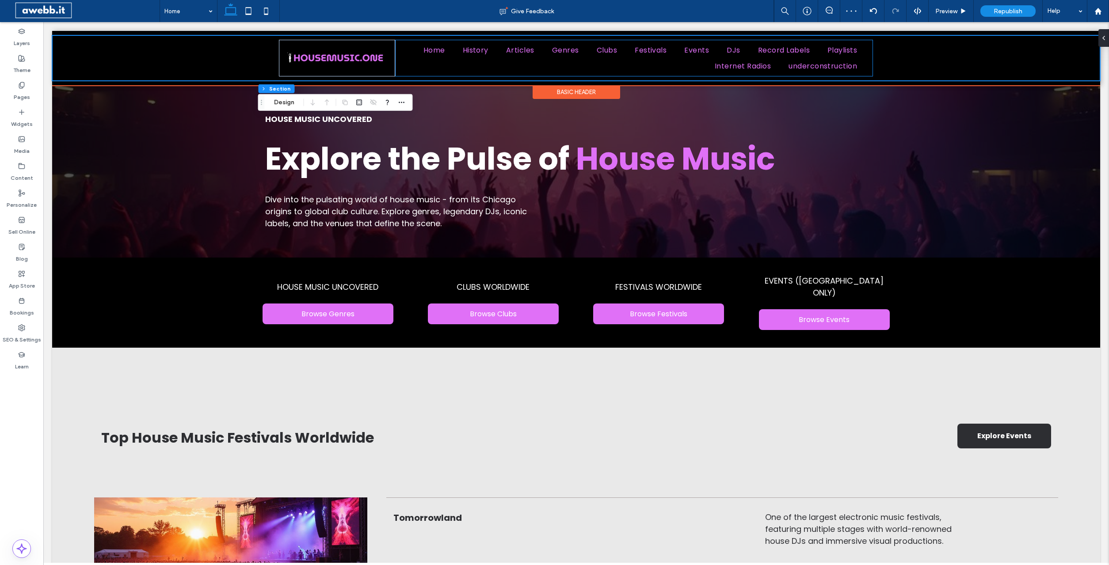
click at [869, 57] on div "Home History Articles Genres Clubs Festivals Events DJs Record Labels Playlists…" at bounding box center [634, 58] width 478 height 37
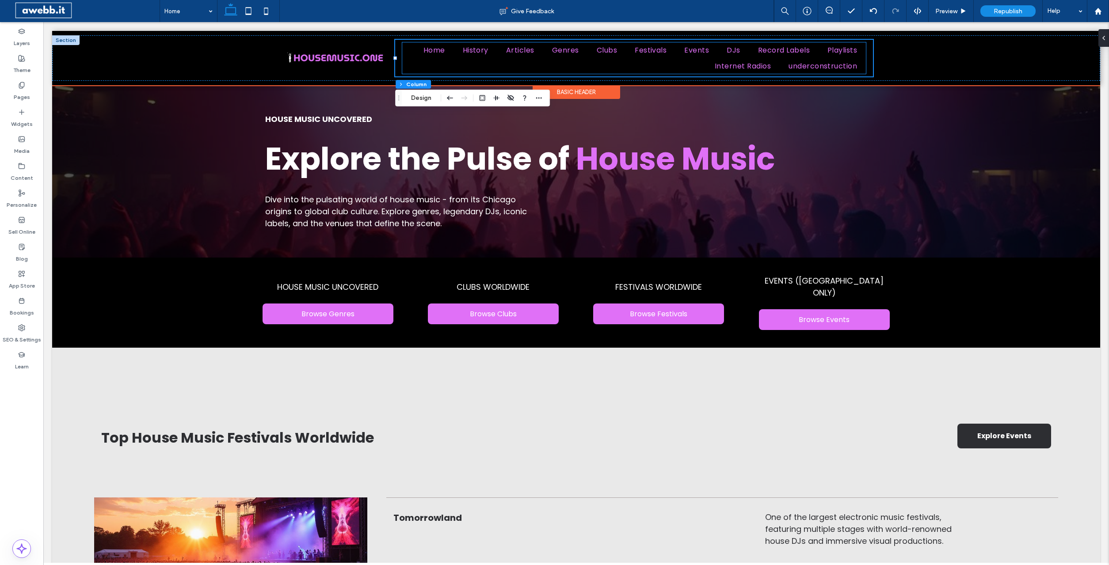
click at [422, 69] on ul "Home History Articles Genres Clubs Festivals Events DJs Record Labels Playlists…" at bounding box center [633, 57] width 463 height 31
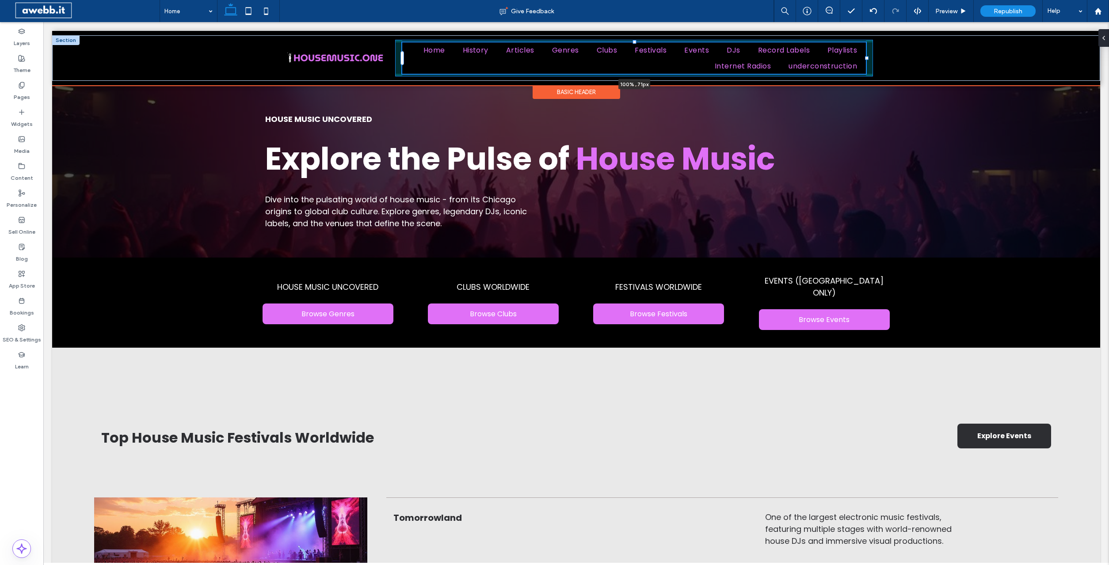
click at [868, 56] on div "Home History Articles Genres Clubs Festivals Events DJs Record Labels Playlists…" at bounding box center [576, 58] width 636 height 46
click at [897, 63] on div "Home History Articles Genres Clubs Festivals Events DJs Record Labels Playlists…" at bounding box center [576, 58] width 1048 height 46
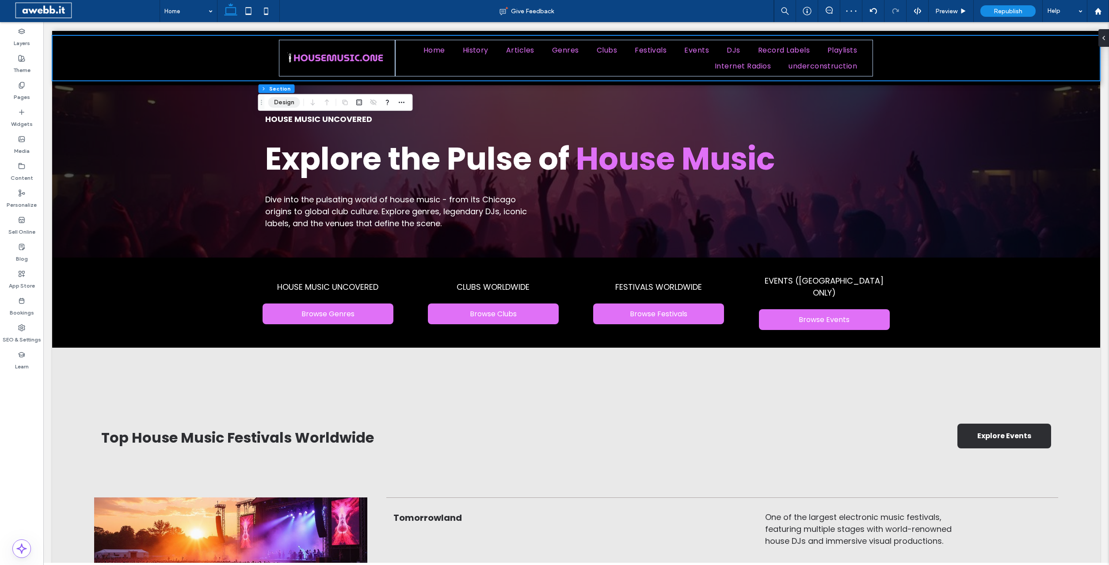
click at [288, 99] on button "Design" at bounding box center [284, 102] width 32 height 11
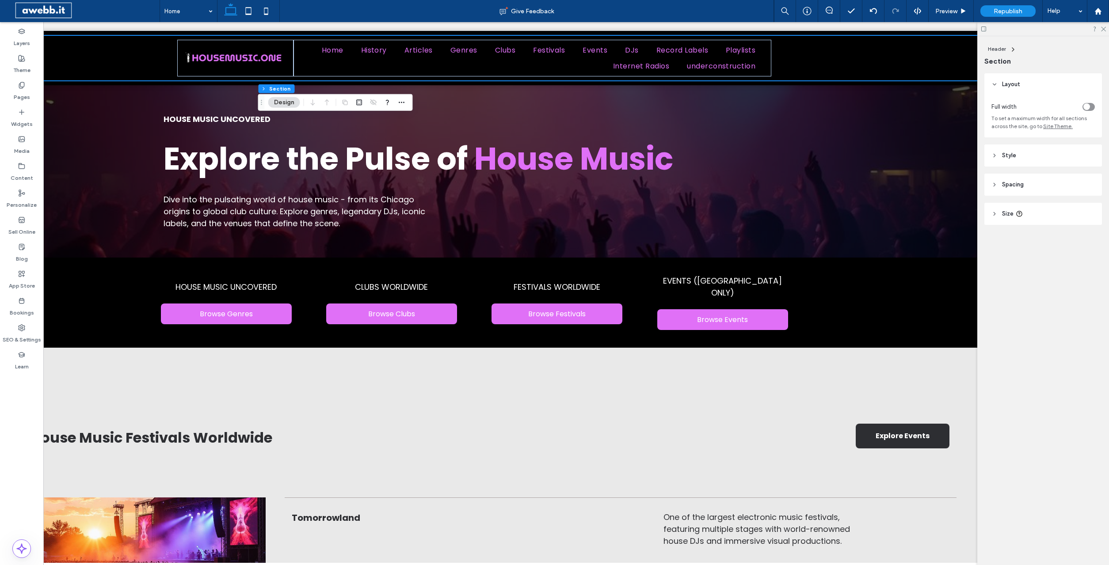
click at [1088, 106] on div "toggle" at bounding box center [1086, 106] width 7 height 7
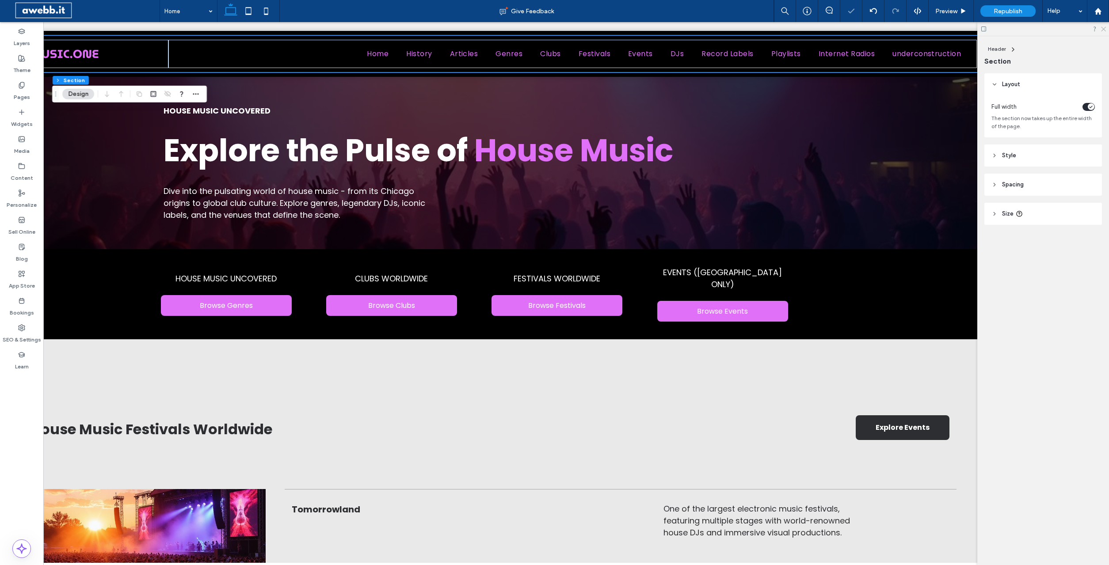
click at [1104, 28] on use at bounding box center [1103, 29] width 5 height 5
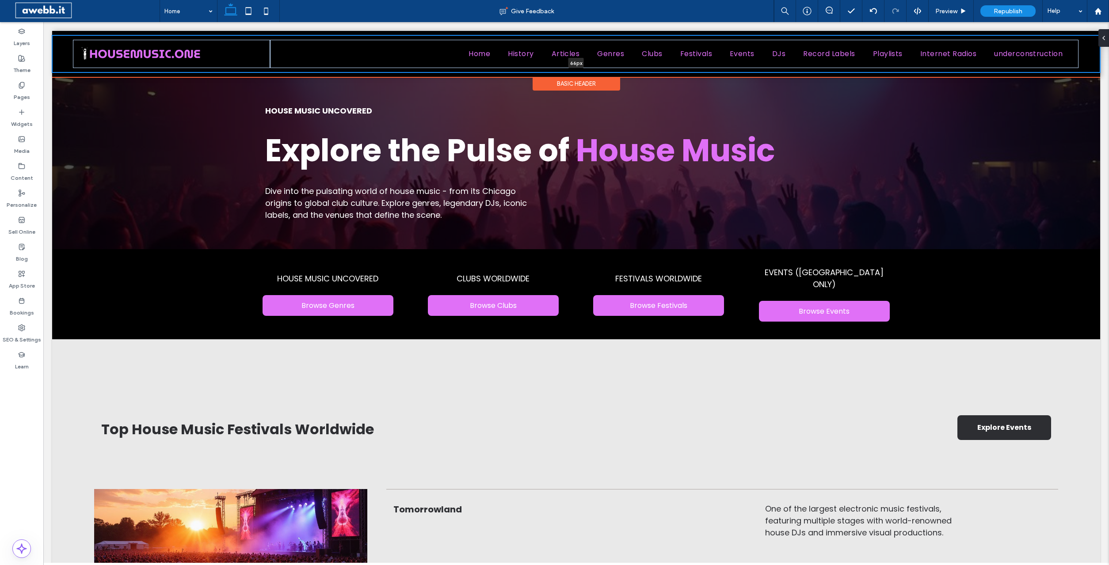
drag, startPoint x: 762, startPoint y: 71, endPoint x: 769, endPoint y: 63, distance: 10.3
click at [769, 63] on div "Home History Articles Genres Clubs Festivals Events DJs Record Labels Playlists…" at bounding box center [576, 53] width 1048 height 37
type input "**"
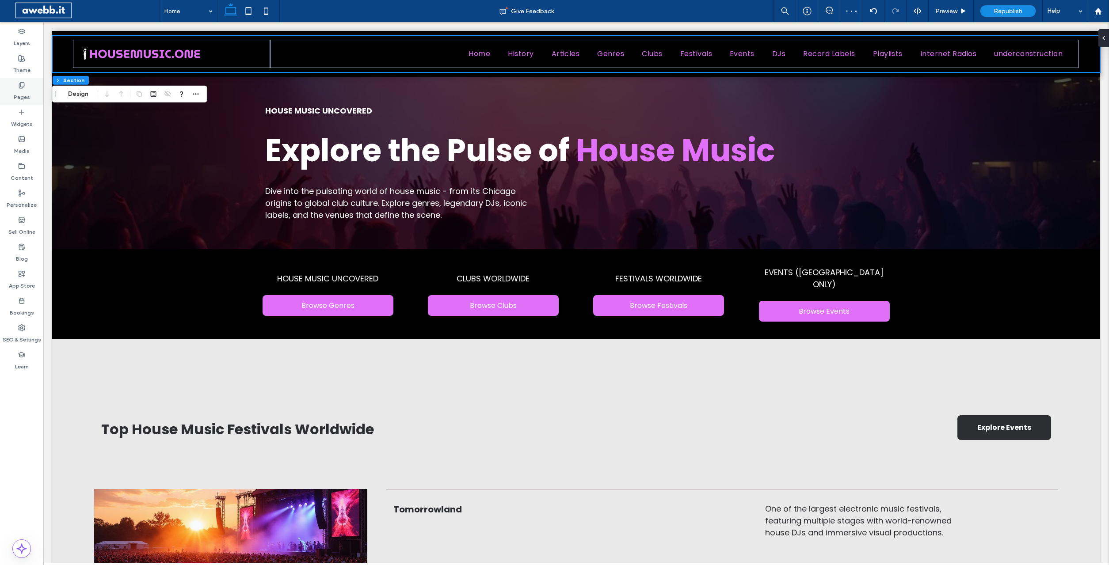
click at [19, 92] on label "Pages" at bounding box center [22, 95] width 16 height 12
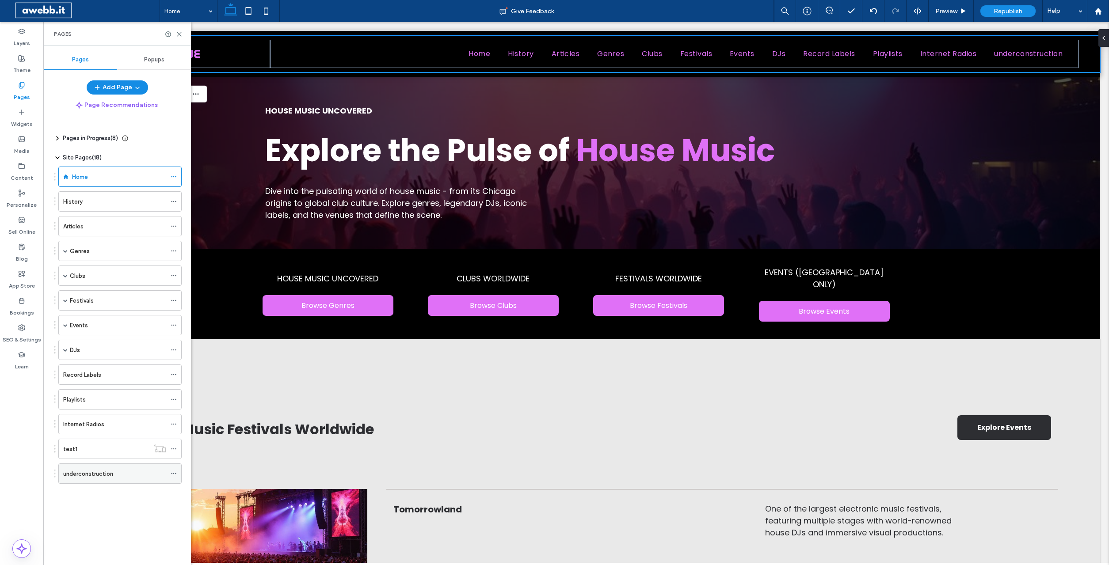
click at [180, 474] on div at bounding box center [176, 473] width 11 height 13
click at [175, 473] on icon at bounding box center [174, 474] width 6 height 6
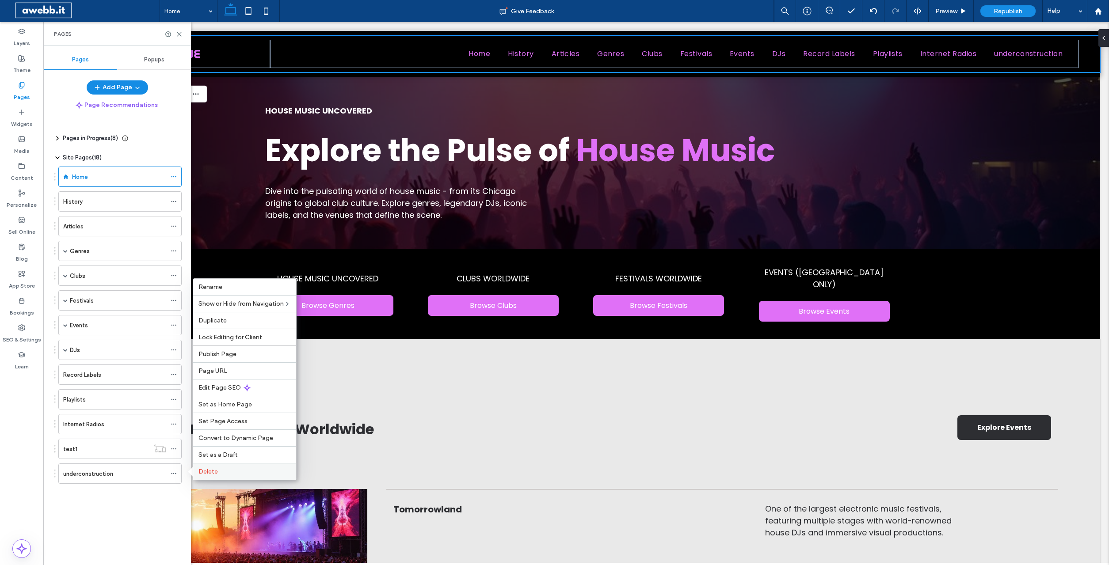
click at [202, 470] on span "Delete" at bounding box center [207, 472] width 19 height 8
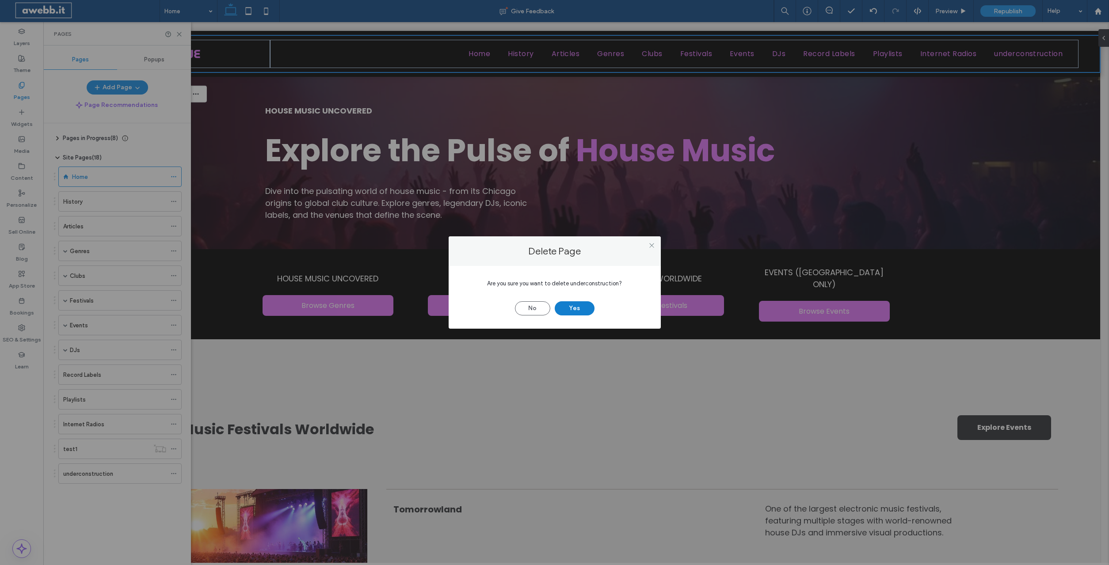
drag, startPoint x: 585, startPoint y: 304, endPoint x: 587, endPoint y: 295, distance: 9.4
click at [585, 304] on button "Yes" at bounding box center [575, 308] width 40 height 14
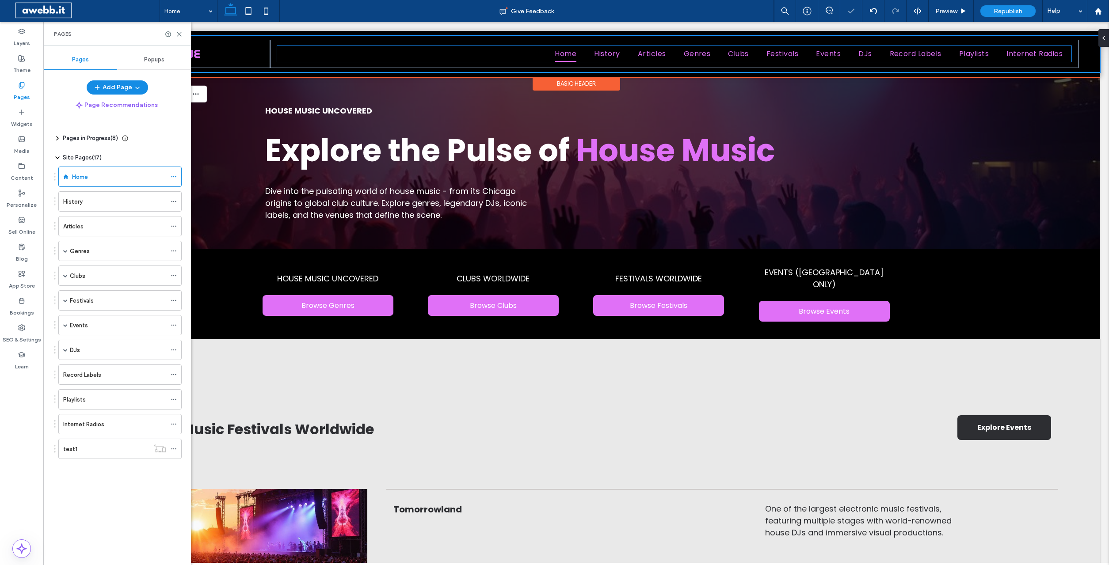
click at [525, 56] on ul "Home History Articles Genres Clubs Festivals Events DJs Record Labels Playlists…" at bounding box center [674, 53] width 794 height 15
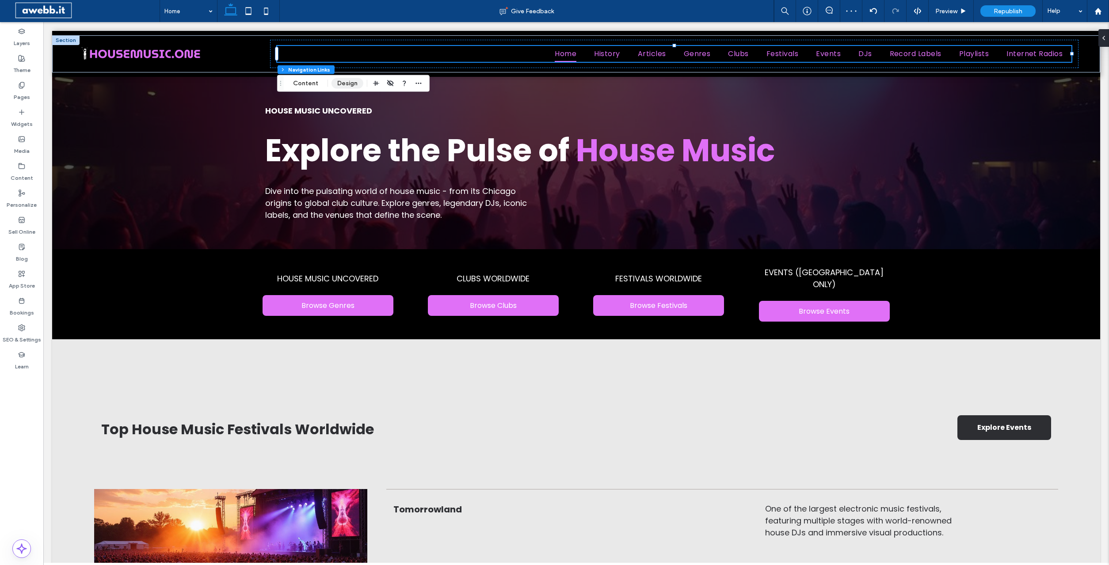
click at [346, 79] on button "Design" at bounding box center [347, 83] width 32 height 11
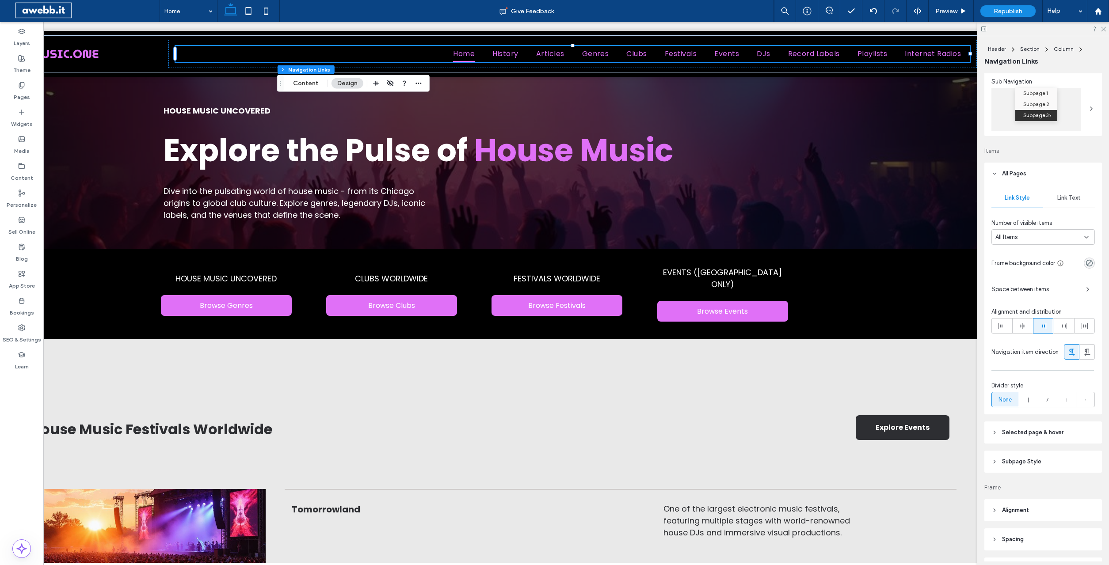
scroll to position [180, 0]
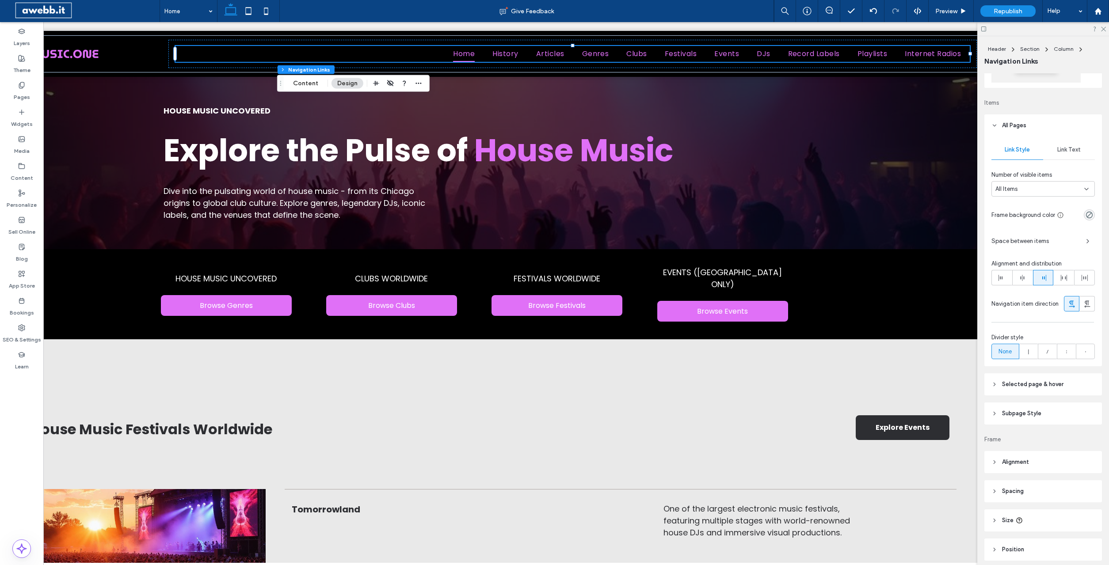
click at [1023, 382] on span "Selected page & hover" at bounding box center [1032, 384] width 61 height 9
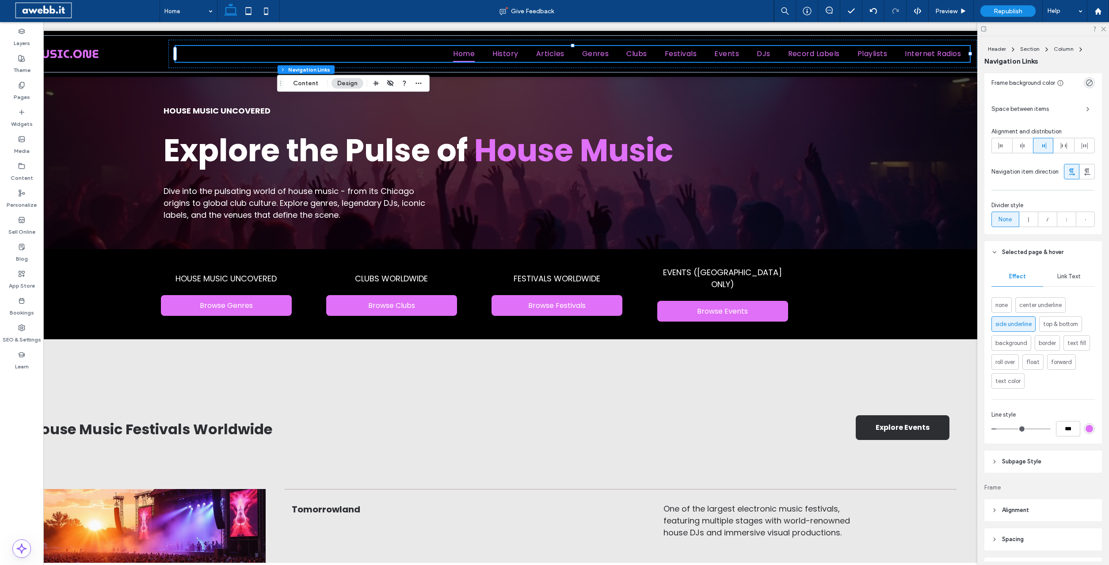
scroll to position [315, 0]
type input "*"
type input "***"
type input "*"
type input "***"
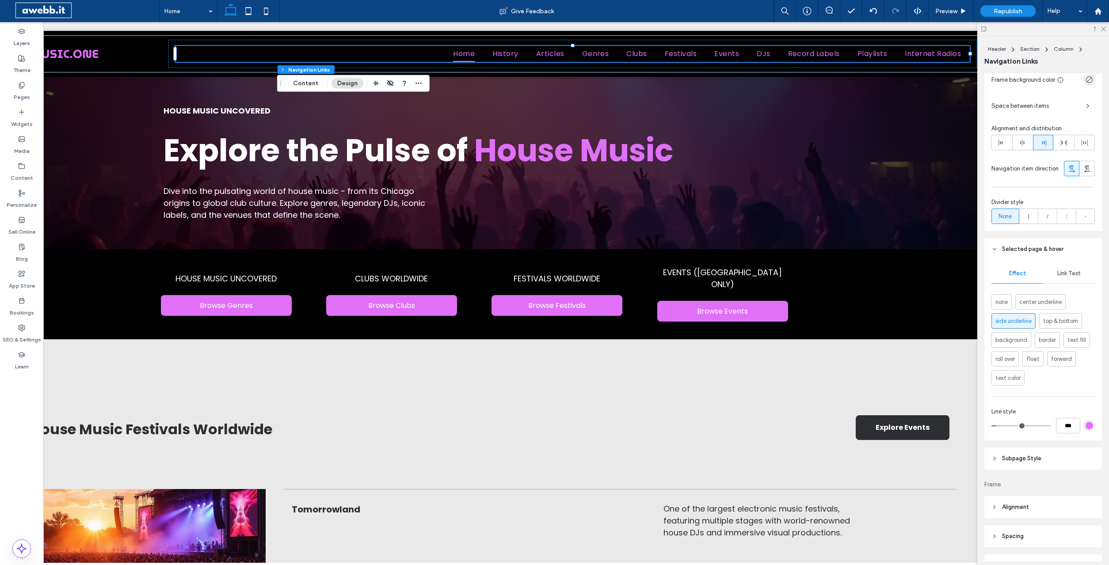
type input "*"
type input "***"
drag, startPoint x: 996, startPoint y: 424, endPoint x: 1001, endPoint y: 423, distance: 4.9
type input "*"
click at [1001, 425] on input "range" at bounding box center [1020, 425] width 59 height 1
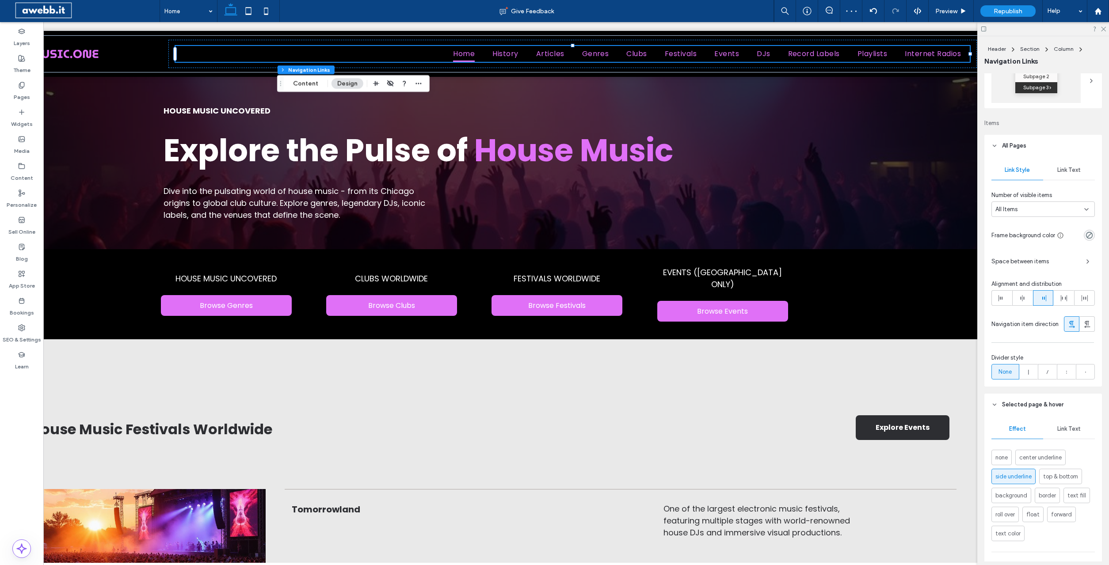
scroll to position [135, 0]
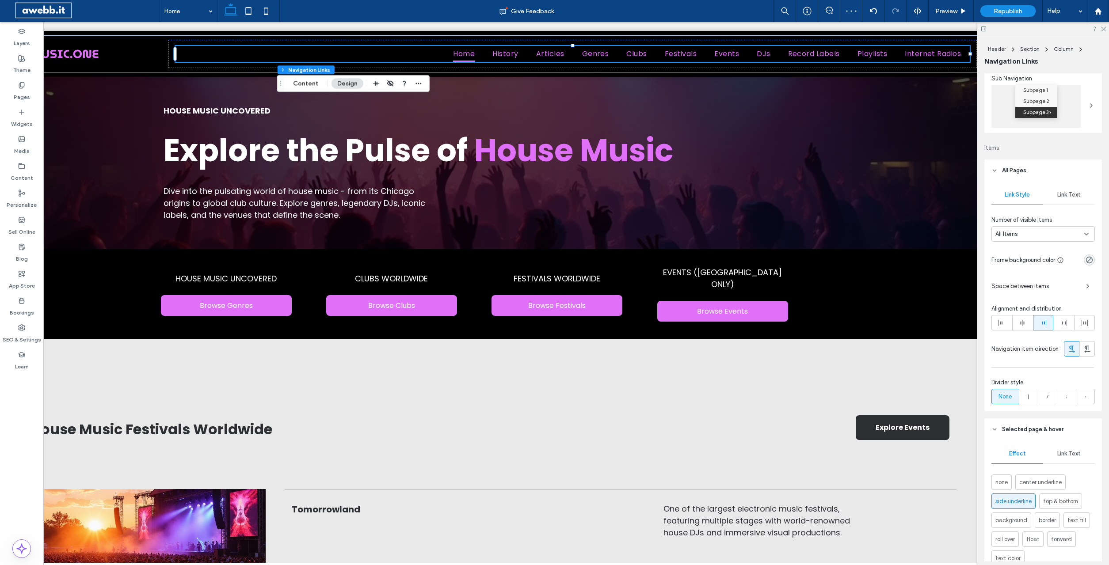
click at [1061, 194] on span "Link Text" at bounding box center [1068, 194] width 23 height 7
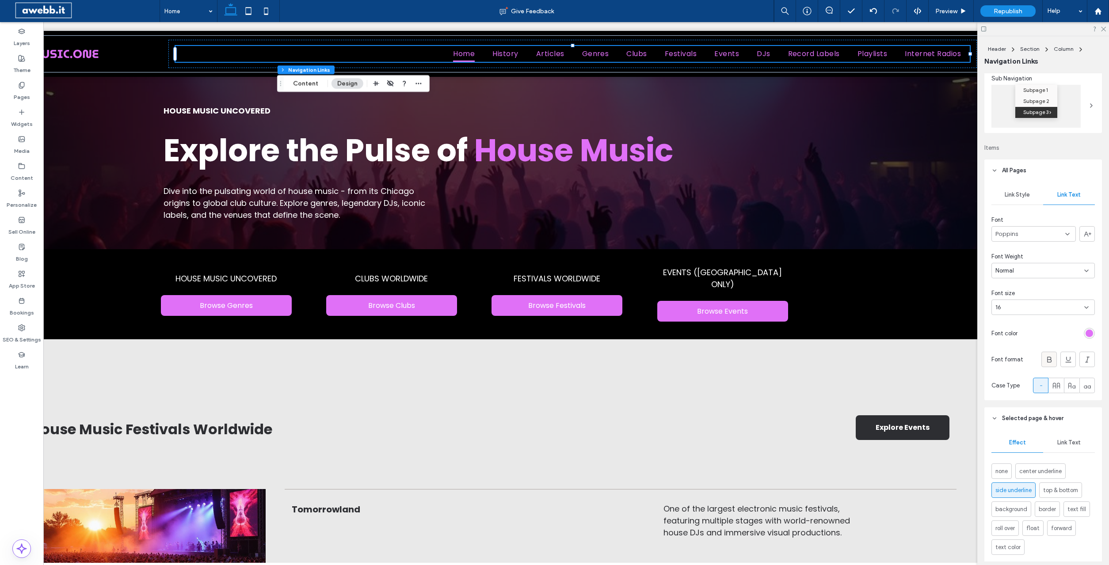
click at [1051, 358] on icon at bounding box center [1049, 359] width 9 height 9
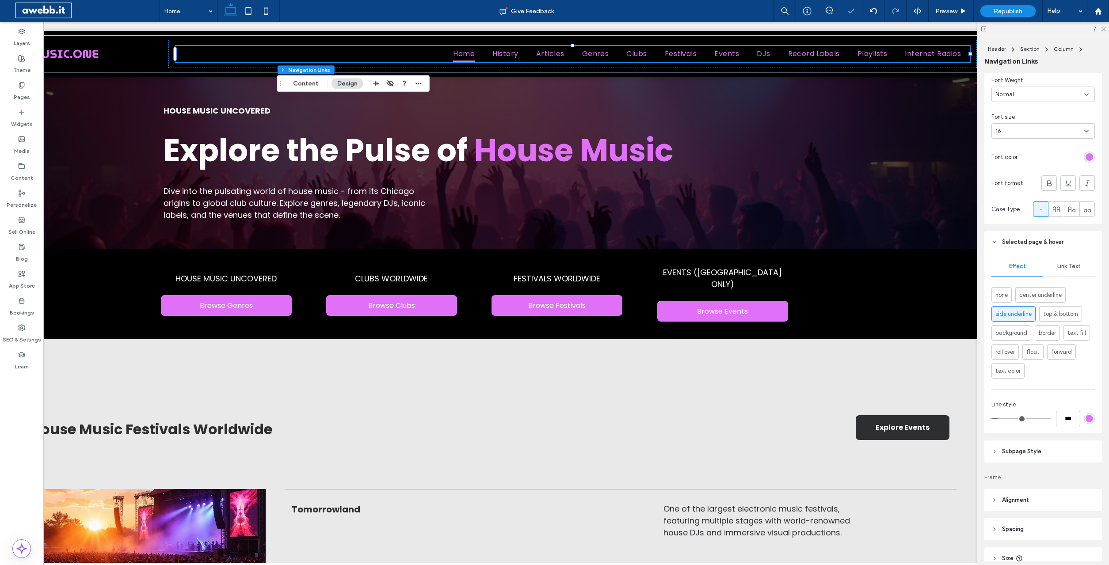
scroll to position [315, 0]
click at [1071, 262] on span "Link Text" at bounding box center [1068, 262] width 23 height 7
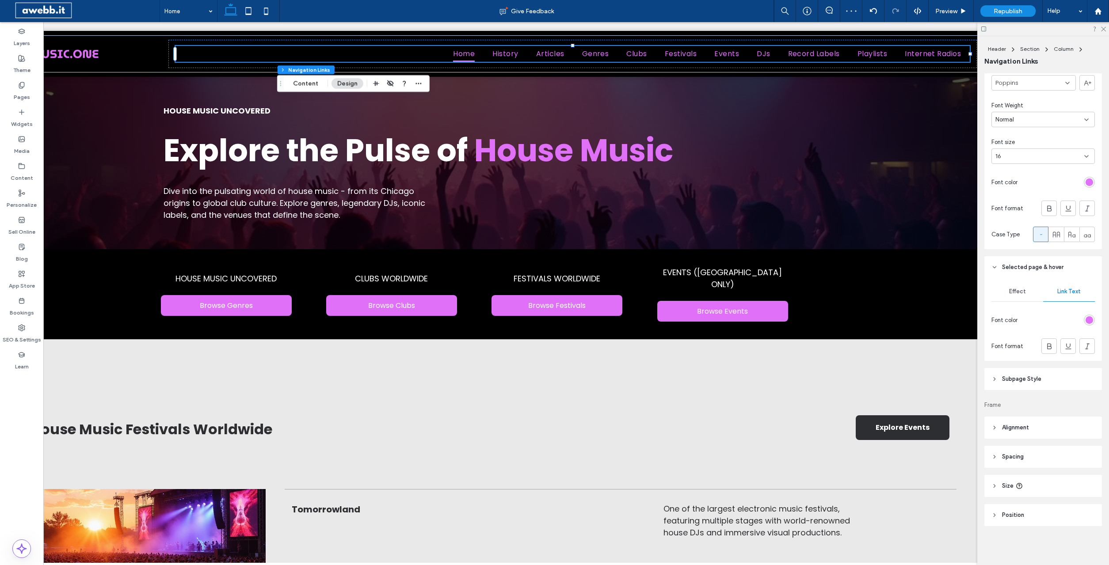
scroll to position [286, 0]
click at [1050, 345] on use at bounding box center [1049, 346] width 4 height 6
click at [1099, 29] on div at bounding box center [1043, 29] width 132 height 14
click at [1102, 28] on icon at bounding box center [1103, 29] width 6 height 6
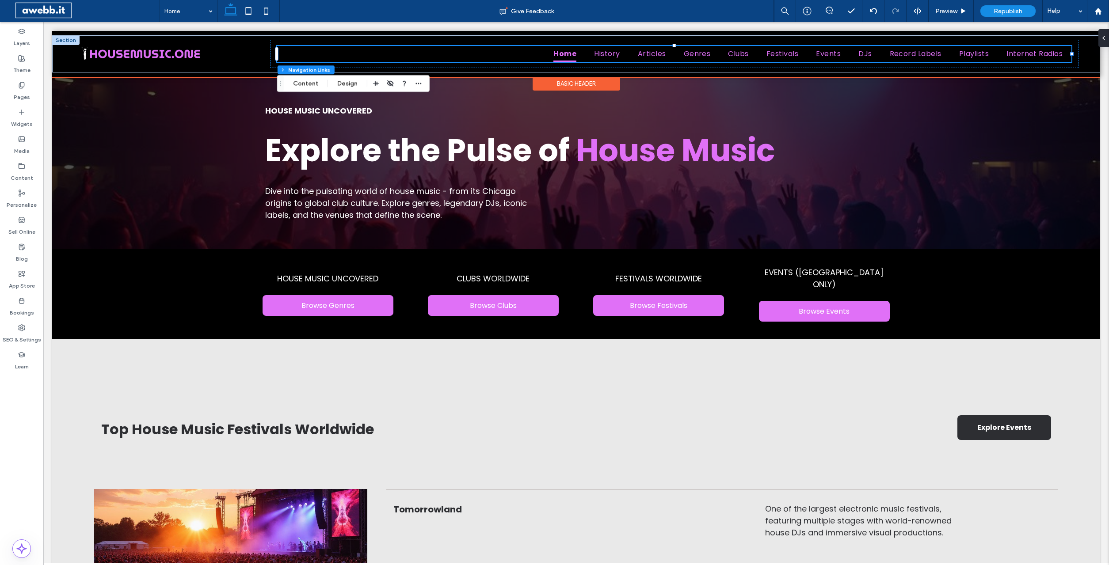
click at [236, 75] on div "Home History Articles Genres Clubs Festivals Events DJs Record Labels Playlists…" at bounding box center [576, 54] width 1048 height 46
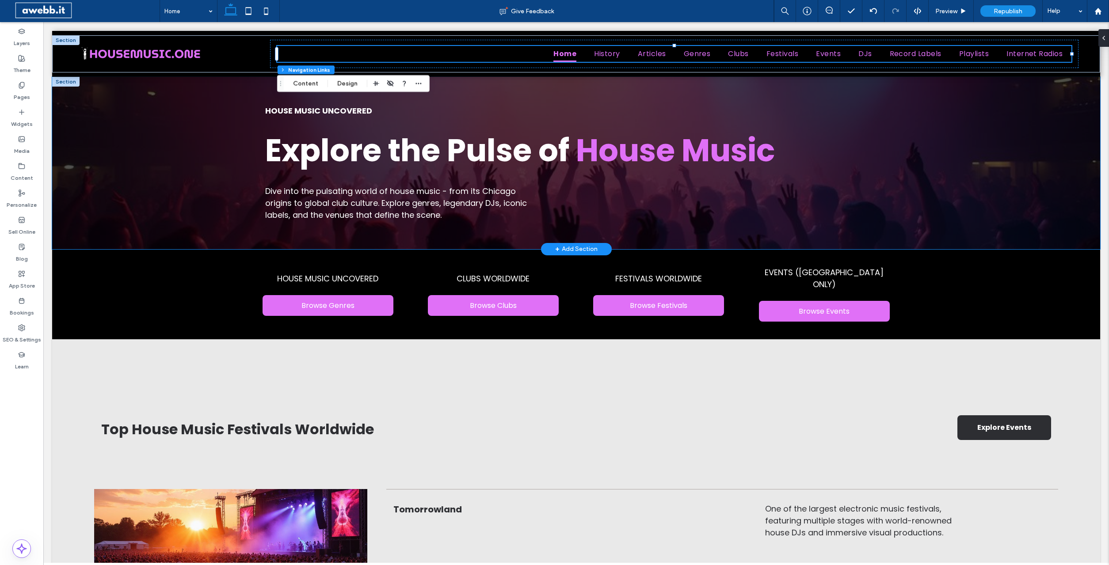
click at [166, 133] on div "House Music Uncovered Explore the Pulse of House Music Dive into the pulsating …" at bounding box center [576, 163] width 1048 height 172
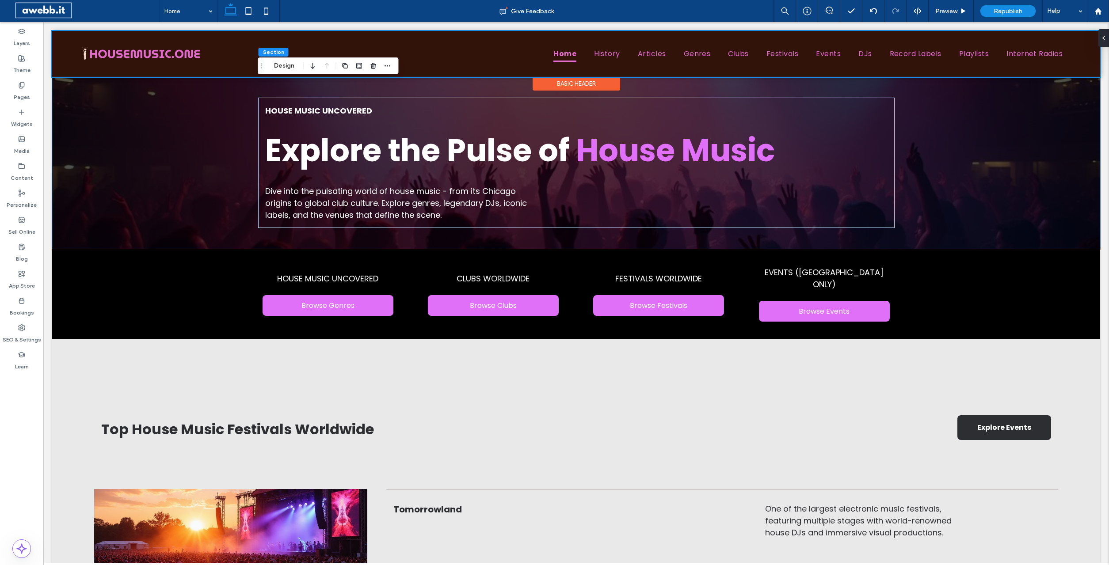
click at [805, 75] on div at bounding box center [576, 54] width 1048 height 46
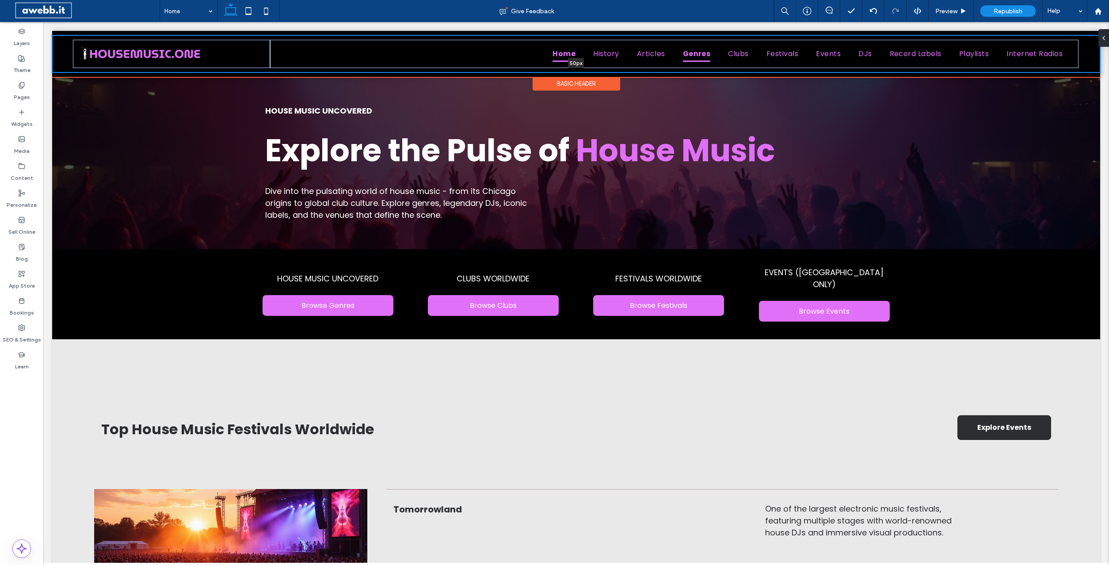
drag, startPoint x: 712, startPoint y: 72, endPoint x: 712, endPoint y: 58, distance: 14.6
click at [712, 58] on div "Home History Articles Genres Clubs Festivals Events DJs Record Labels Playlists…" at bounding box center [576, 53] width 1048 height 37
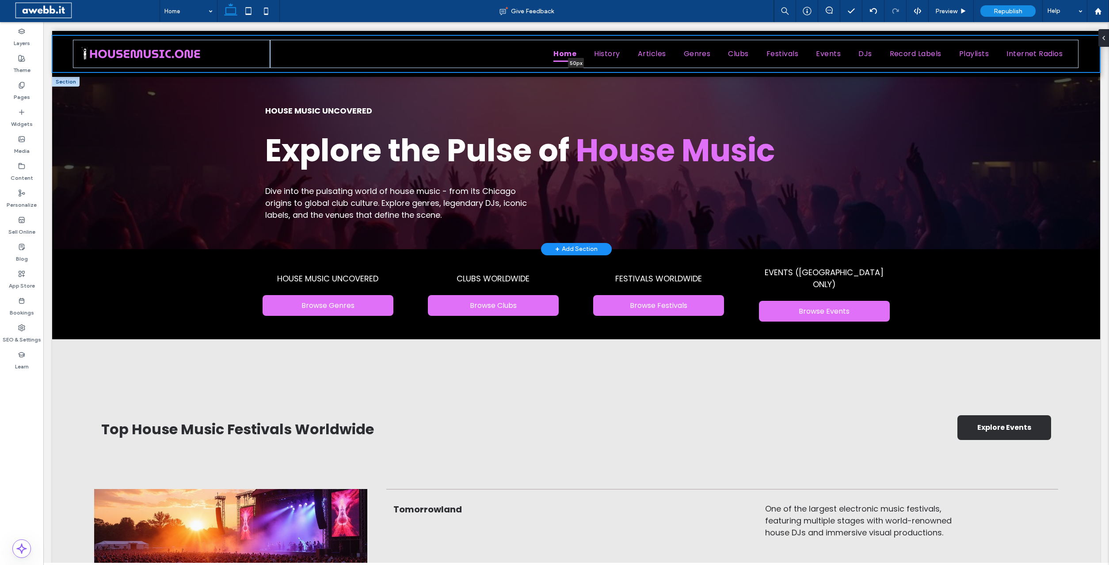
type input "**"
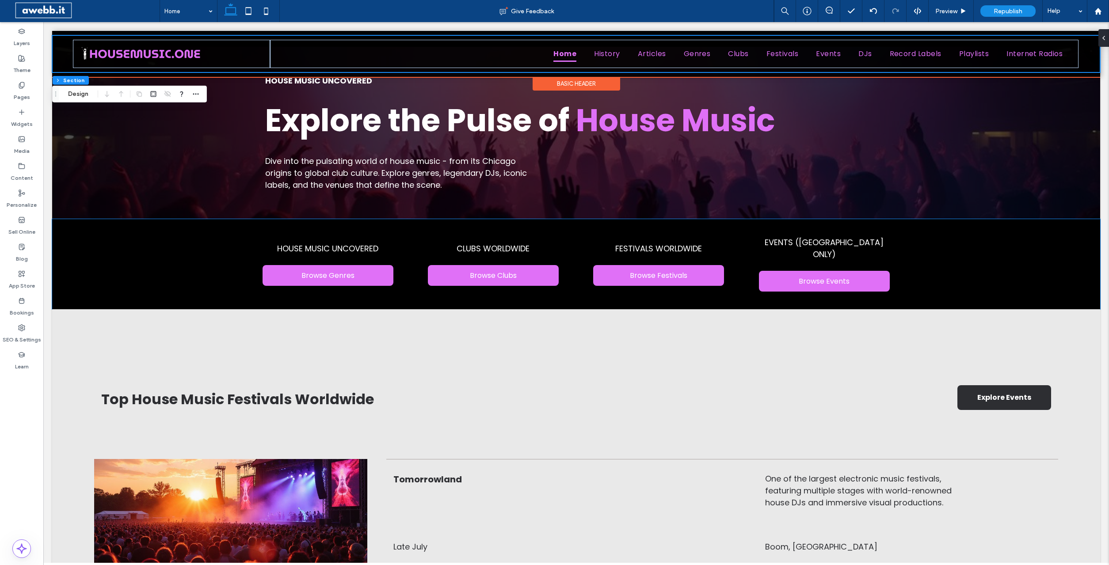
scroll to position [0, 0]
